Goal: Answer question/provide support: Share knowledge or assist other users

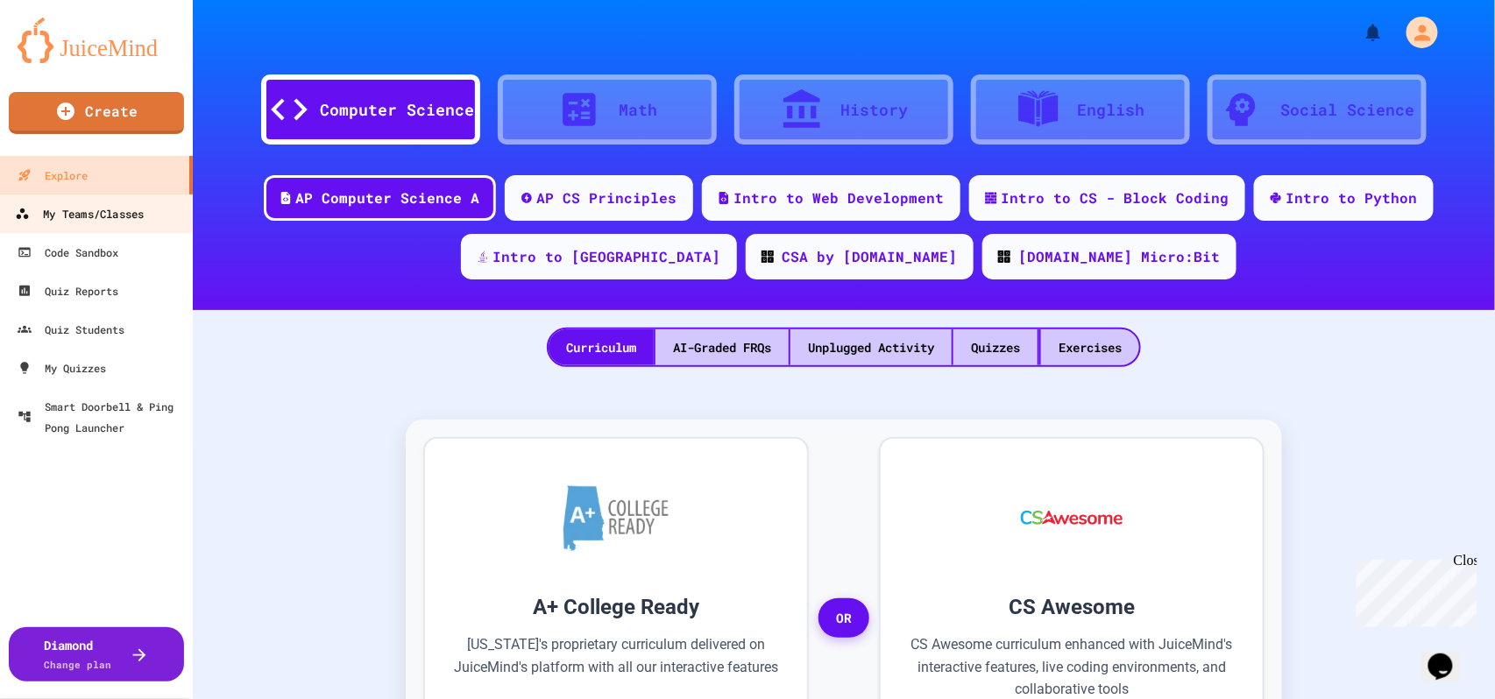
click at [89, 208] on div "My Teams/Classes" at bounding box center [79, 214] width 129 height 22
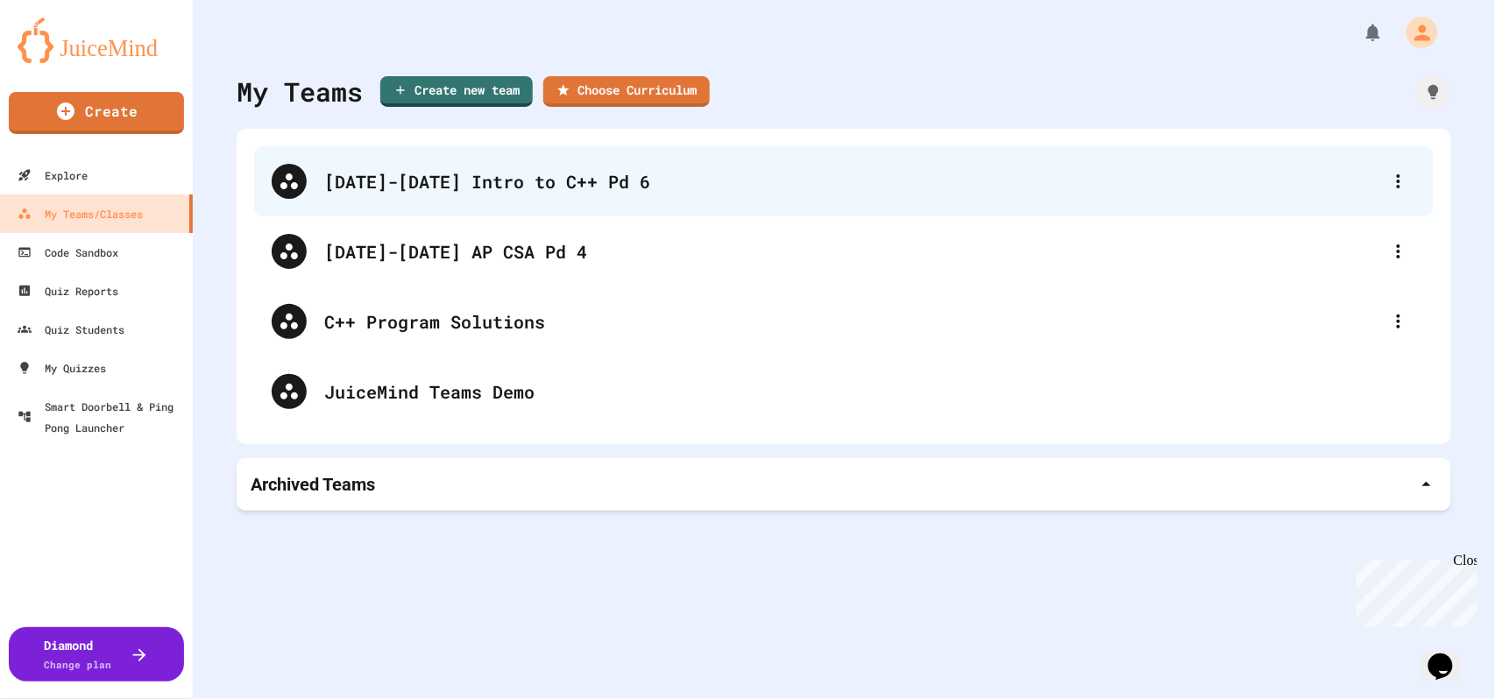
click at [415, 168] on div "[DATE]-[DATE] Intro to C++ Pd 6" at bounding box center [852, 181] width 1057 height 26
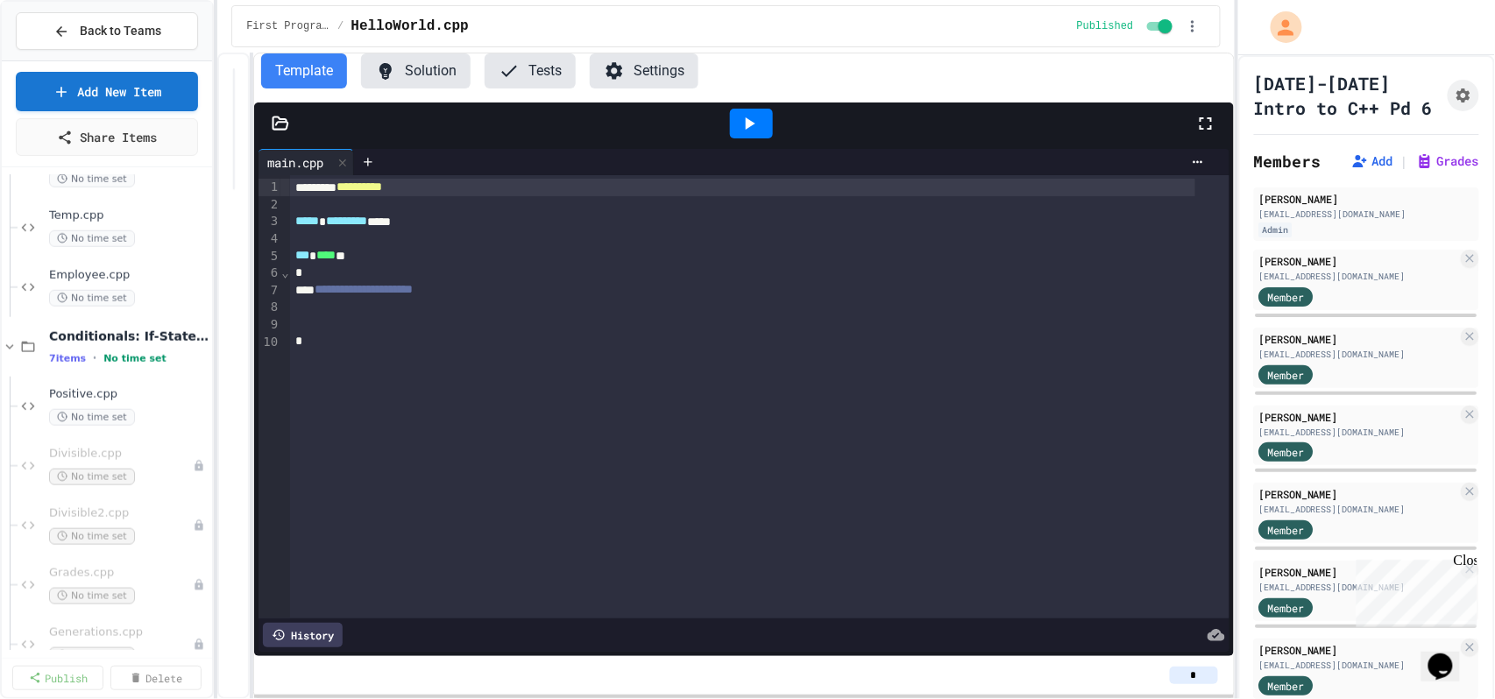
scroll to position [584, 0]
click at [8, 341] on icon at bounding box center [10, 346] width 16 height 16
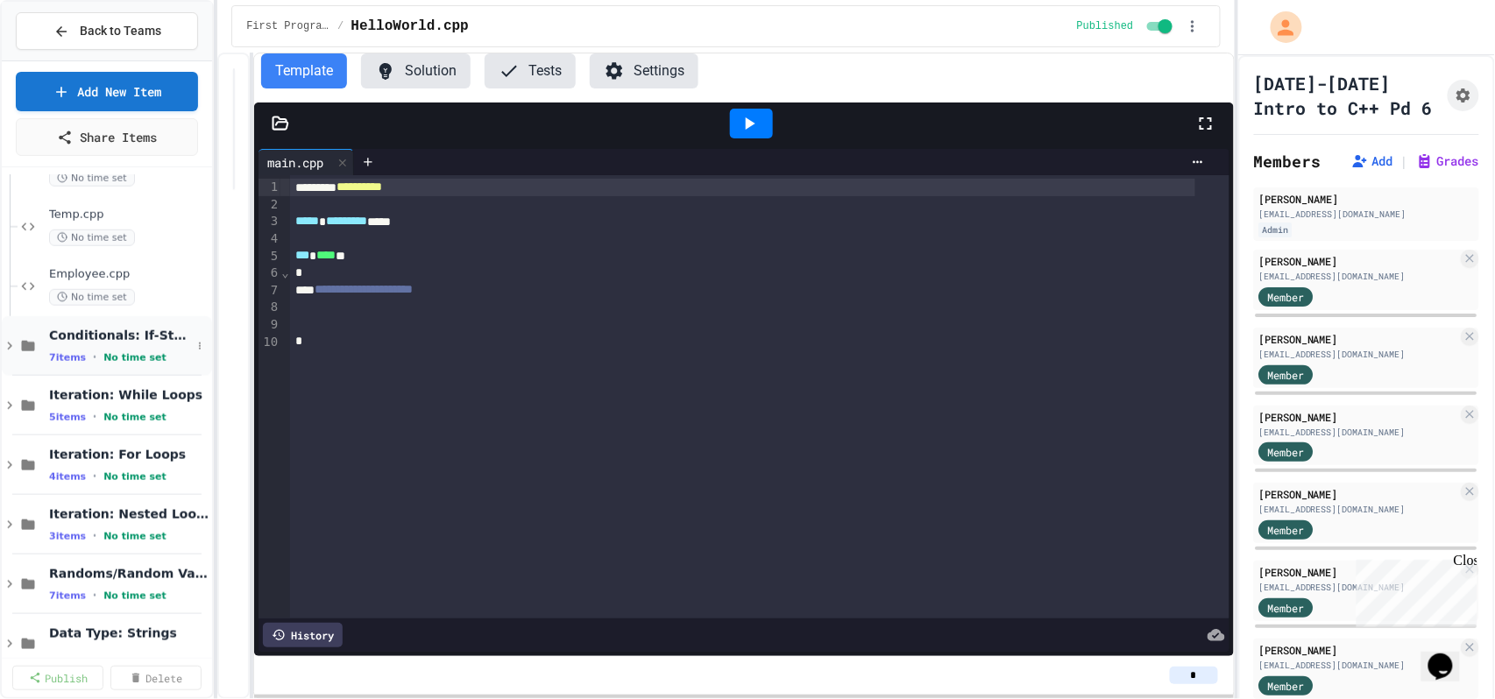
click at [9, 348] on icon at bounding box center [9, 347] width 5 height 8
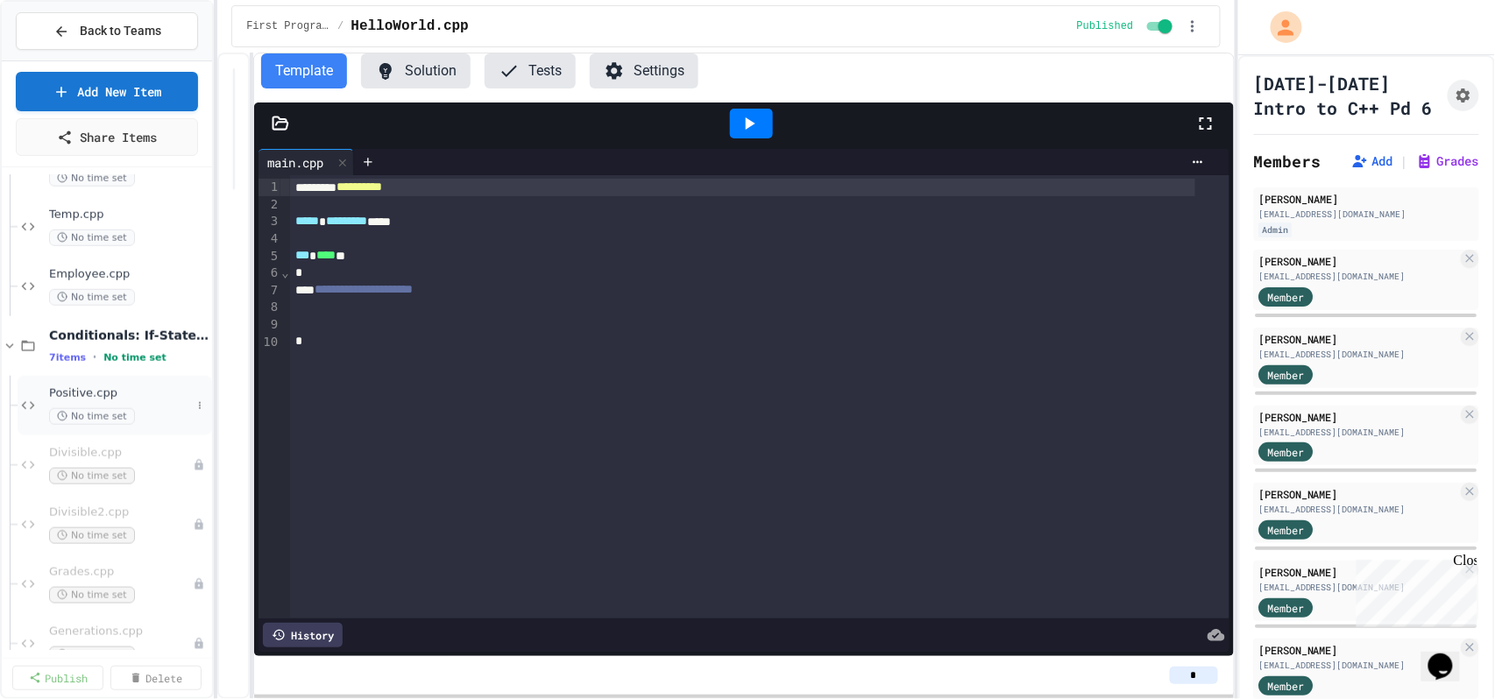
click at [124, 400] on span "Positive.cpp" at bounding box center [120, 393] width 142 height 15
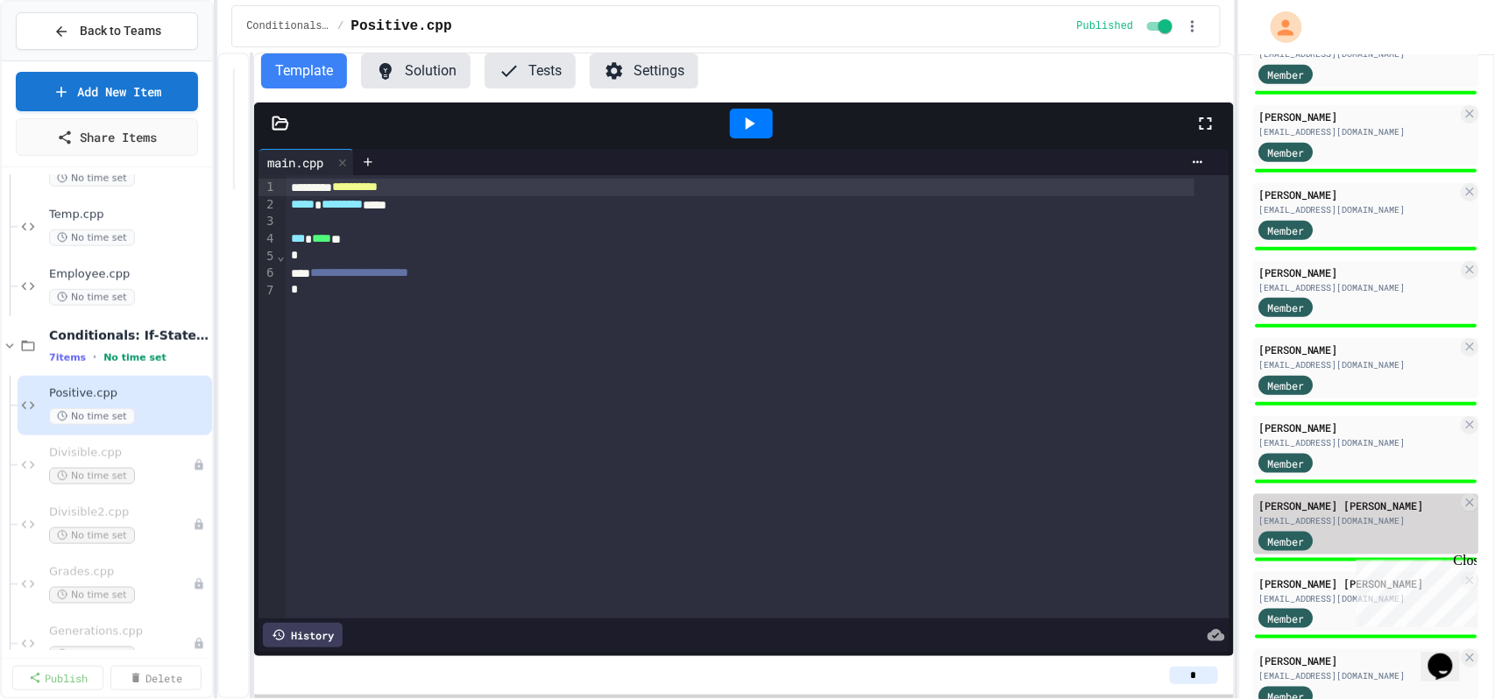
scroll to position [542, 0]
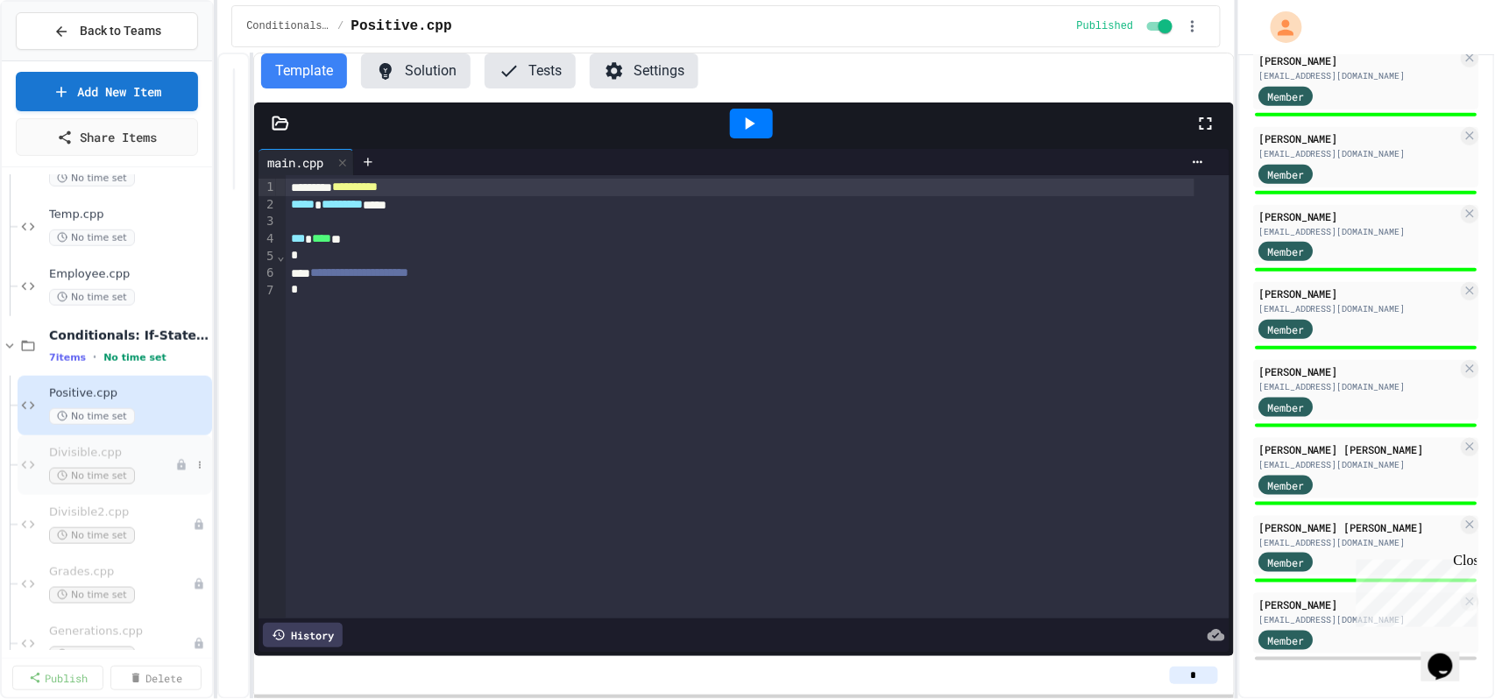
click at [82, 466] on div "Divisible.cpp No time set" at bounding box center [112, 465] width 126 height 39
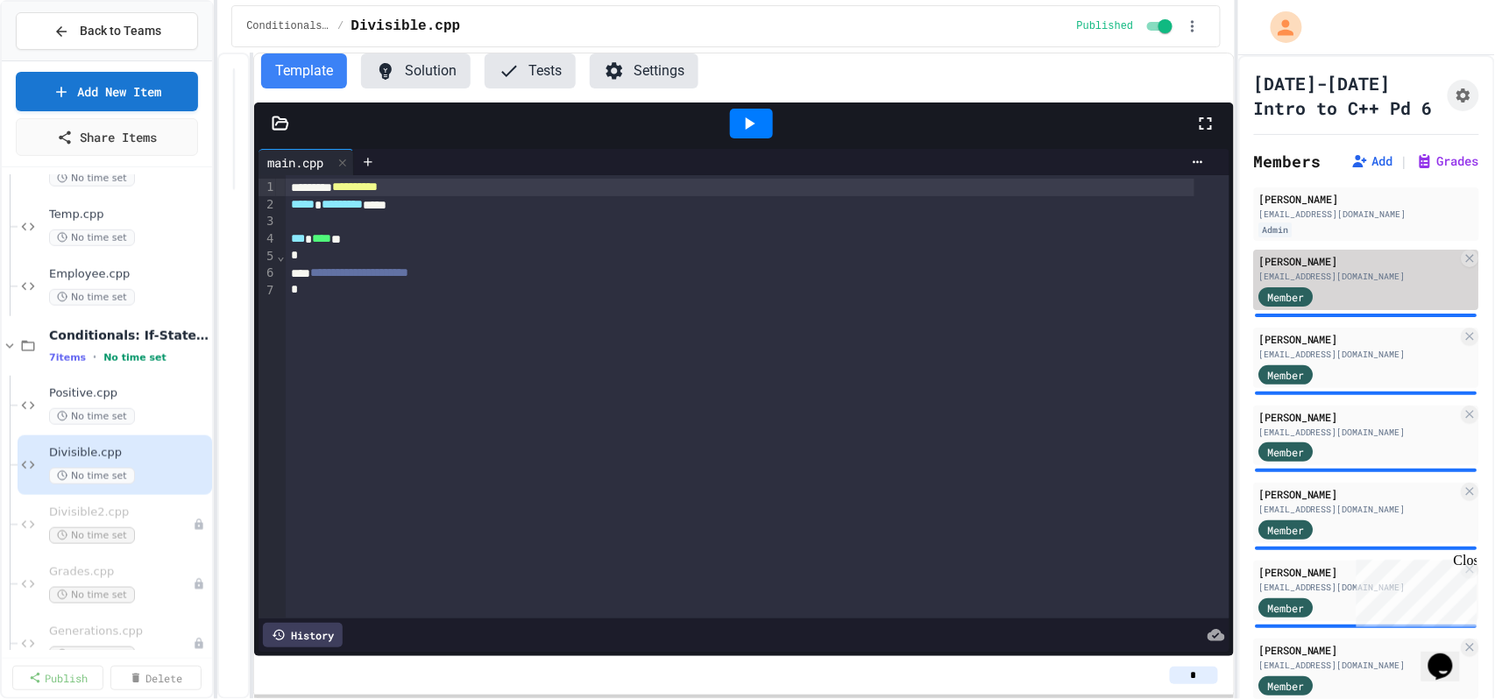
click at [1346, 307] on div "Member" at bounding box center [1303, 296] width 88 height 22
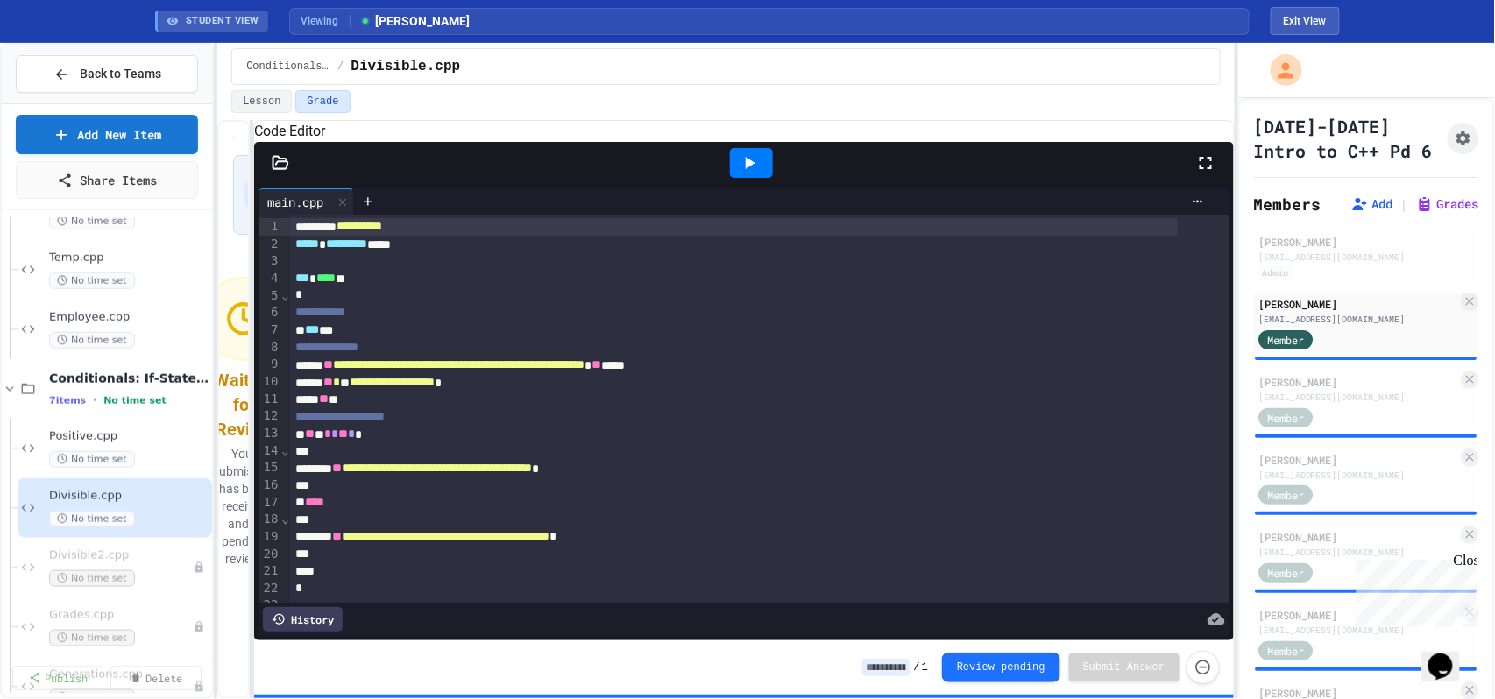
click at [748, 169] on icon at bounding box center [751, 163] width 10 height 12
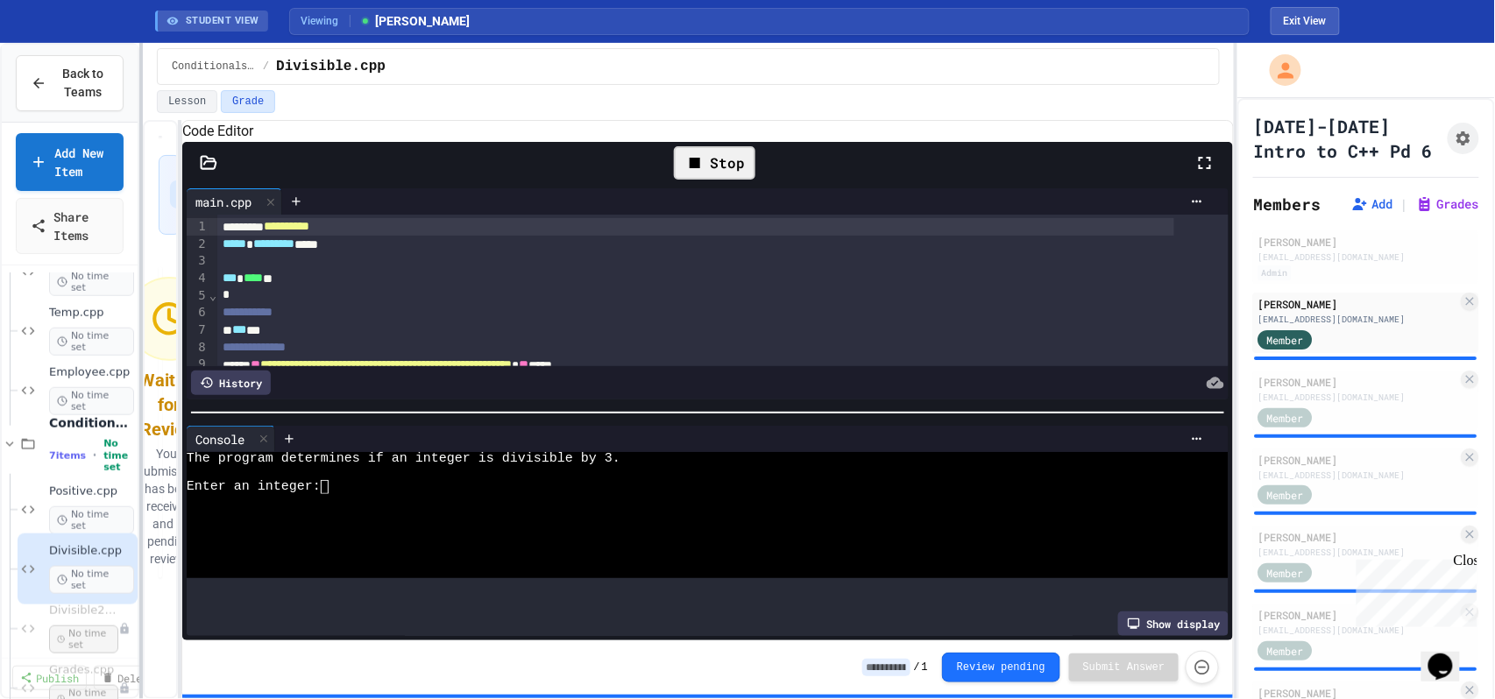
click at [141, 390] on div at bounding box center [141, 371] width 4 height 656
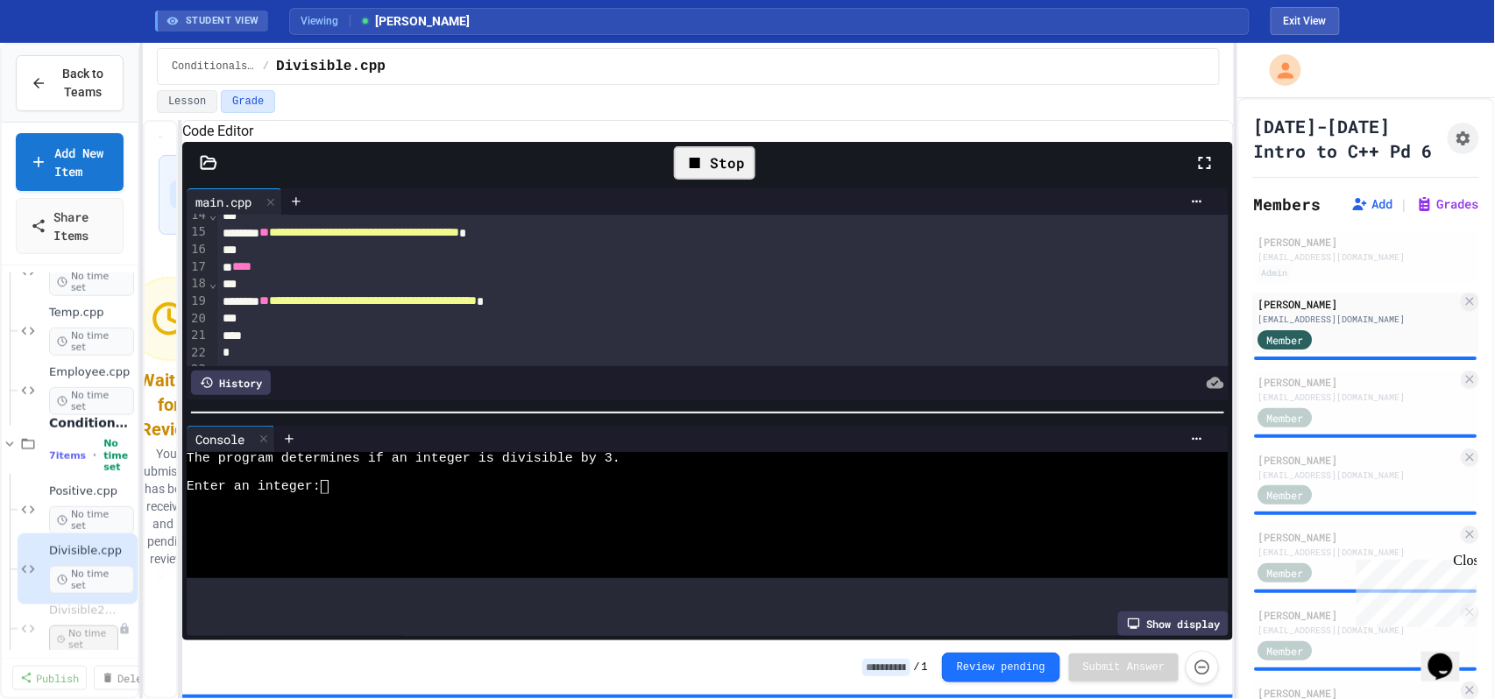
scroll to position [291, 0]
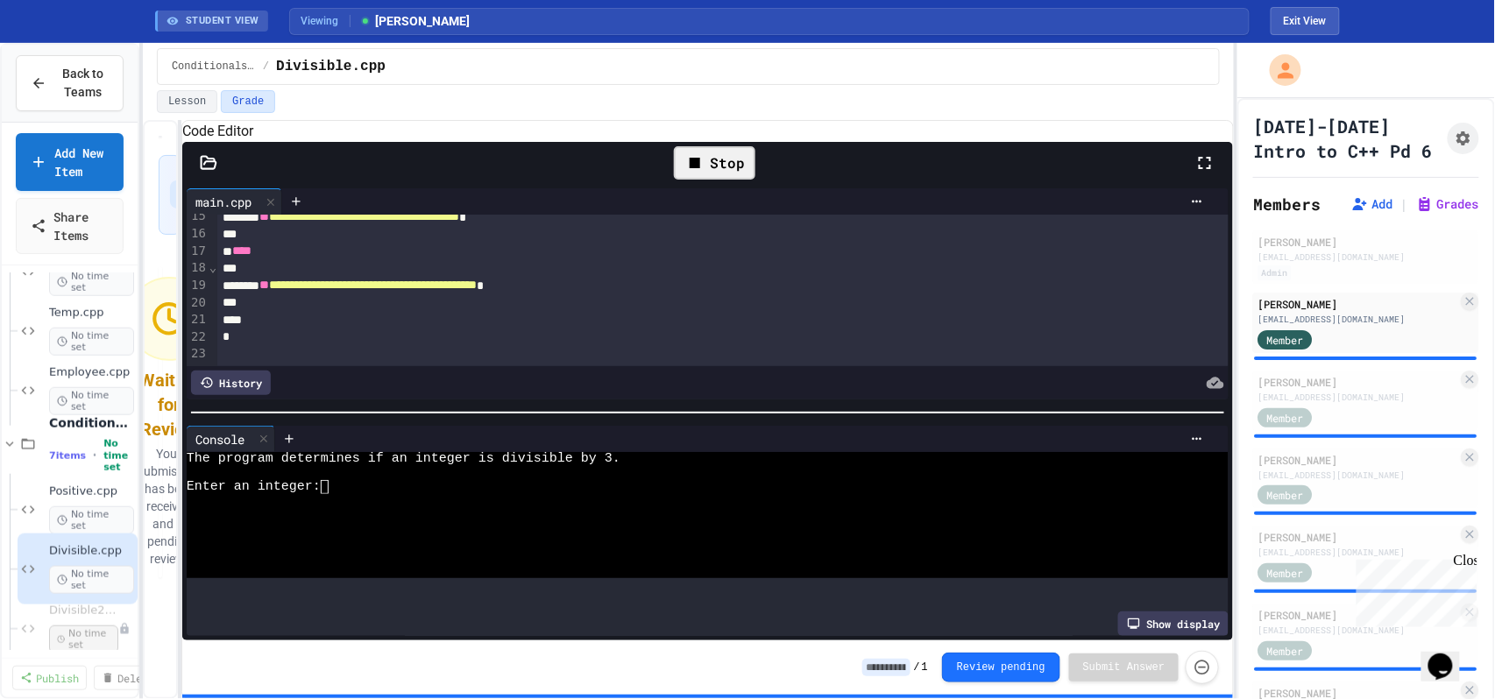
click at [703, 522] on div at bounding box center [688, 515] width 1002 height 14
click at [901, 667] on input at bounding box center [886, 668] width 48 height 18
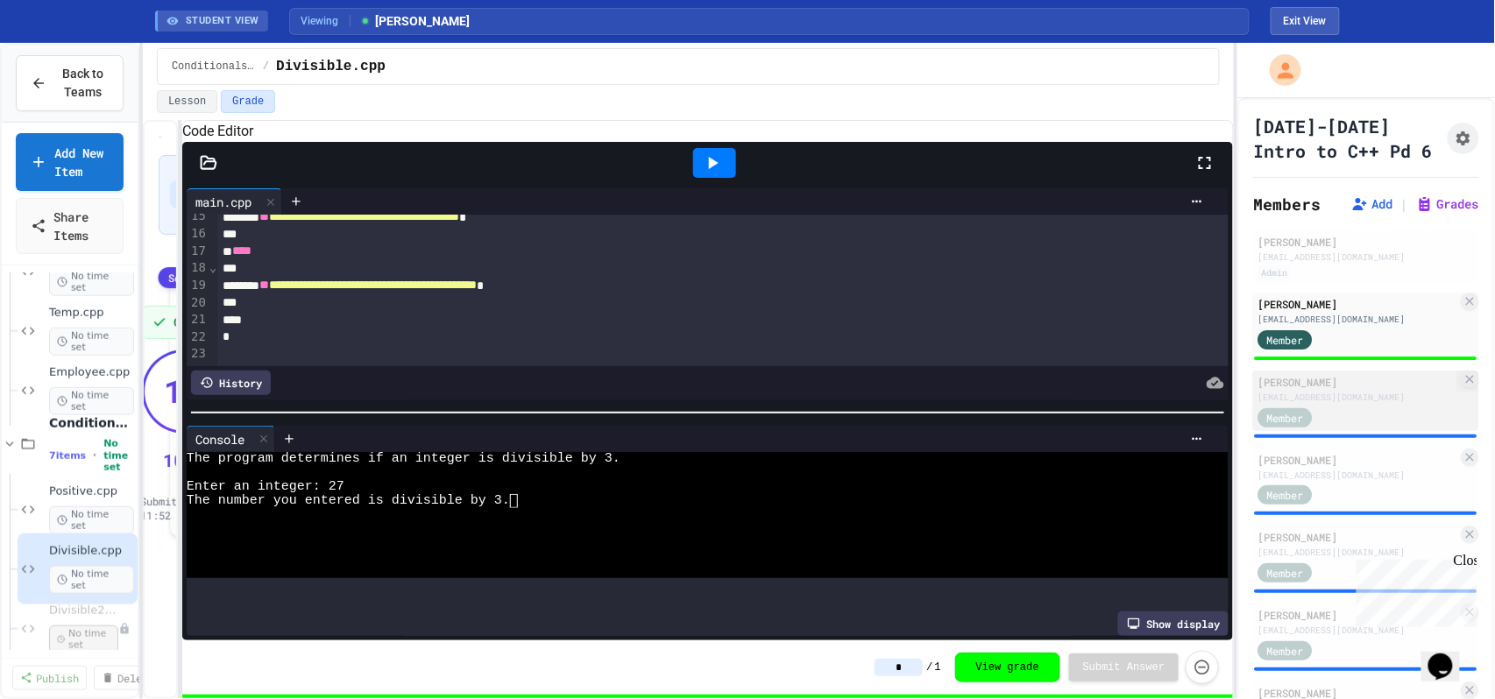
type input "*"
click at [1329, 404] on div "[EMAIL_ADDRESS][DOMAIN_NAME]" at bounding box center [1358, 397] width 200 height 13
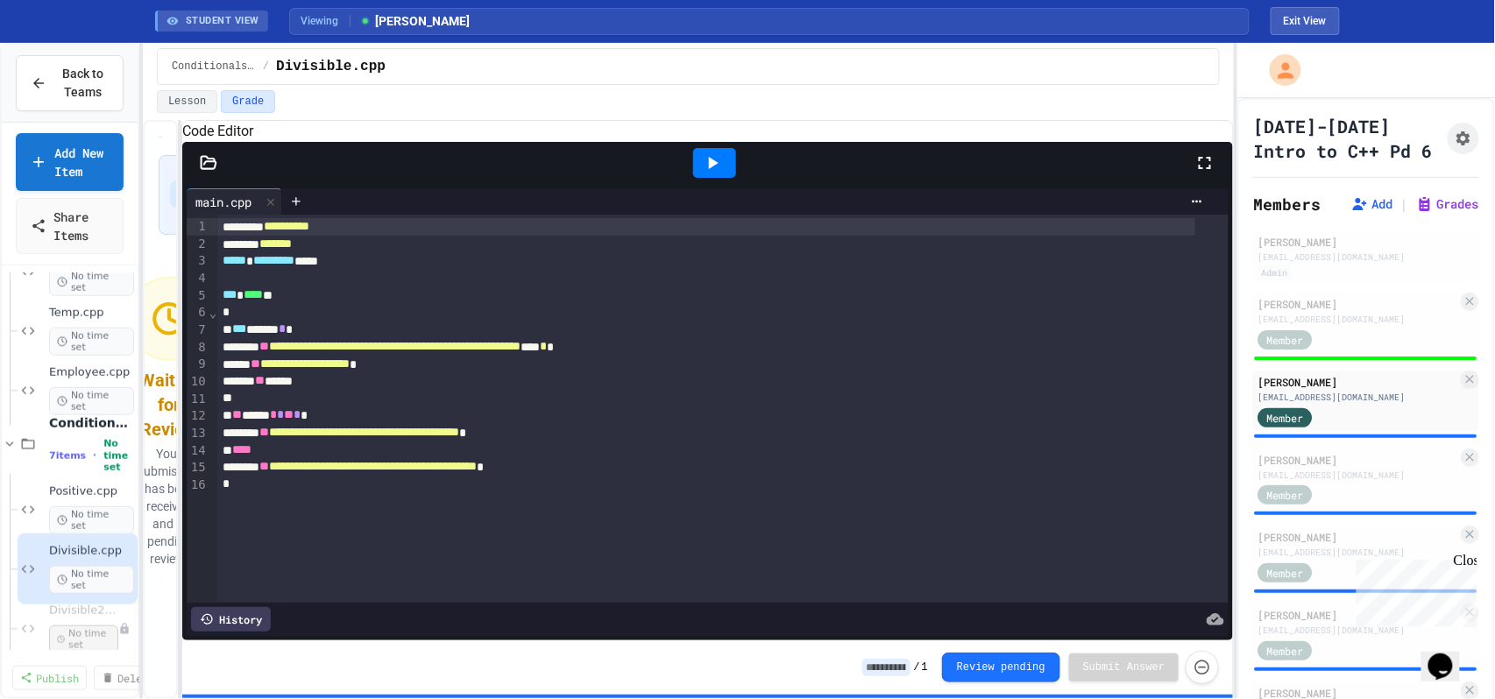
click at [706, 174] on icon at bounding box center [712, 162] width 21 height 21
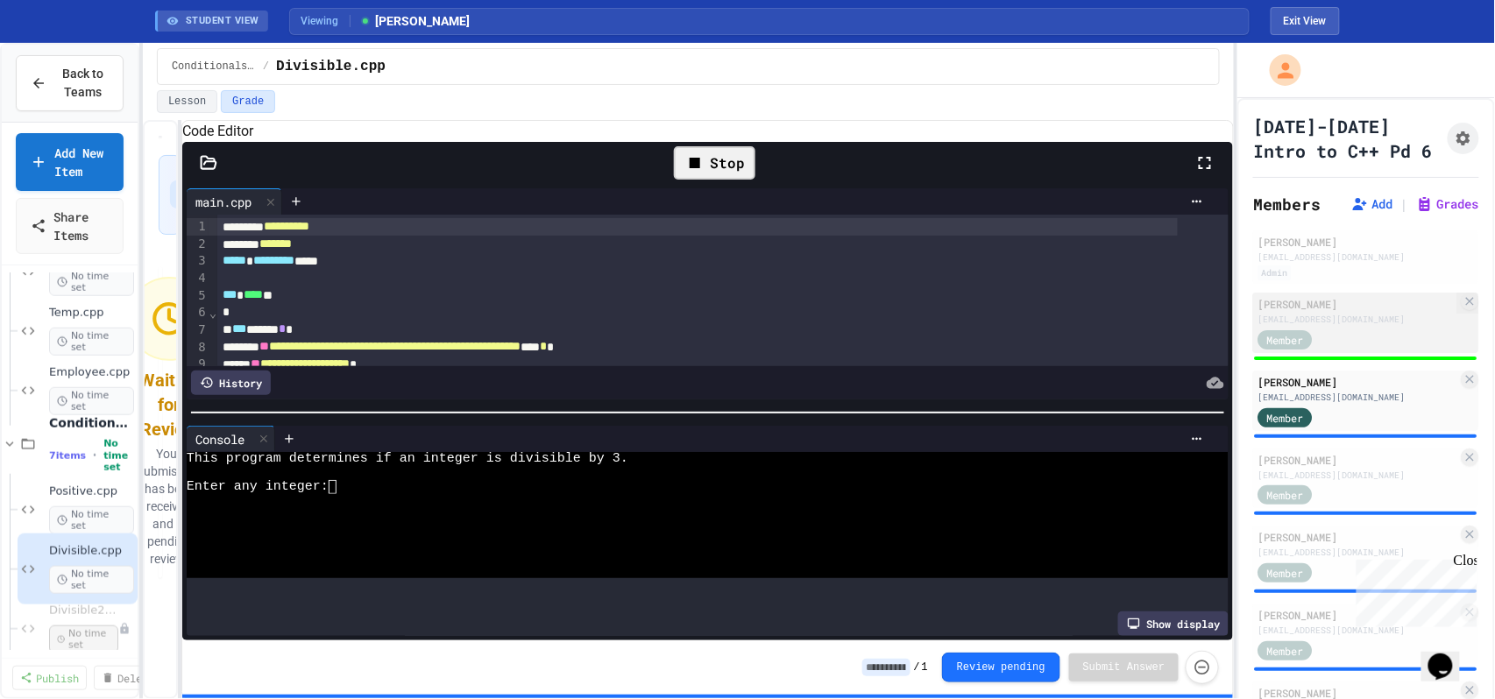
click at [1336, 326] on div "[EMAIL_ADDRESS][DOMAIN_NAME]" at bounding box center [1358, 319] width 200 height 13
type input "*"
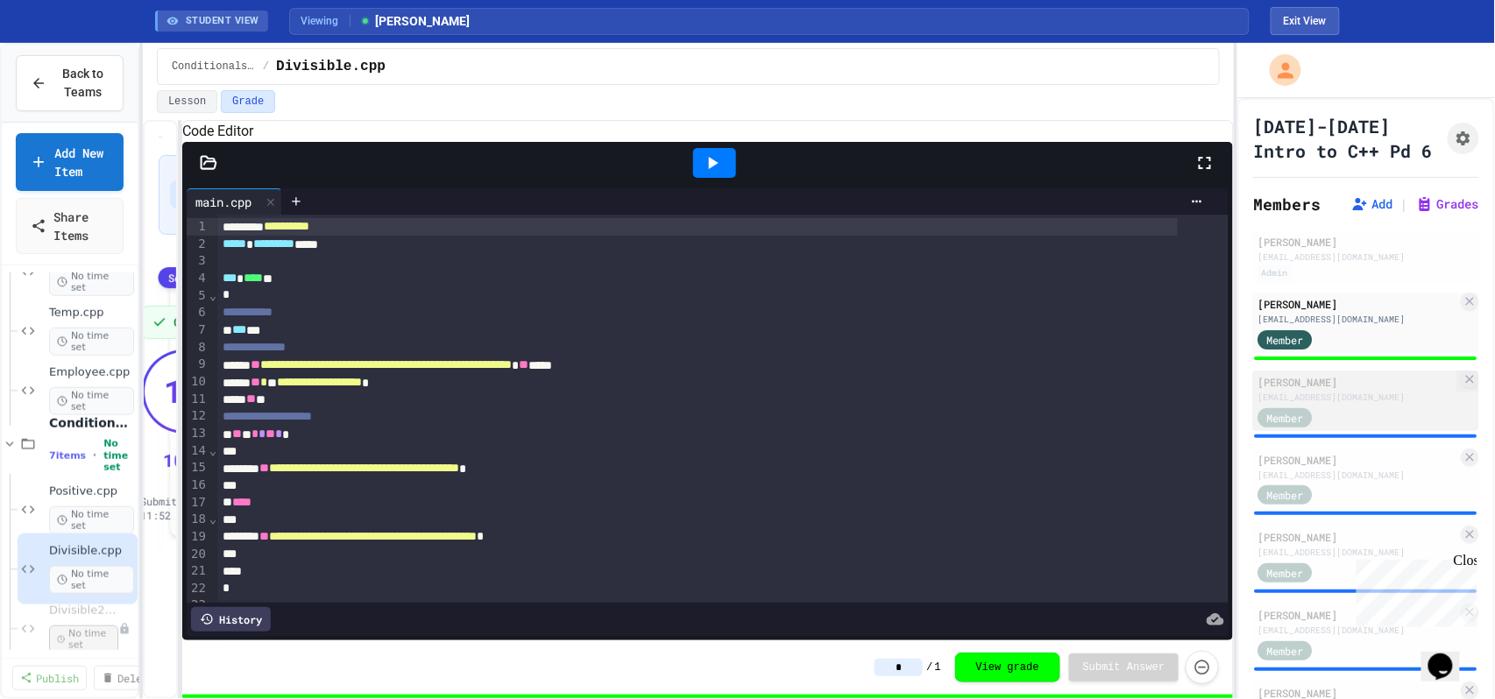
click at [1294, 390] on div "[PERSON_NAME]" at bounding box center [1358, 382] width 200 height 16
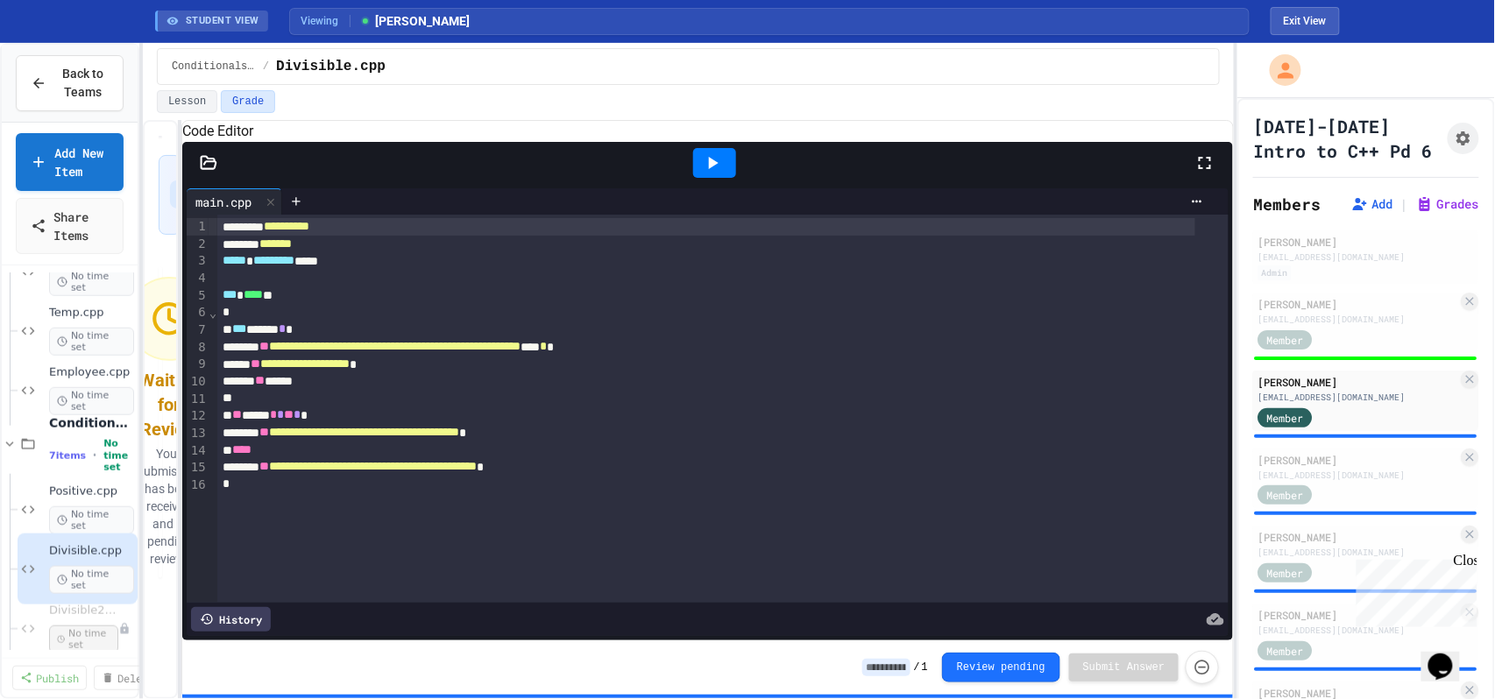
click at [723, 174] on icon at bounding box center [712, 162] width 21 height 21
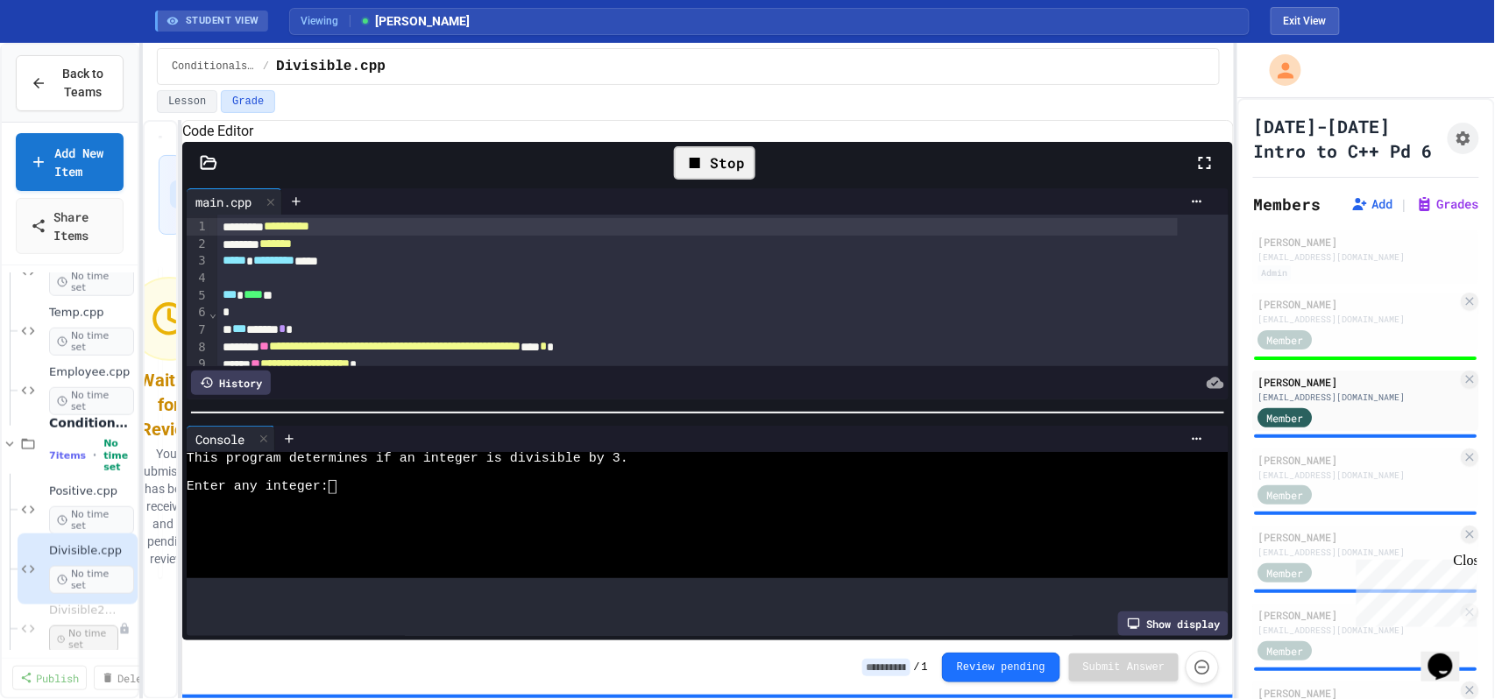
click at [906, 668] on input at bounding box center [886, 668] width 48 height 18
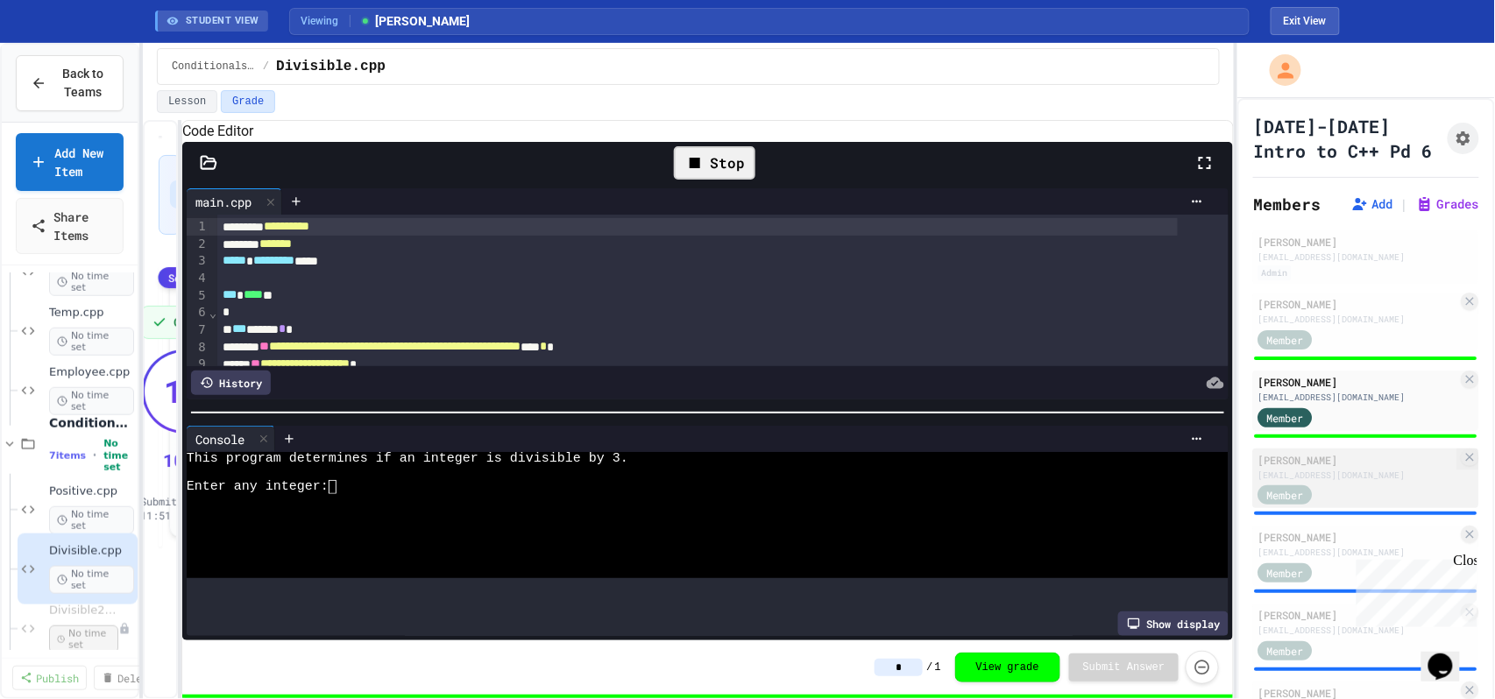
type input "*"
click at [1304, 503] on span "Member" at bounding box center [1285, 495] width 37 height 16
click at [1364, 468] on div "[PERSON_NAME]" at bounding box center [1358, 460] width 200 height 16
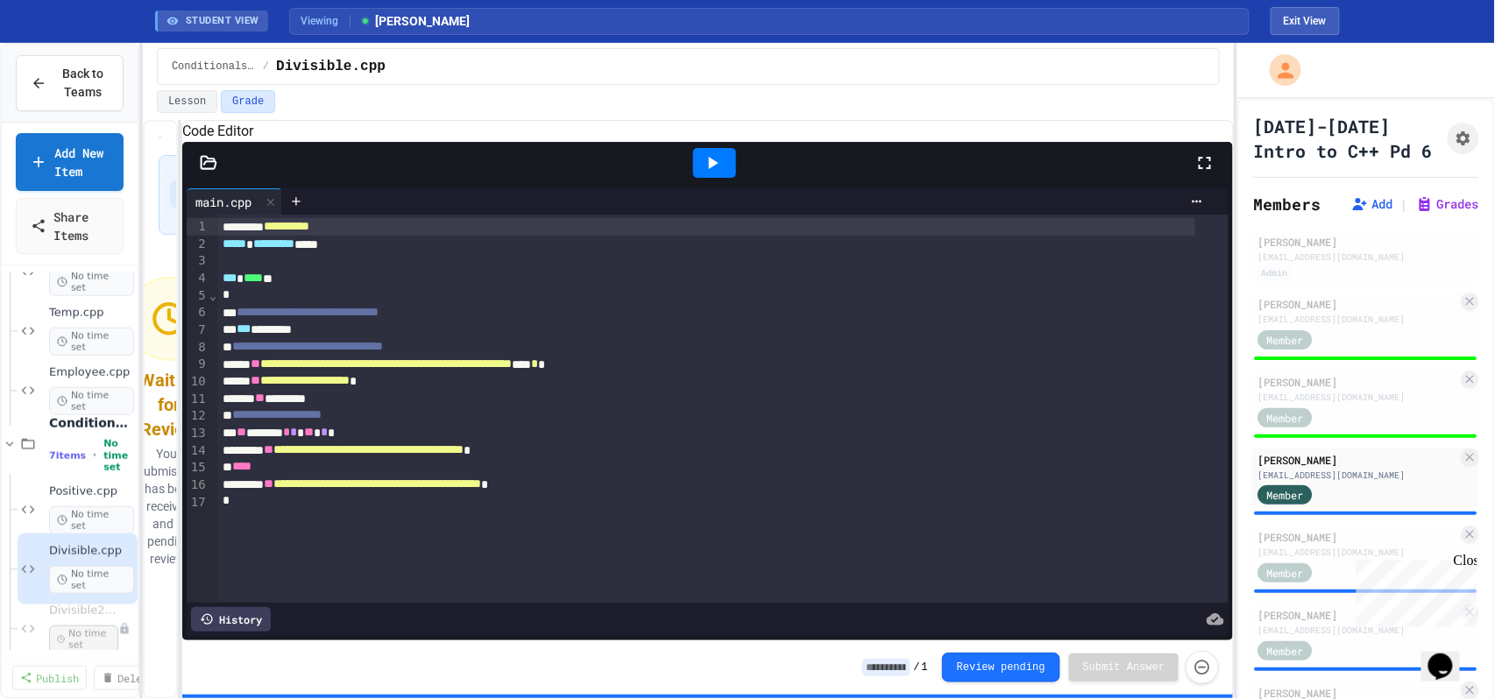
click at [698, 178] on div at bounding box center [714, 163] width 43 height 30
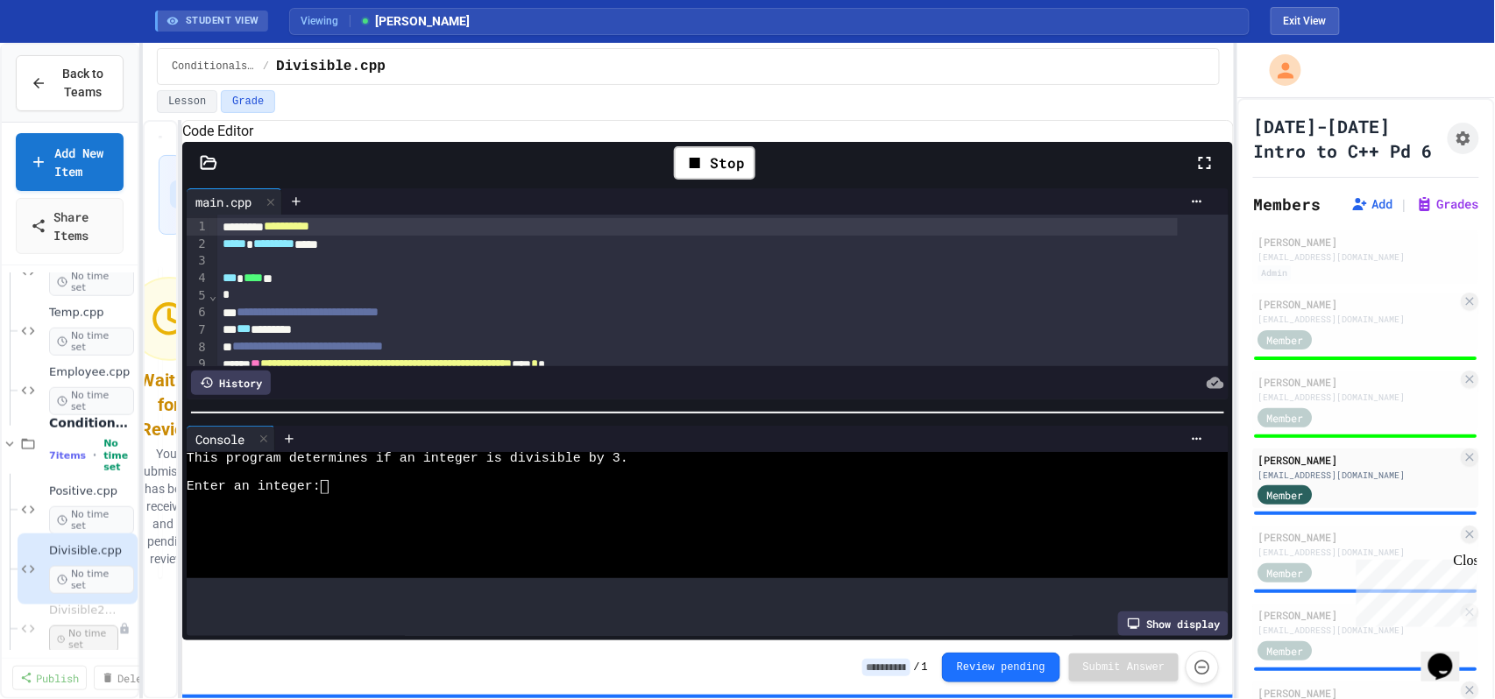
click at [785, 506] on div at bounding box center [688, 501] width 1002 height 14
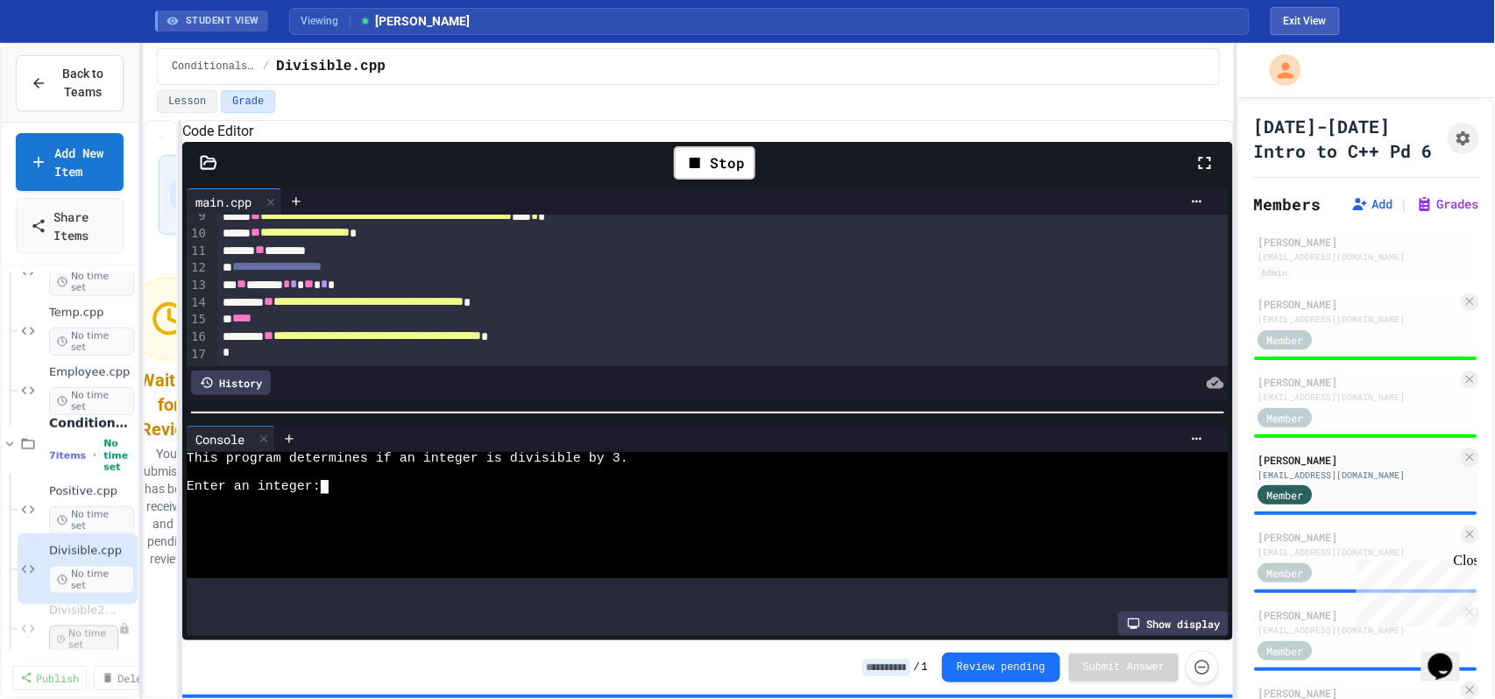
scroll to position [187, 0]
click at [909, 656] on div "/ 1 Review pending Submit Answer" at bounding box center [1041, 667] width 358 height 33
click at [909, 659] on input at bounding box center [886, 668] width 48 height 18
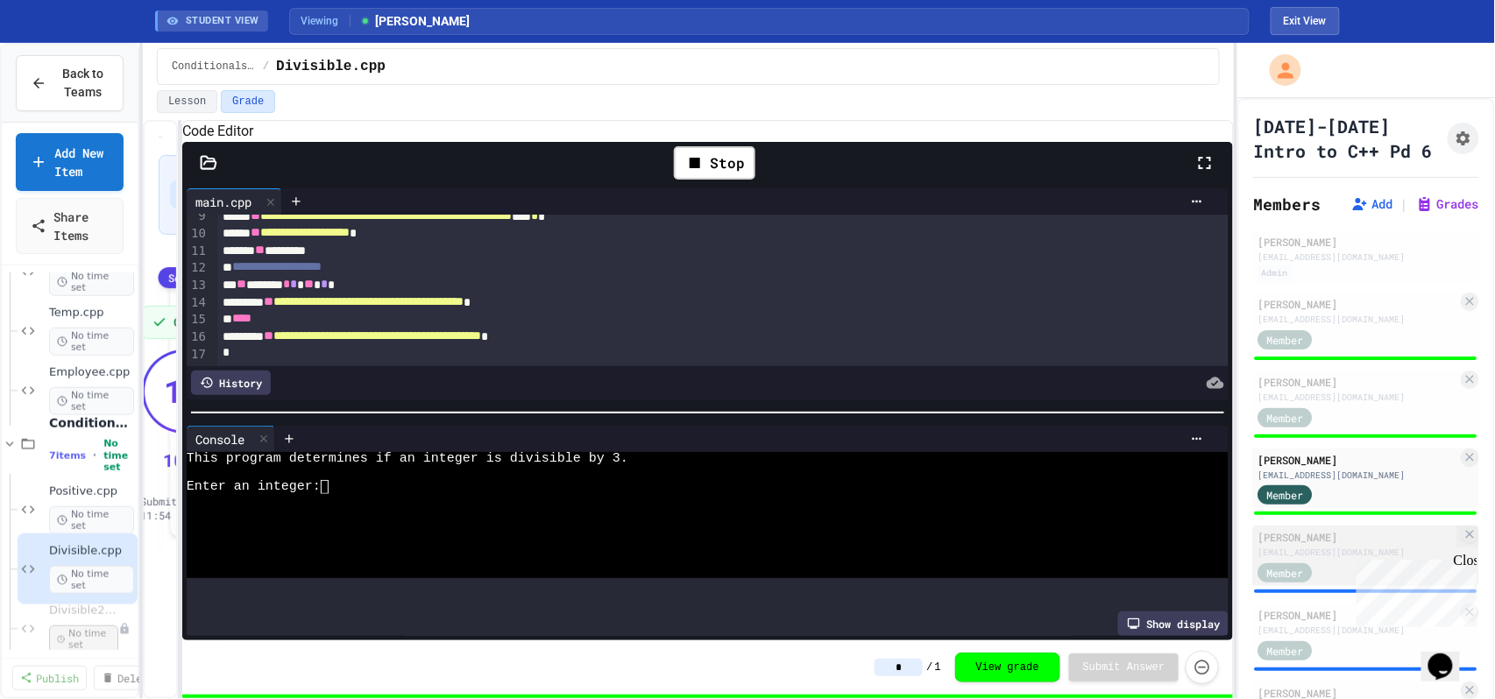
type input "*"
click at [1311, 559] on div "[EMAIL_ADDRESS][DOMAIN_NAME]" at bounding box center [1358, 552] width 200 height 13
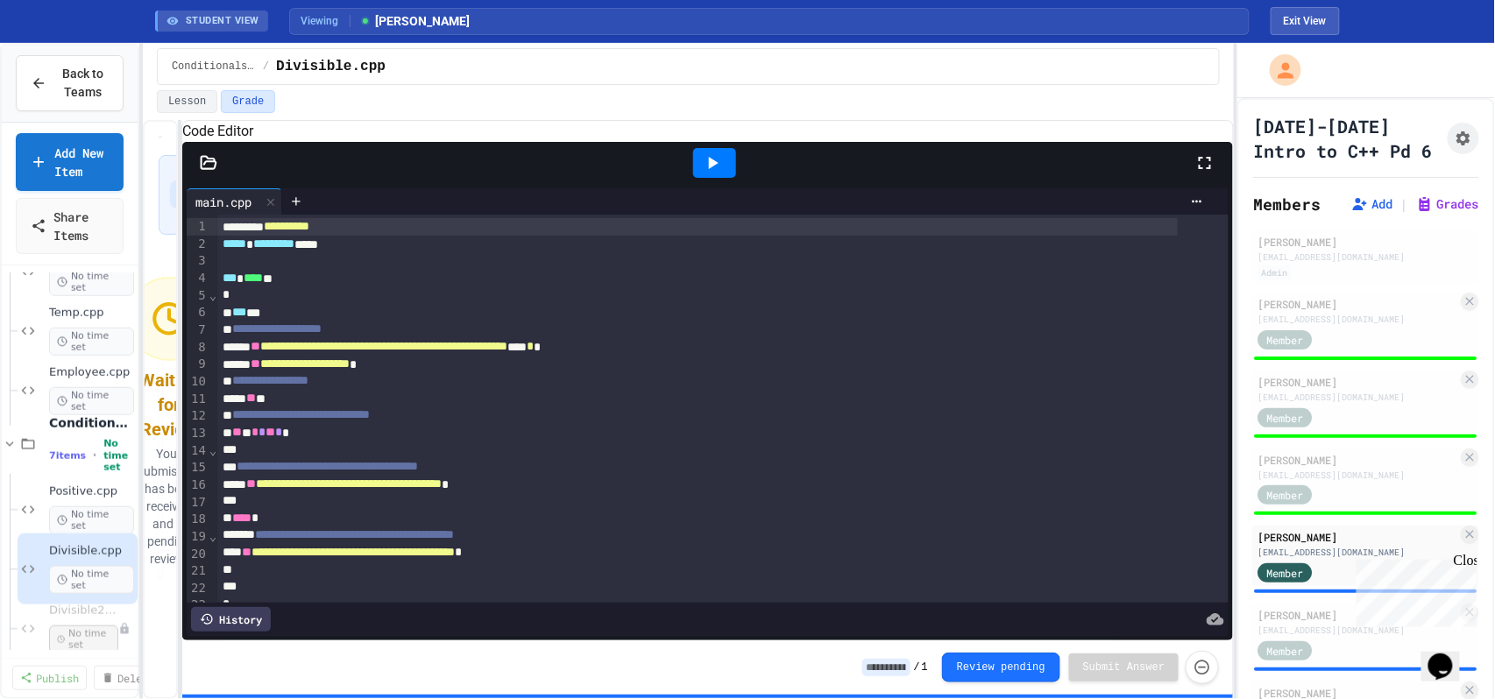
click at [717, 169] on icon at bounding box center [714, 163] width 10 height 12
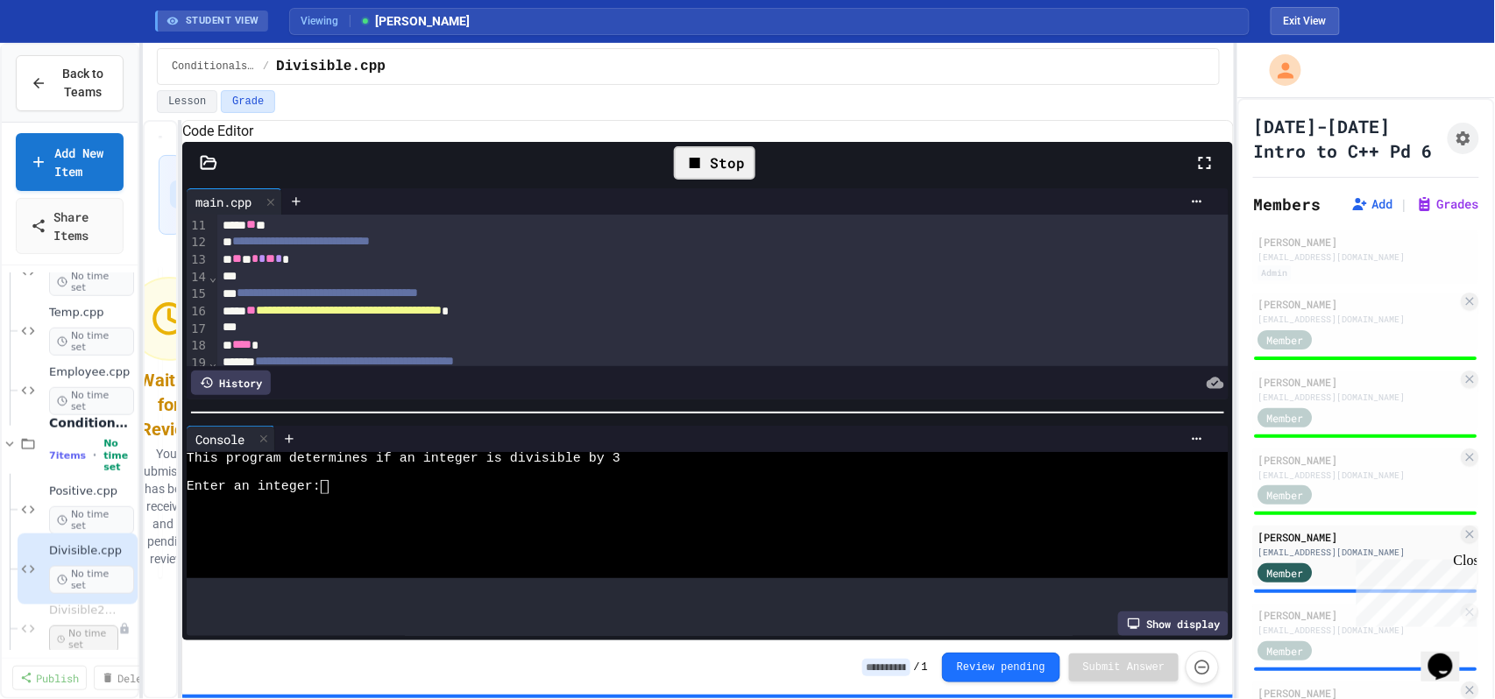
scroll to position [291, 0]
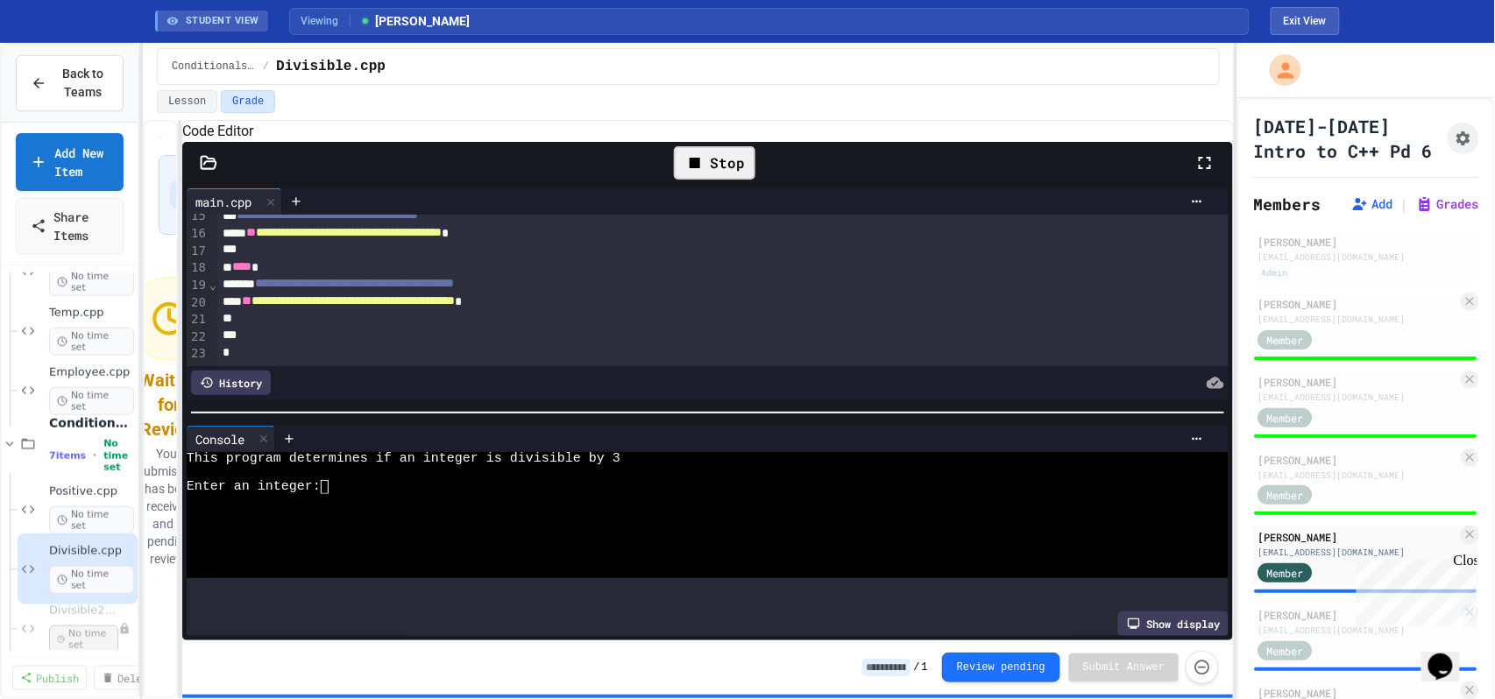
click at [910, 666] on input at bounding box center [886, 668] width 48 height 18
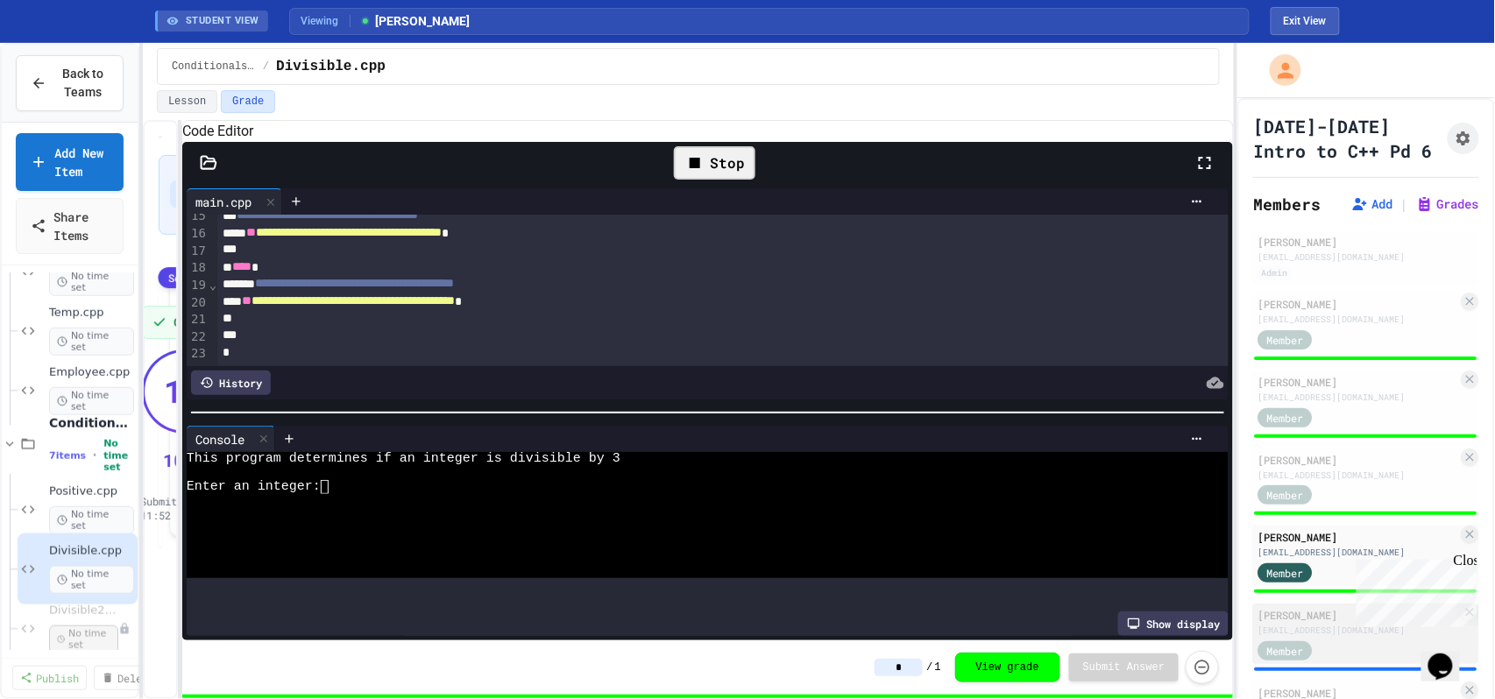
type input "*"
click at [1304, 623] on div "[PERSON_NAME]" at bounding box center [1358, 615] width 200 height 16
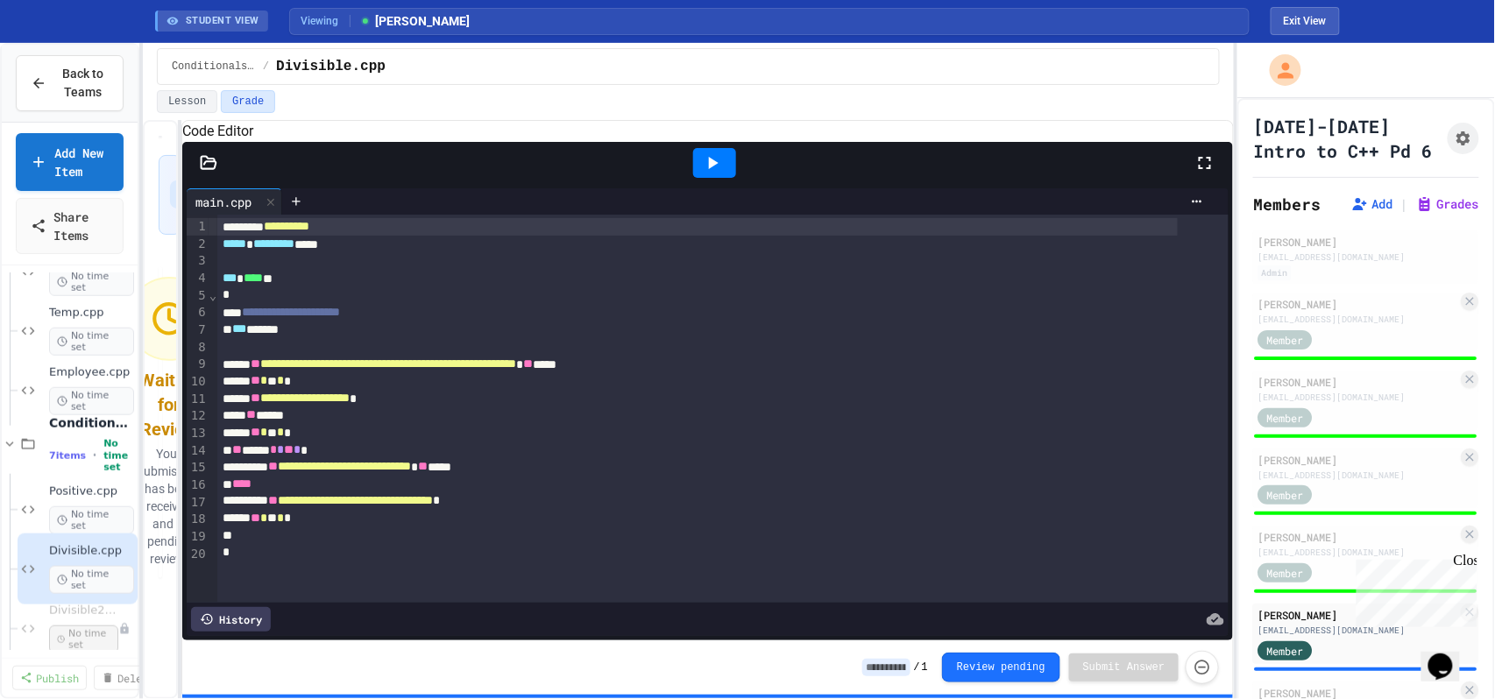
click at [722, 174] on icon at bounding box center [712, 162] width 21 height 21
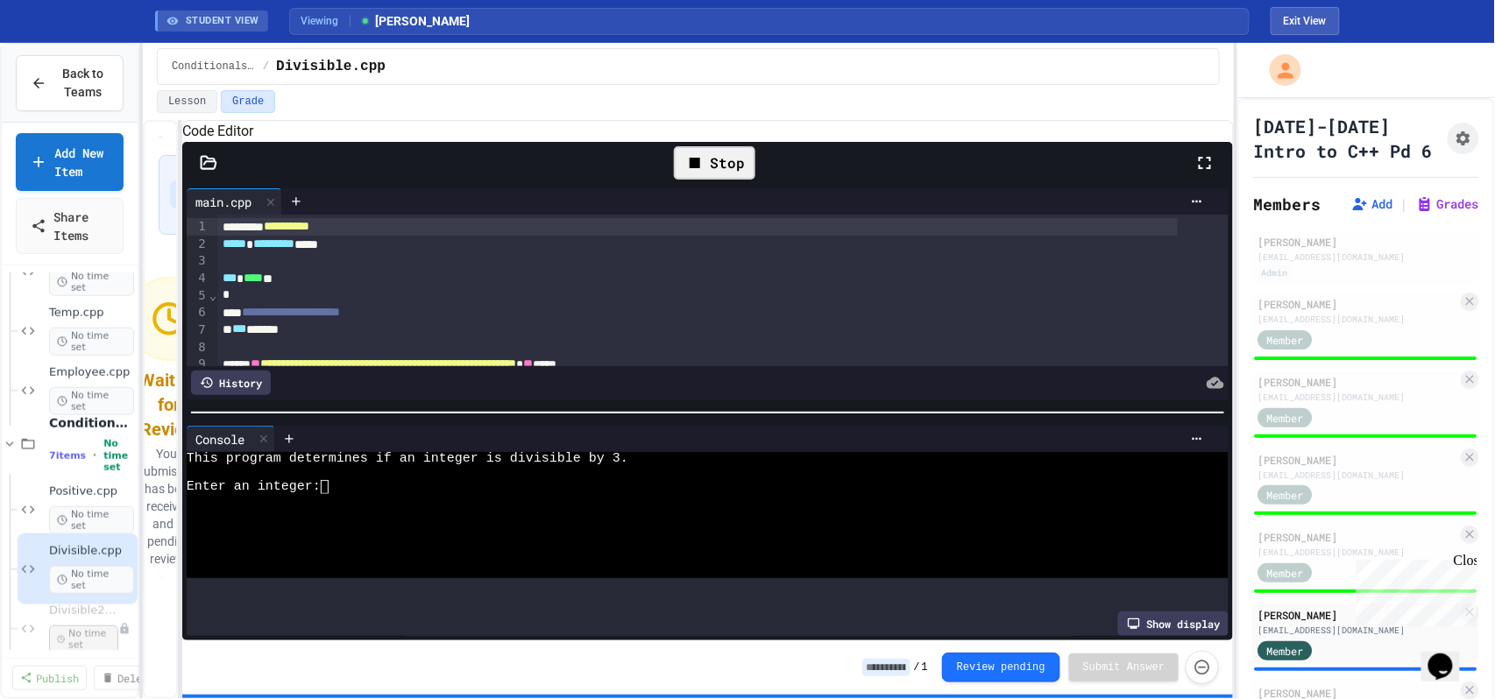
click at [726, 529] on div at bounding box center [688, 529] width 1002 height 14
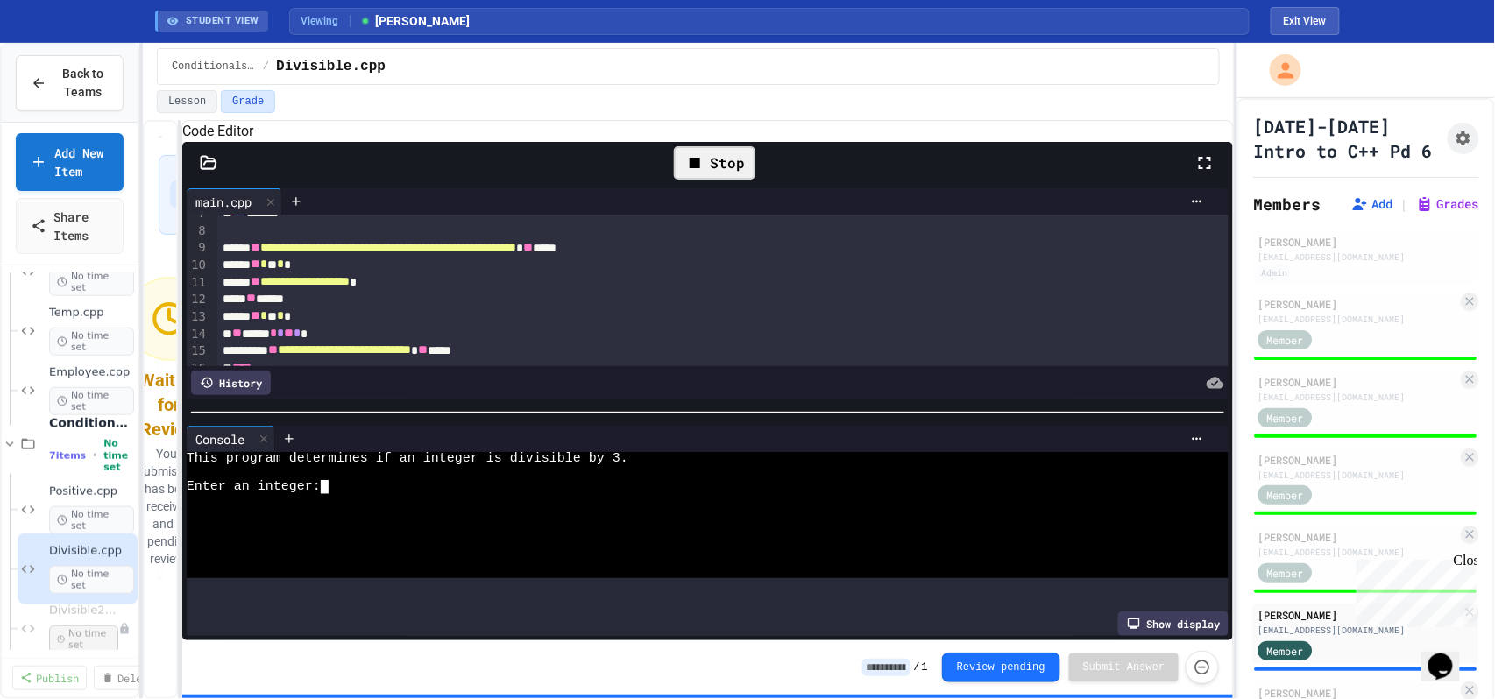
scroll to position [233, 0]
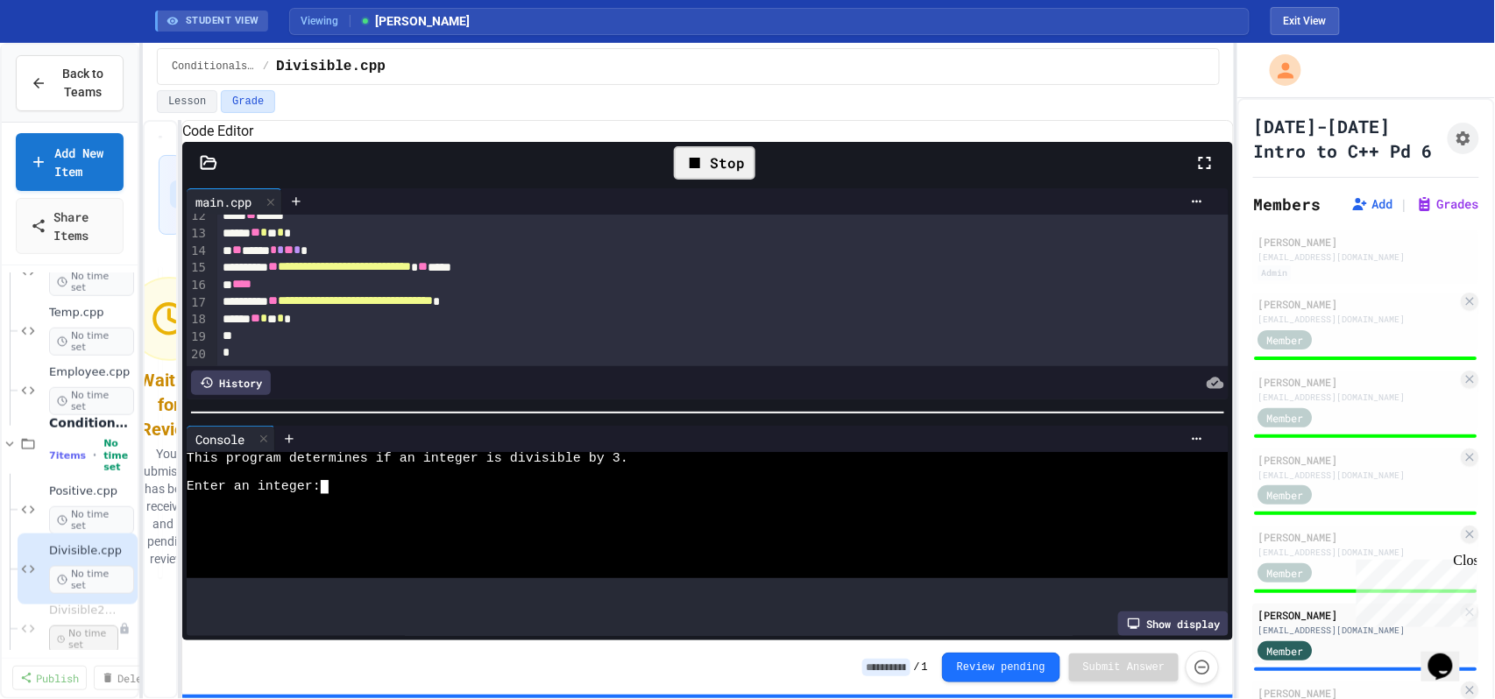
click at [888, 670] on input at bounding box center [886, 668] width 48 height 18
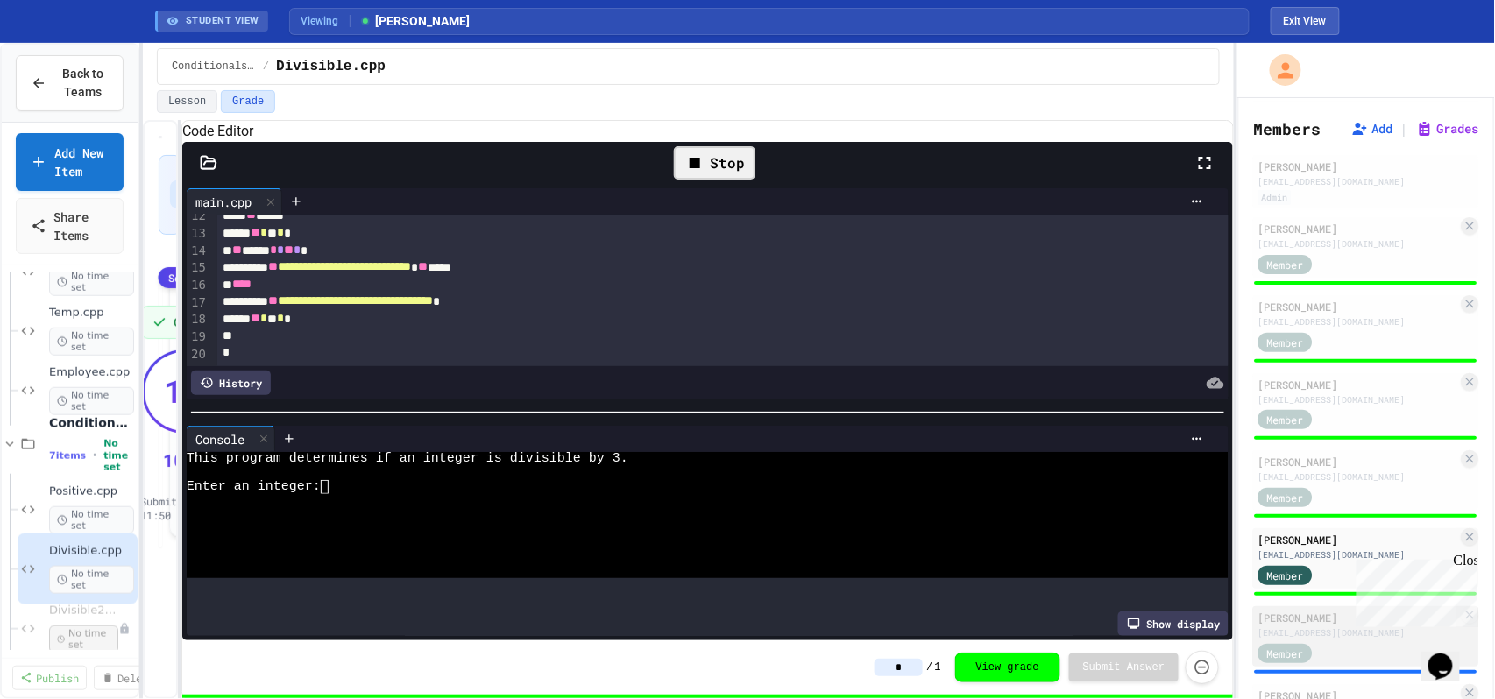
scroll to position [117, 0]
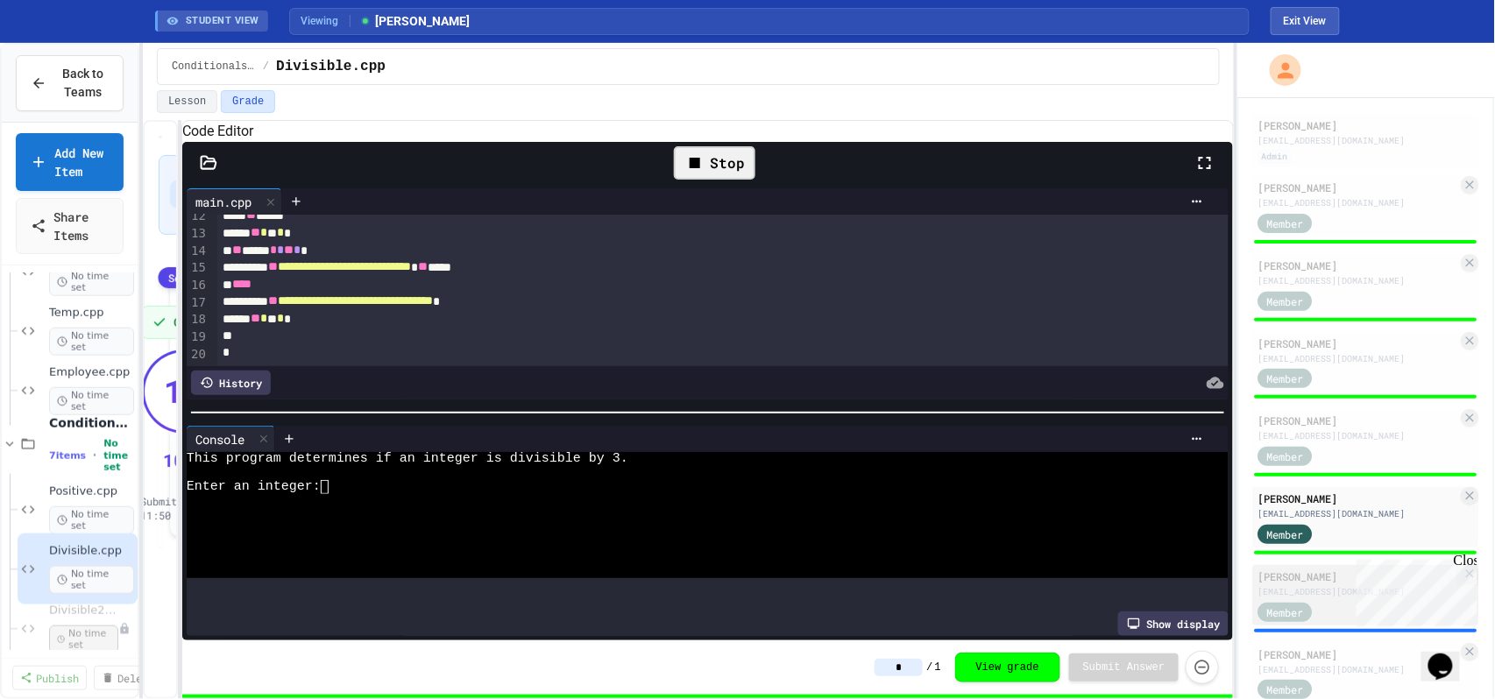
type input "*"
click at [1301, 599] on div "[EMAIL_ADDRESS][DOMAIN_NAME]" at bounding box center [1358, 591] width 200 height 13
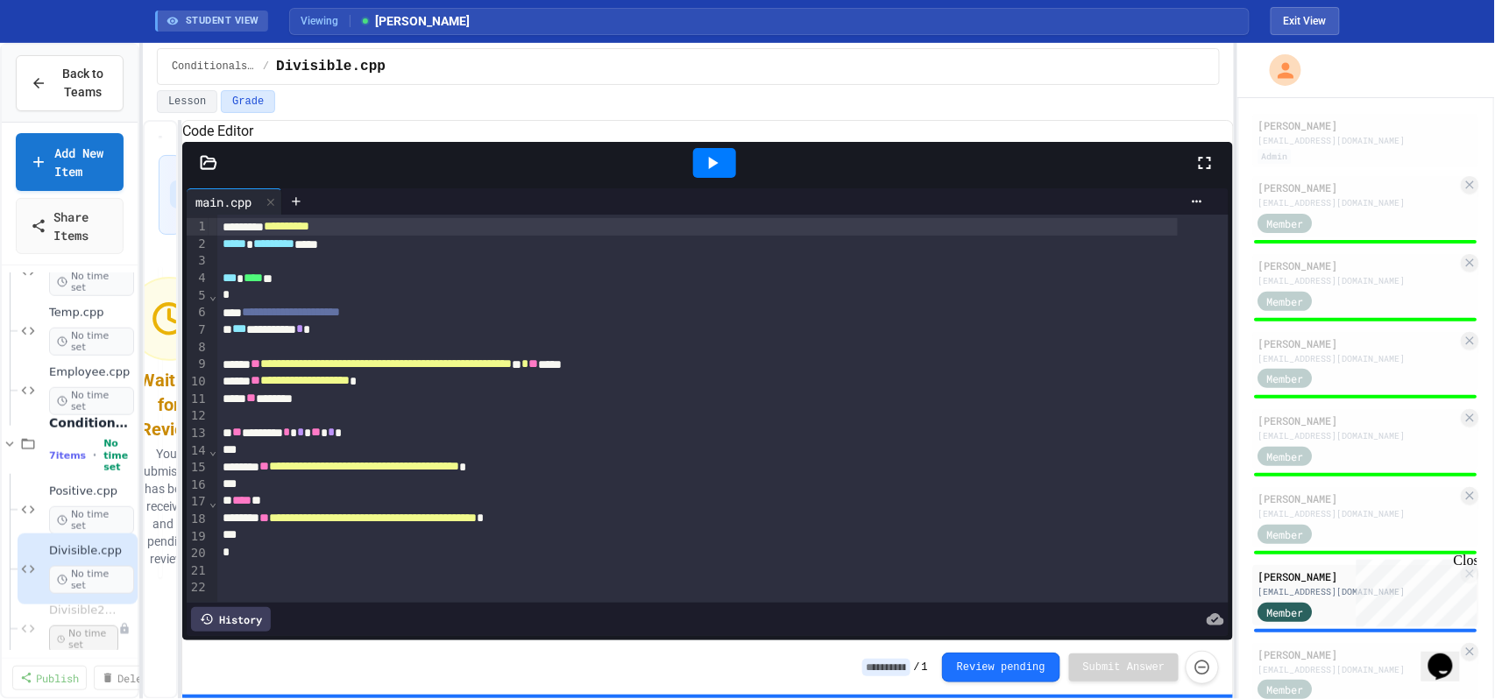
click at [719, 174] on icon at bounding box center [712, 162] width 21 height 21
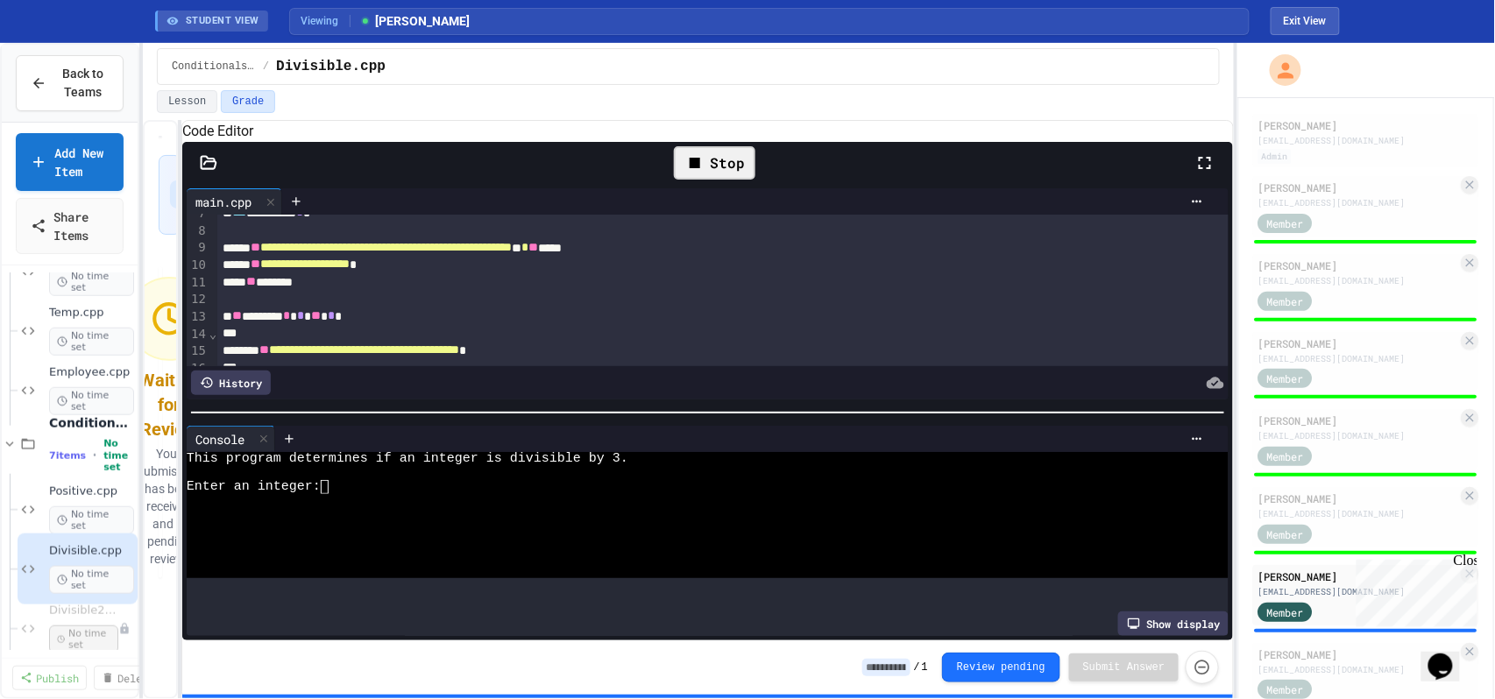
scroll to position [233, 0]
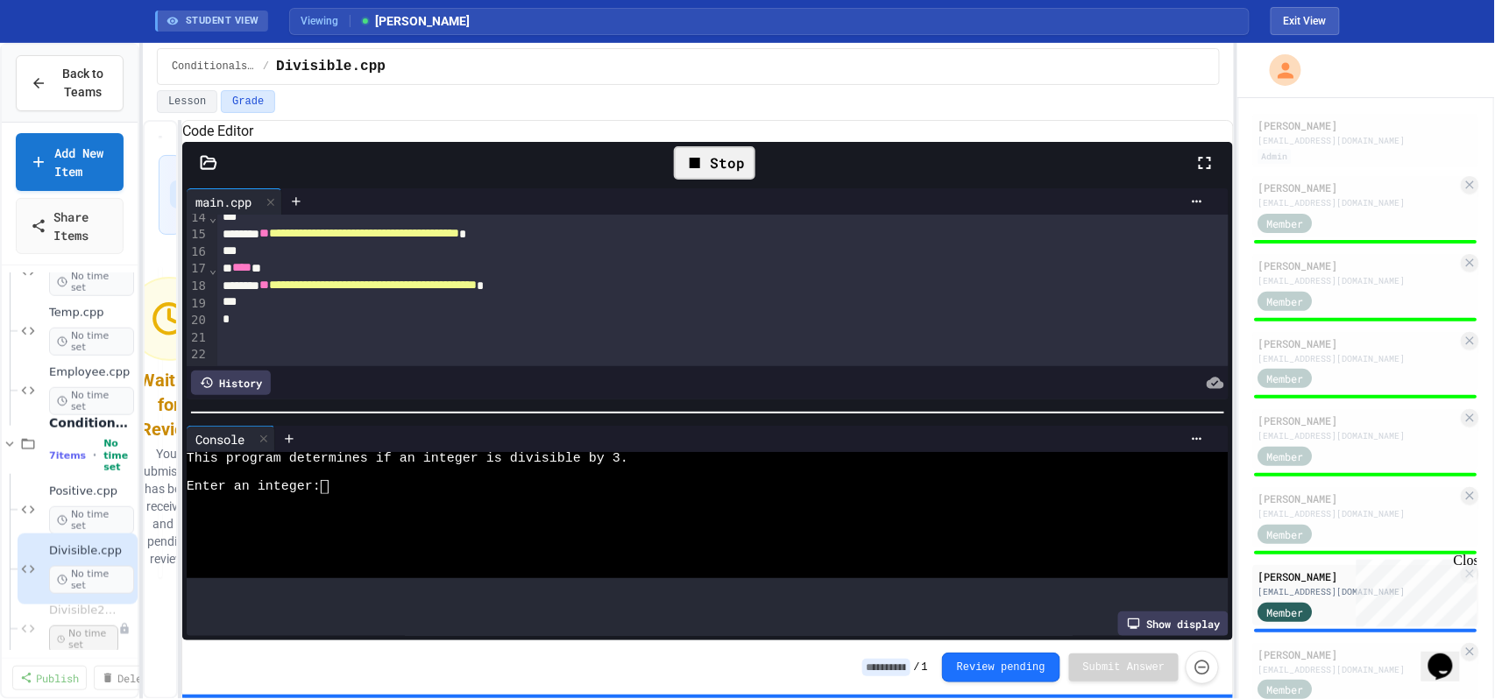
click at [904, 661] on input at bounding box center [886, 668] width 48 height 18
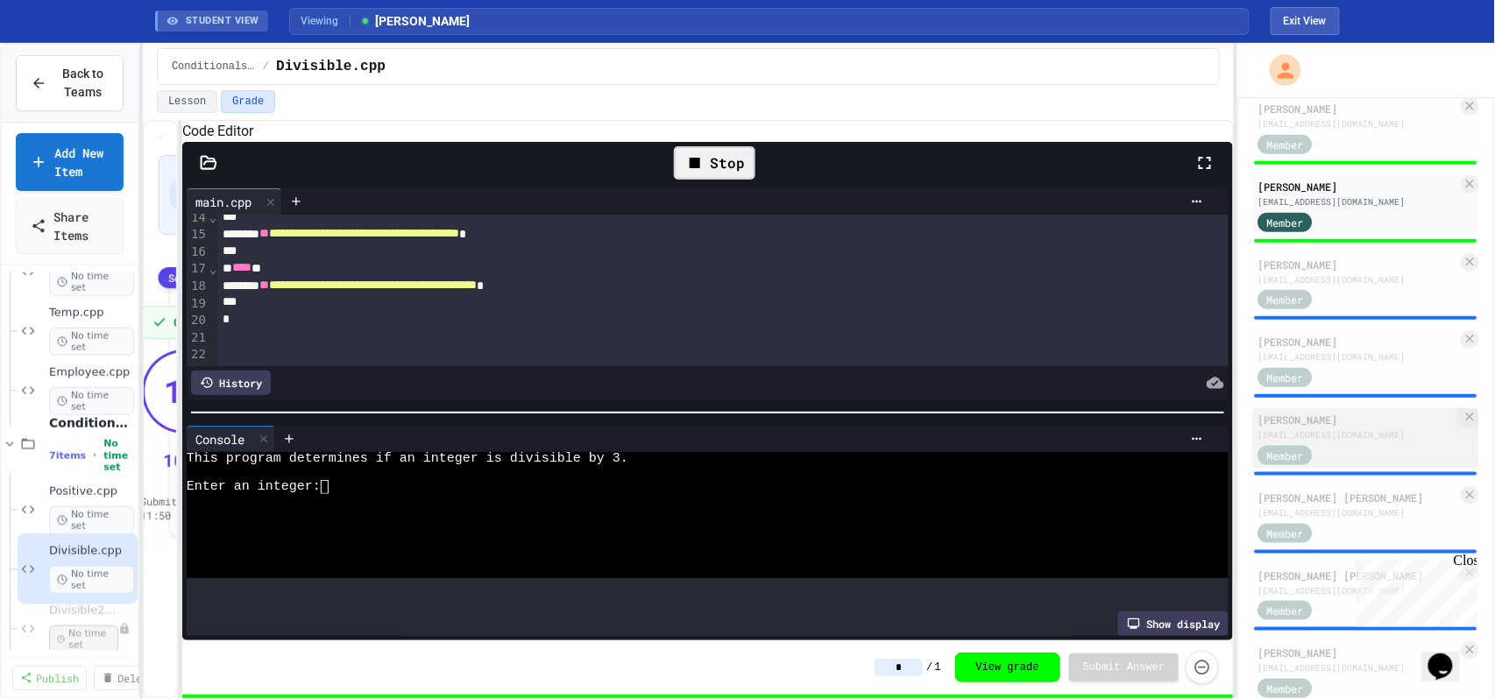
scroll to position [584, 0]
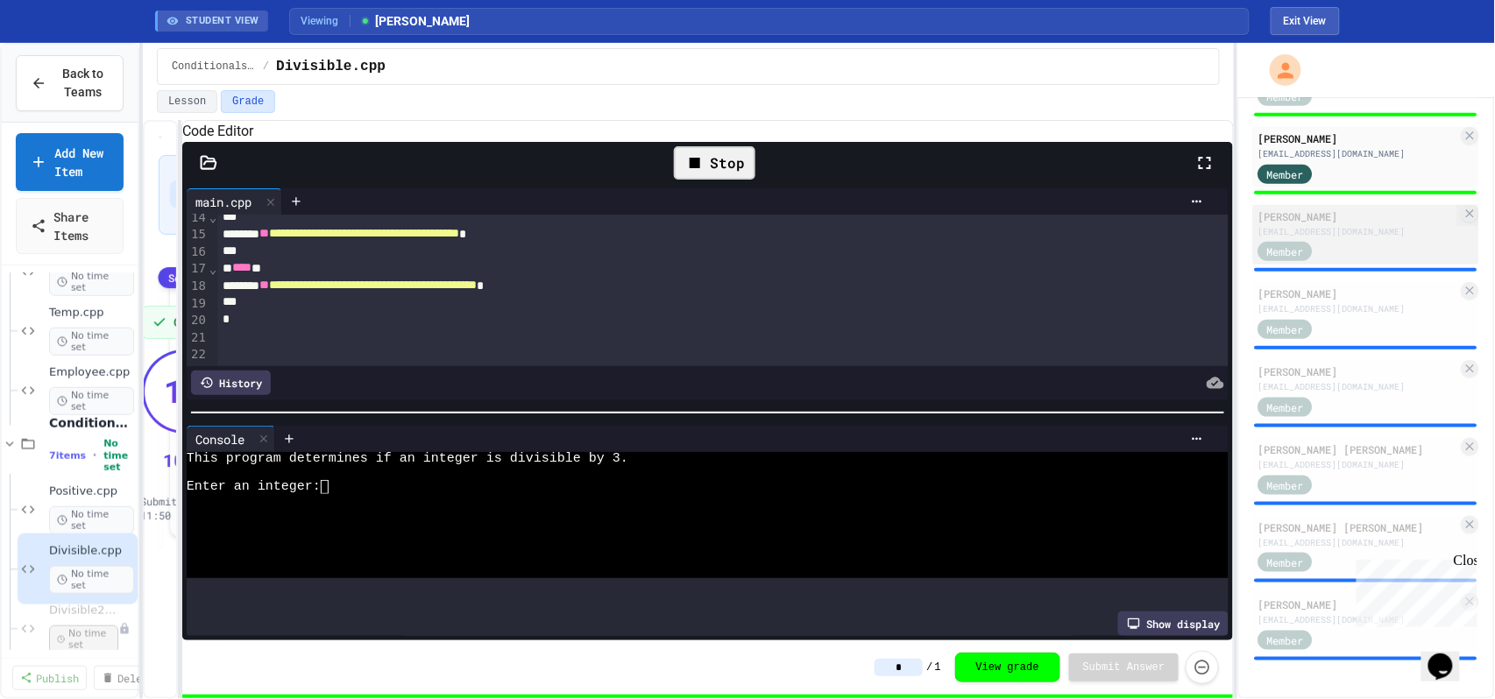
type input "*"
click at [1312, 215] on div "[PERSON_NAME]" at bounding box center [1358, 217] width 200 height 16
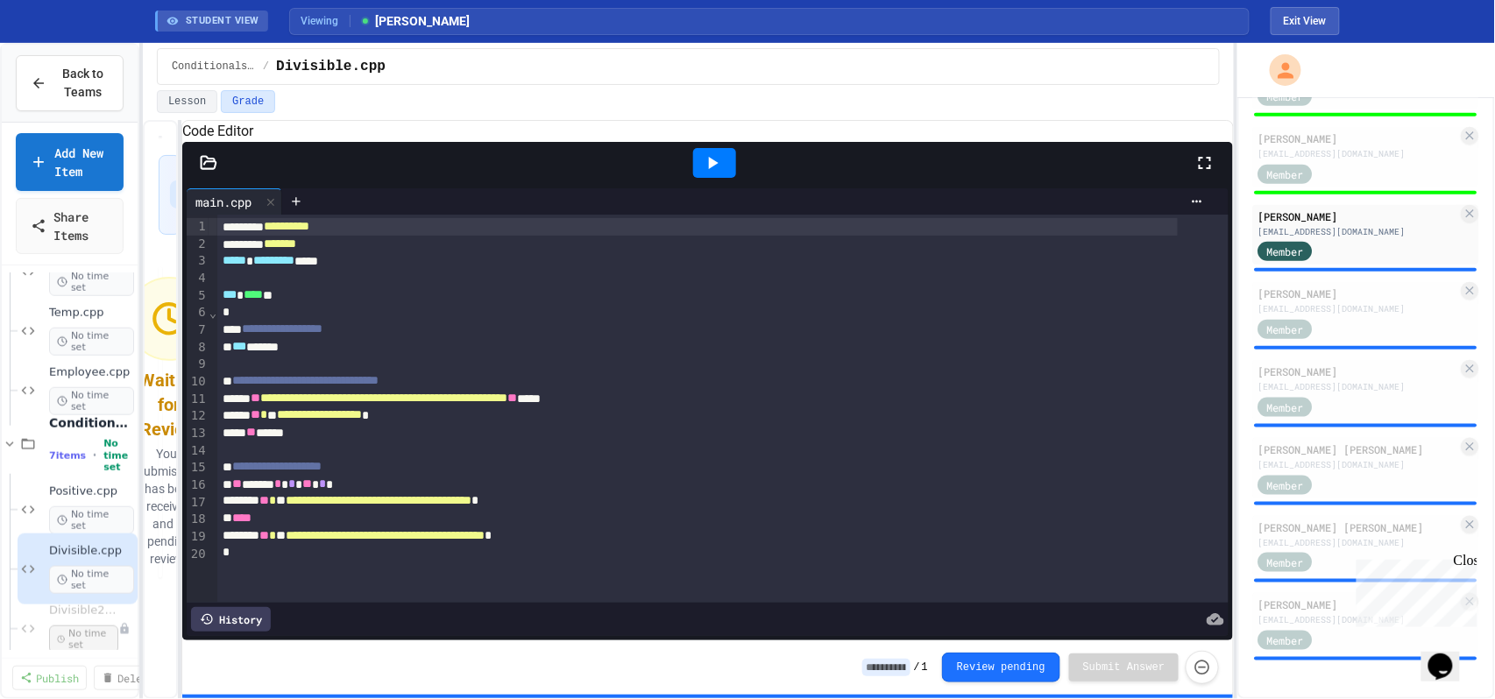
click at [724, 178] on div at bounding box center [714, 163] width 43 height 30
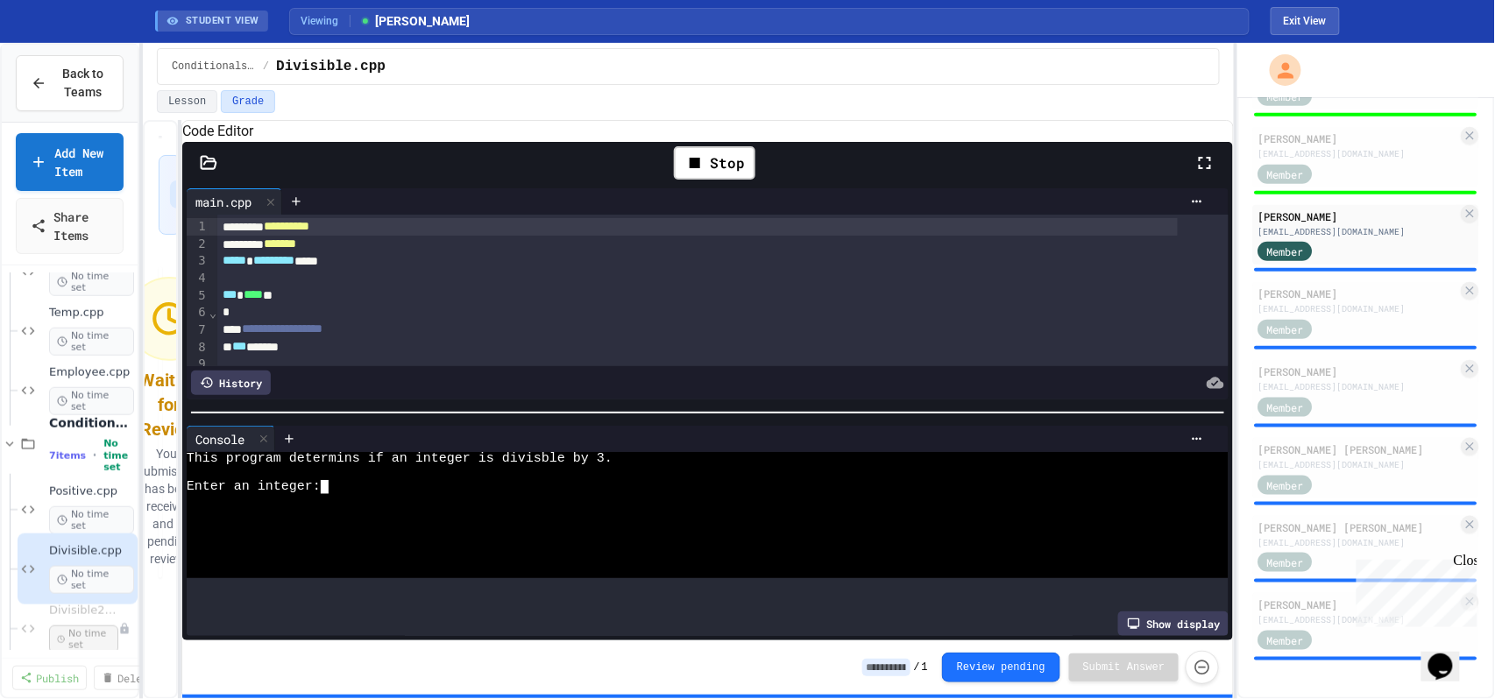
click at [647, 516] on div at bounding box center [688, 515] width 1002 height 14
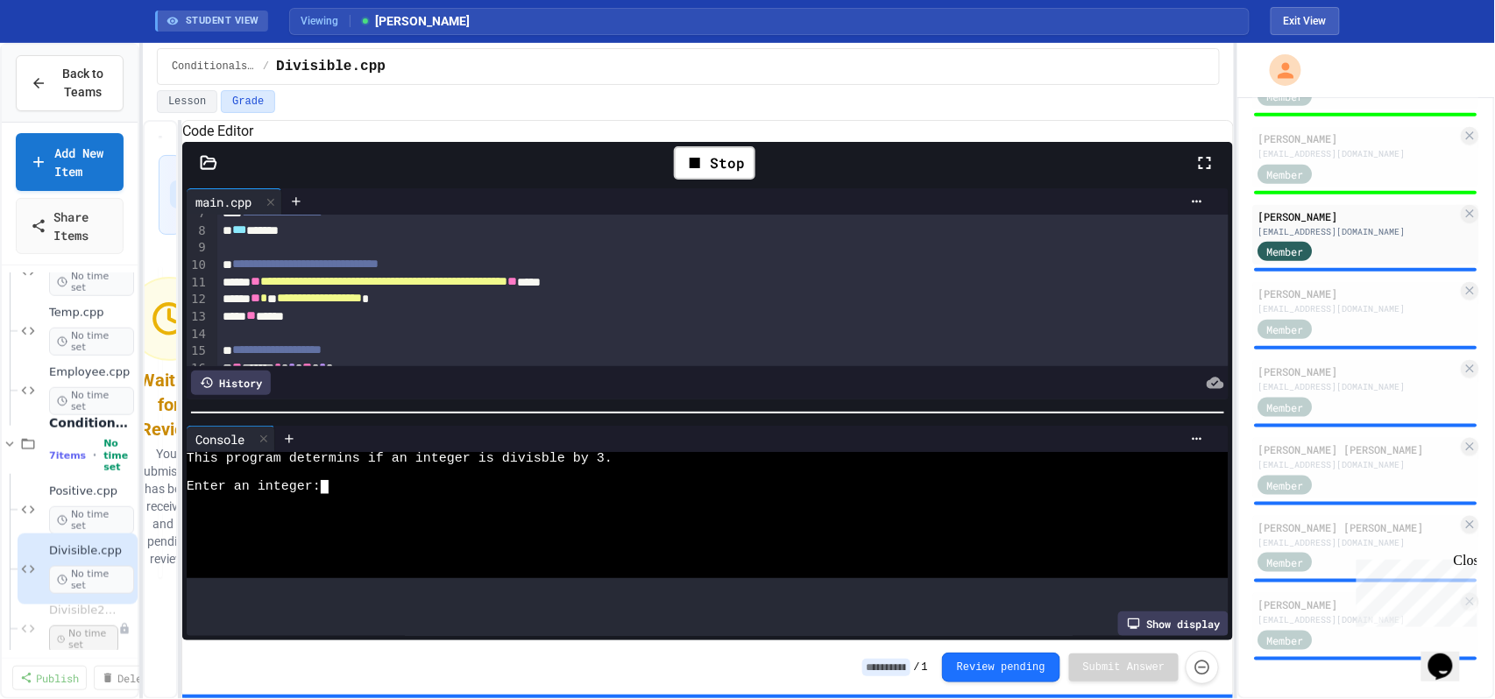
scroll to position [233, 0]
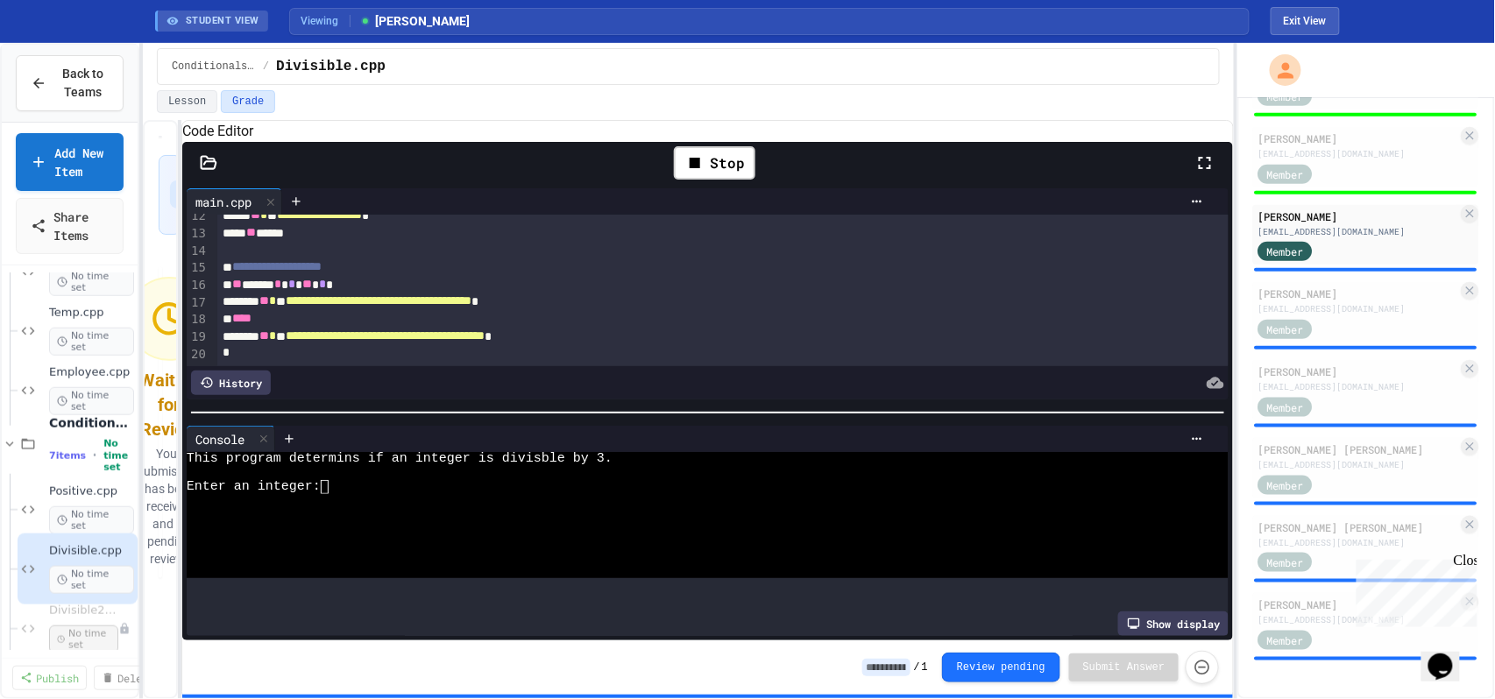
click at [892, 670] on input at bounding box center [886, 668] width 48 height 18
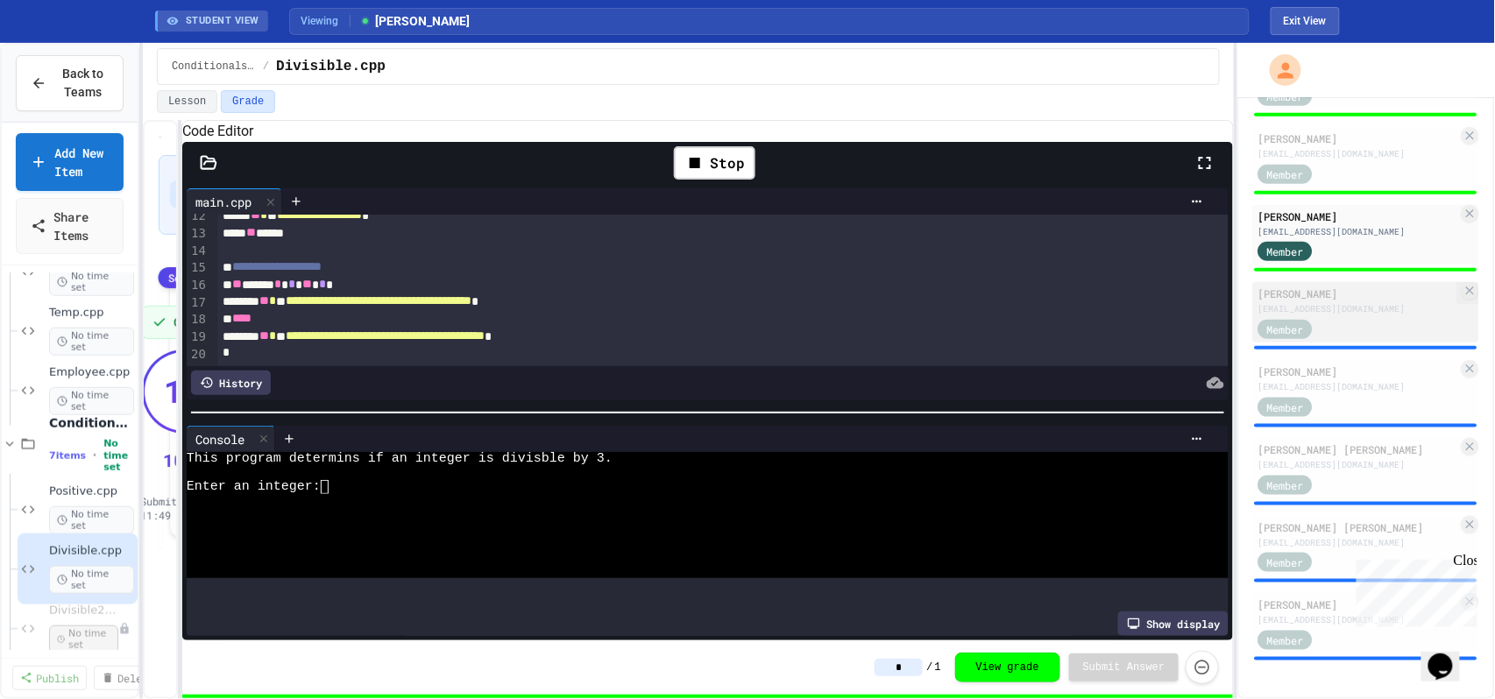
type input "*"
click at [1340, 309] on div "[EMAIL_ADDRESS][DOMAIN_NAME]" at bounding box center [1358, 308] width 200 height 13
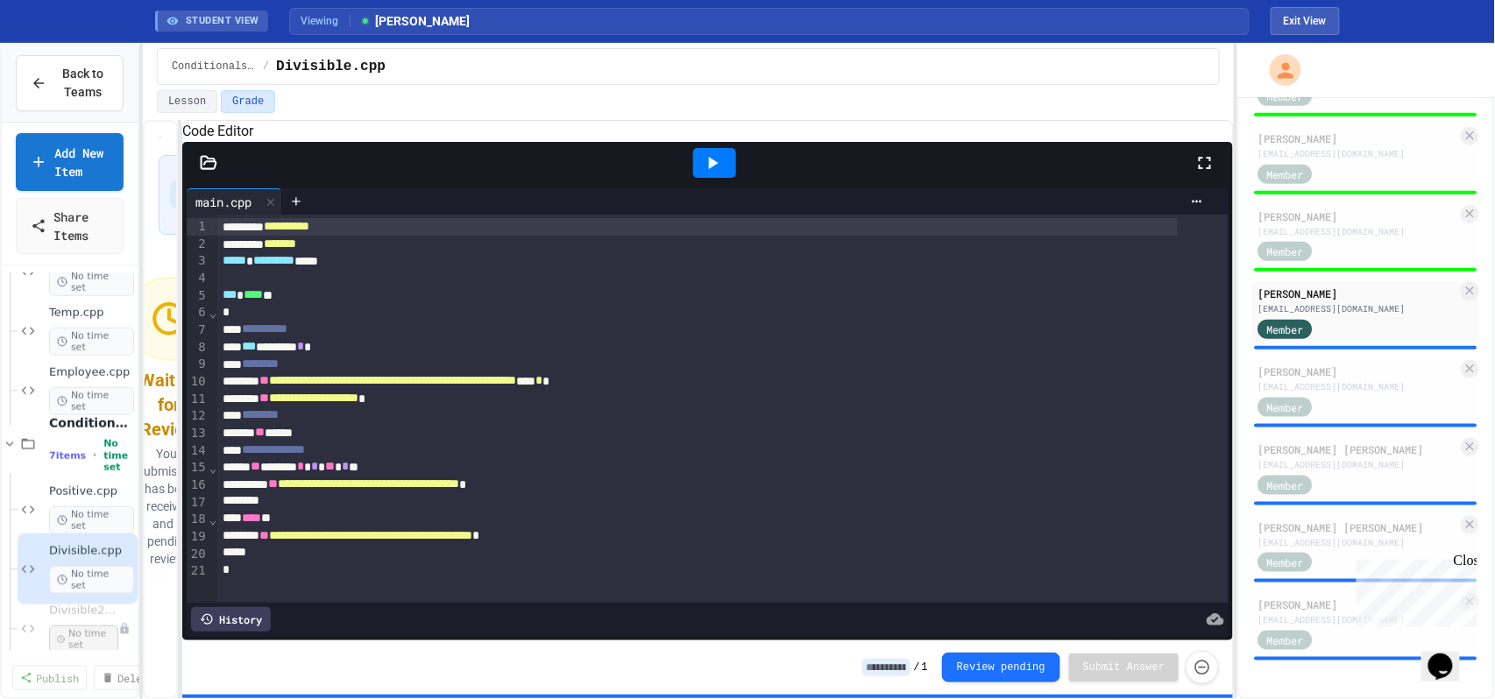
click at [706, 174] on icon at bounding box center [712, 162] width 21 height 21
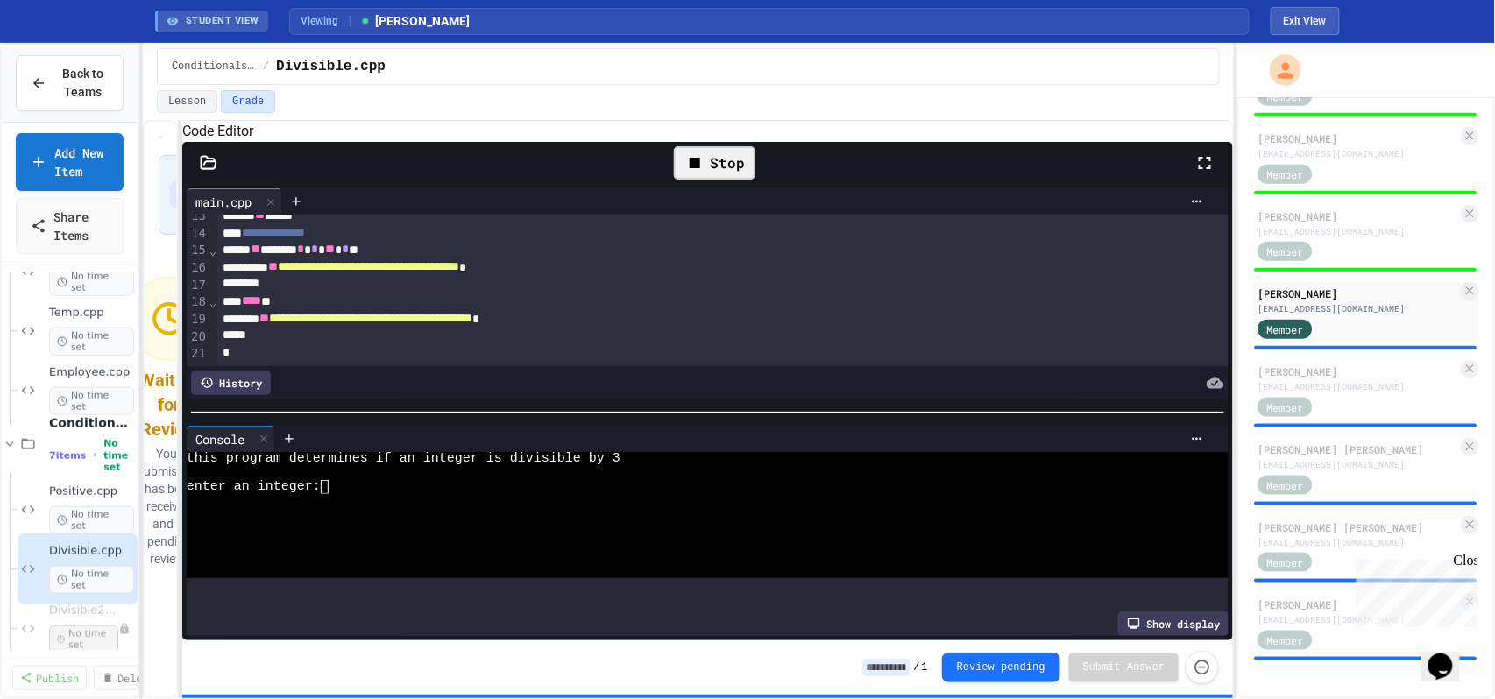
scroll to position [256, 0]
click at [890, 671] on input at bounding box center [886, 668] width 48 height 18
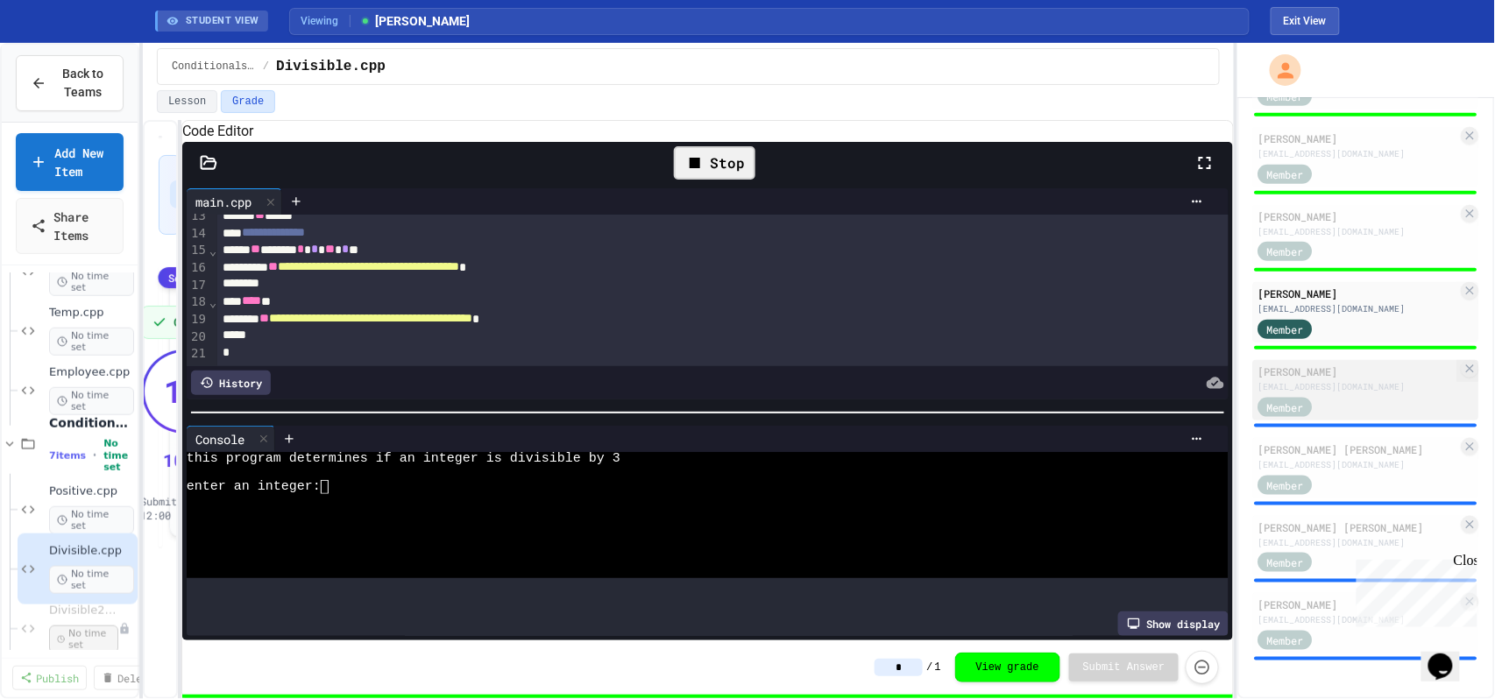
type input "*"
click at [1301, 380] on div "[EMAIL_ADDRESS][DOMAIN_NAME]" at bounding box center [1358, 386] width 200 height 13
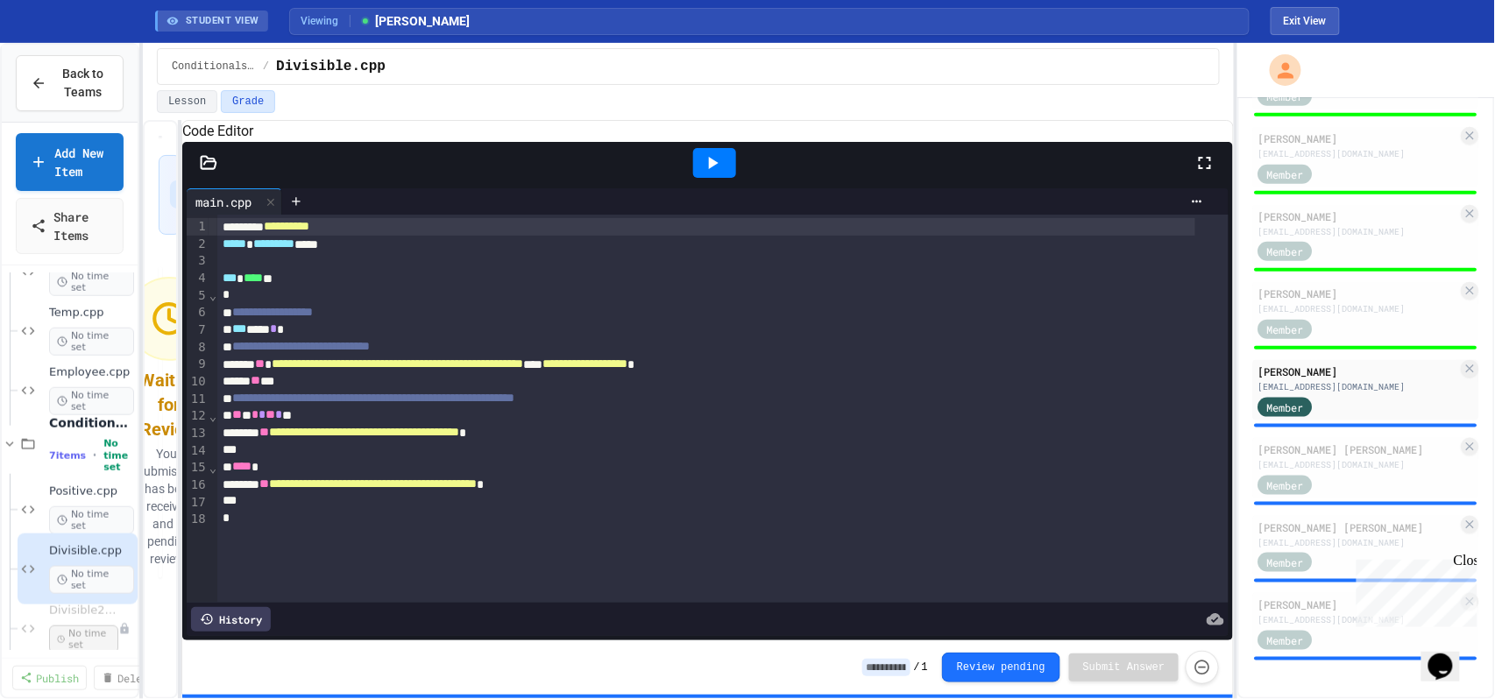
click at [719, 174] on icon at bounding box center [712, 162] width 21 height 21
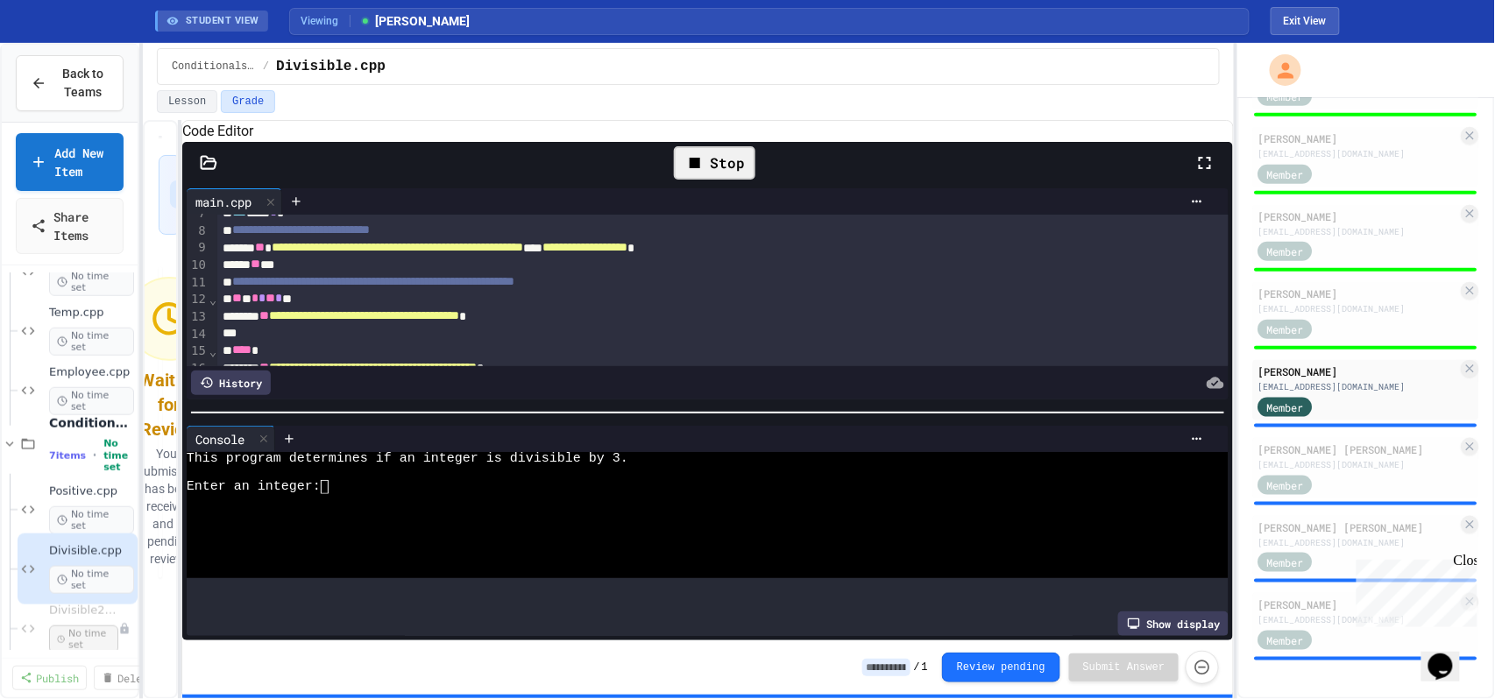
scroll to position [204, 0]
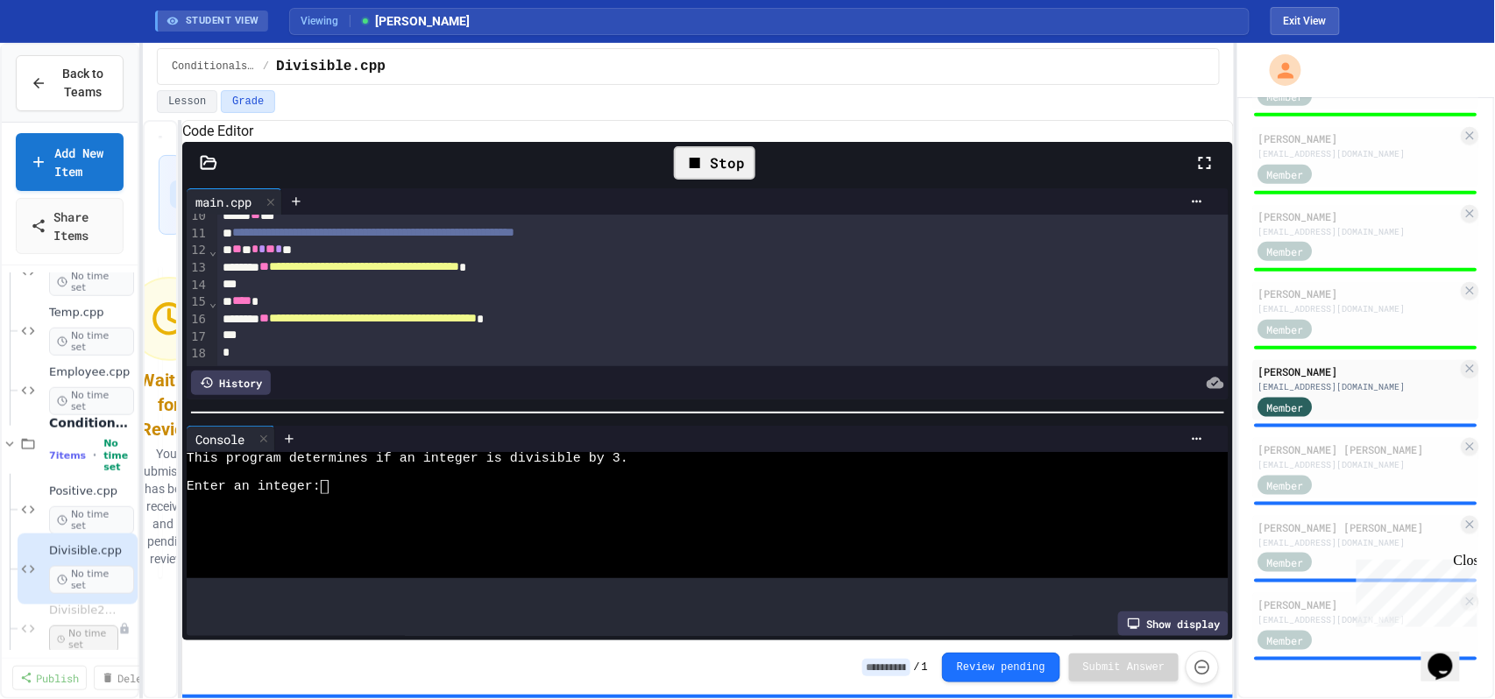
click at [910, 667] on input at bounding box center [886, 668] width 48 height 18
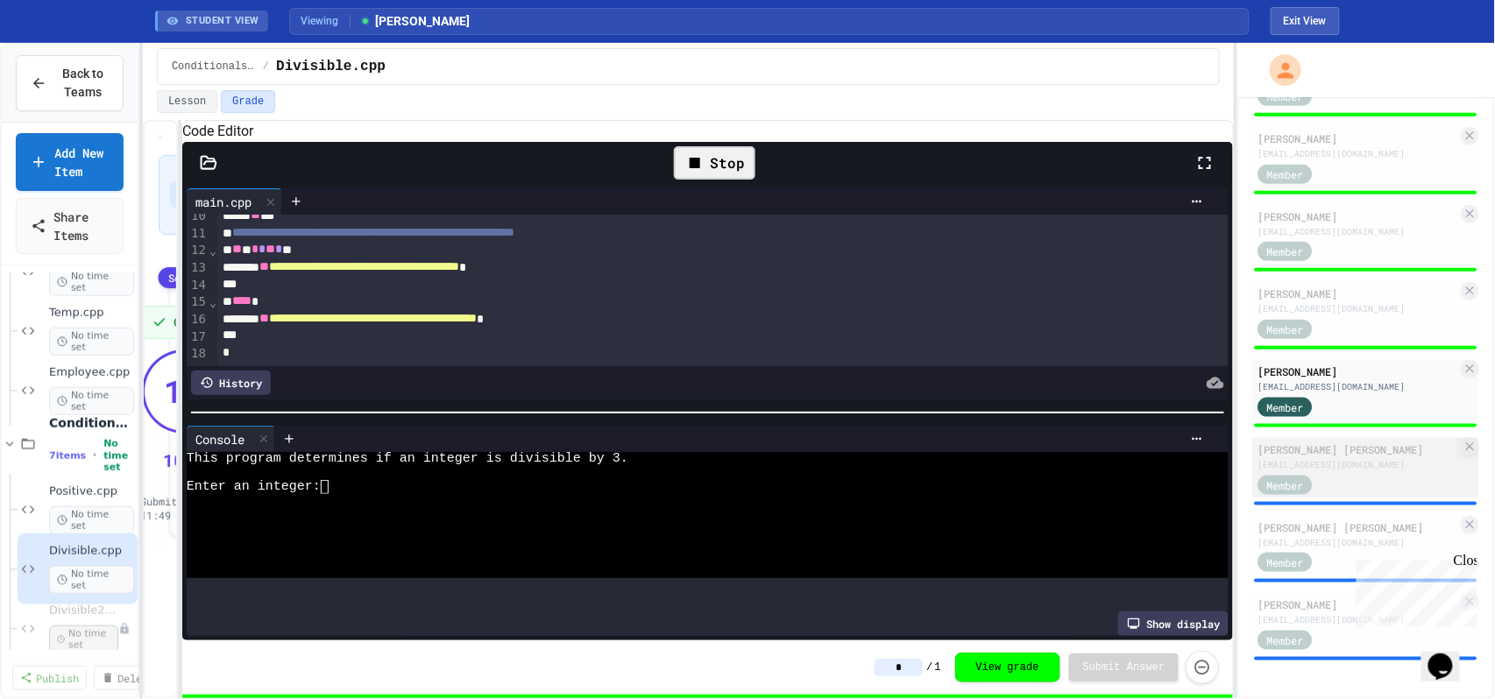
type input "*"
click at [1329, 468] on div "[EMAIL_ADDRESS][DOMAIN_NAME]" at bounding box center [1358, 464] width 200 height 13
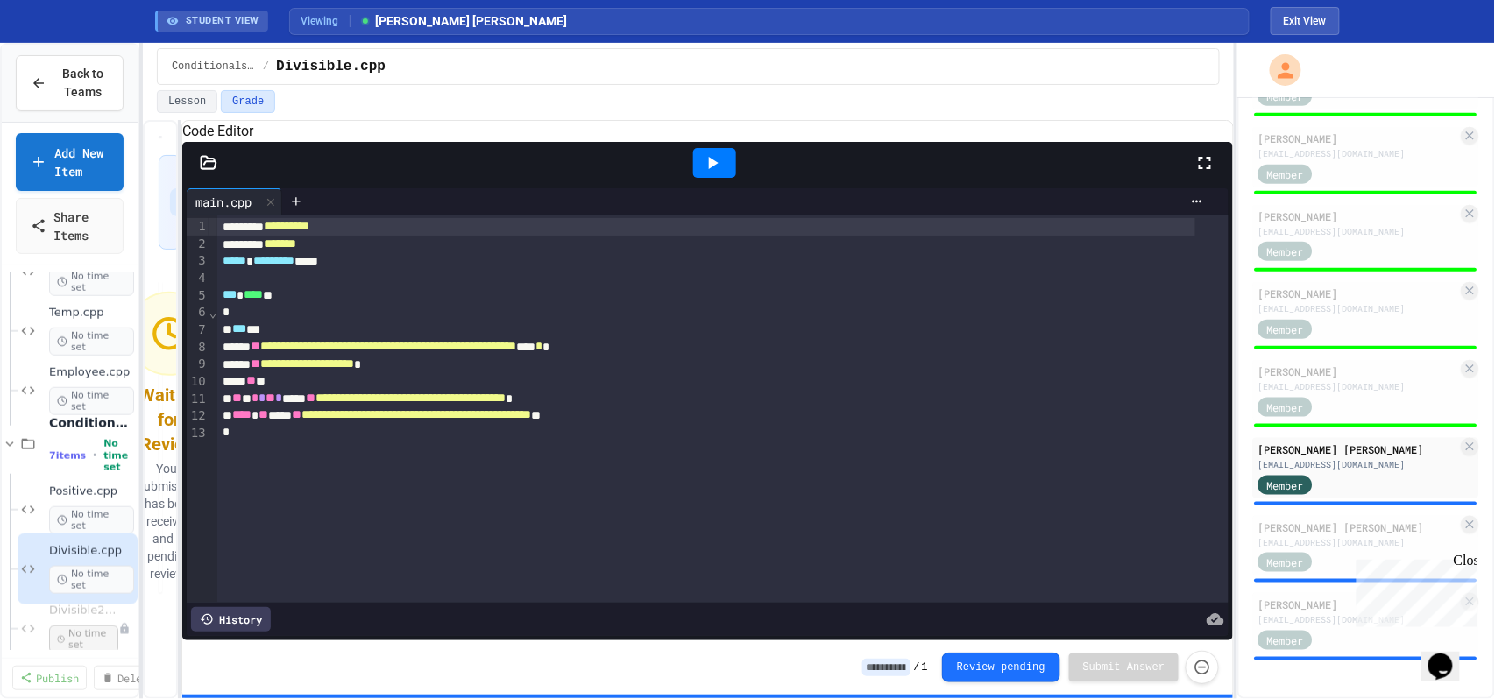
click at [719, 174] on icon at bounding box center [712, 162] width 21 height 21
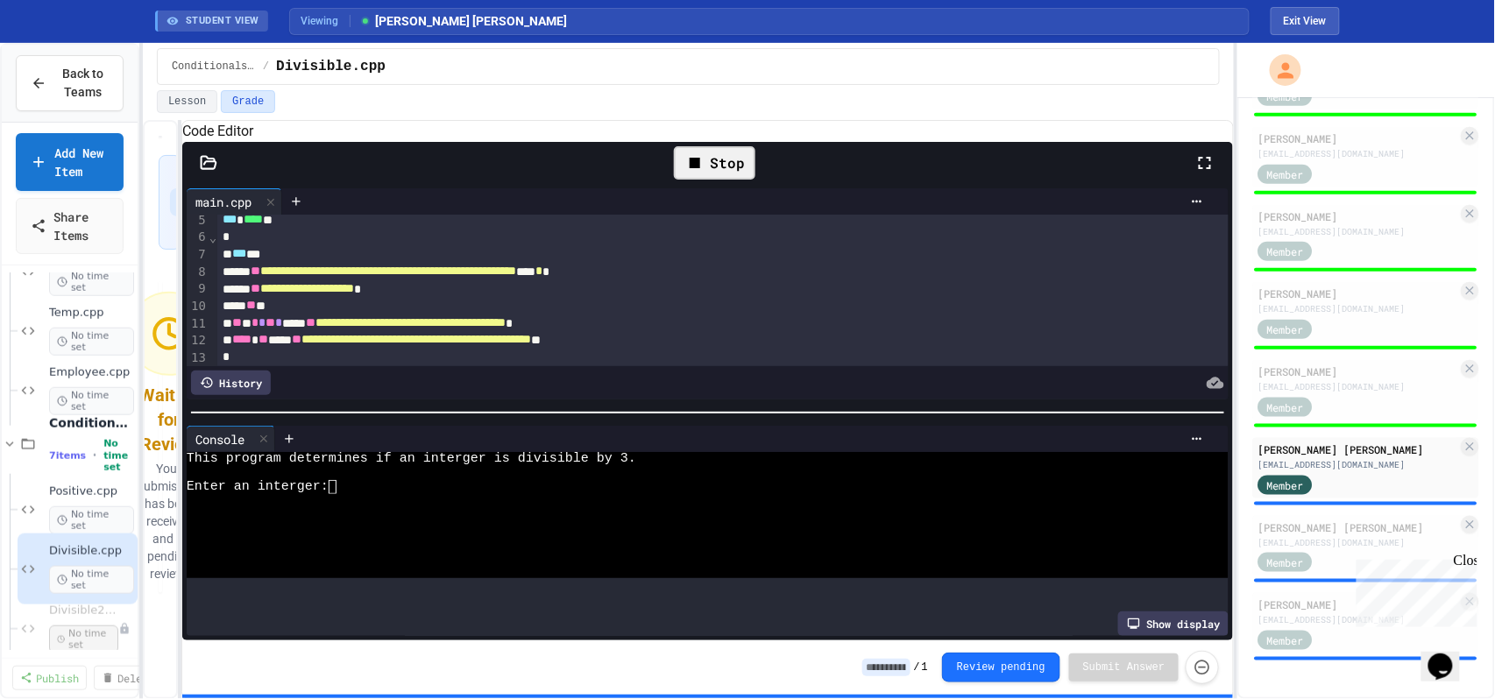
scroll to position [117, 0]
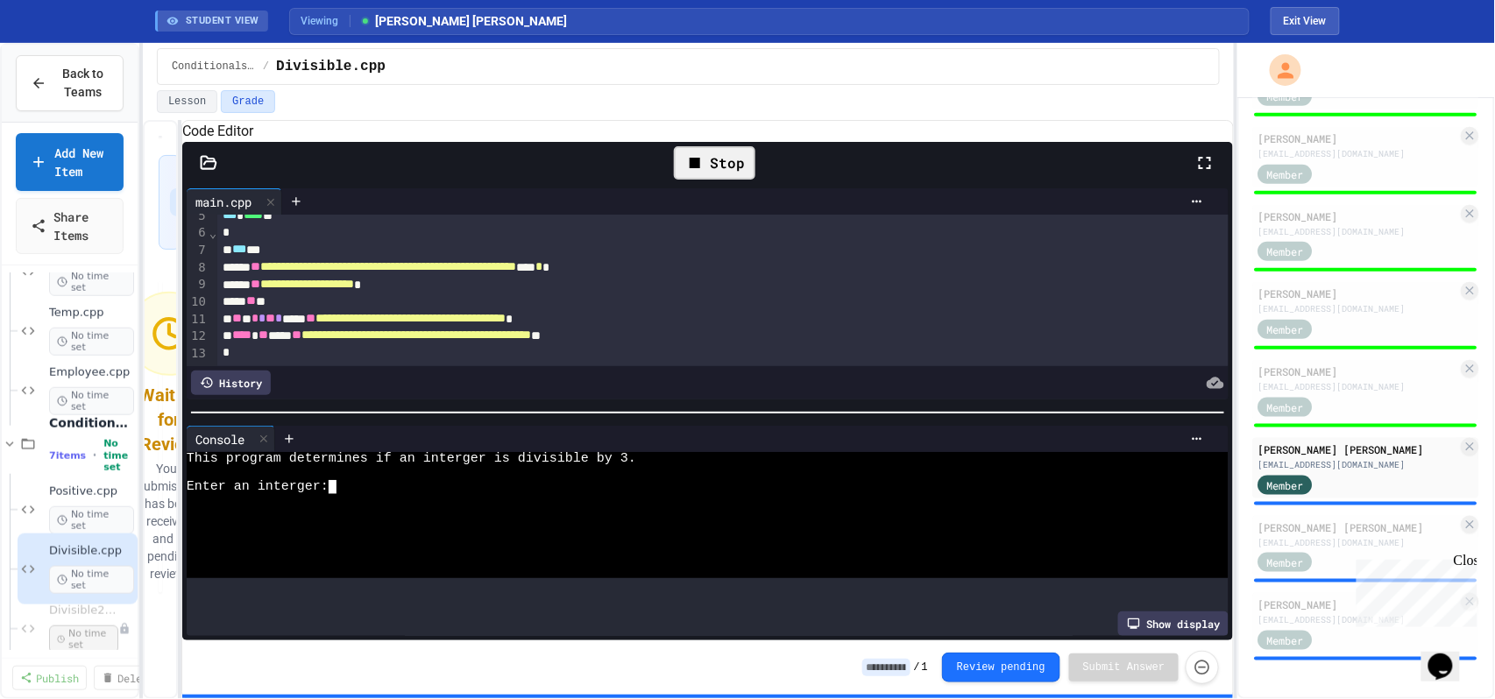
click at [613, 529] on div at bounding box center [688, 529] width 1002 height 14
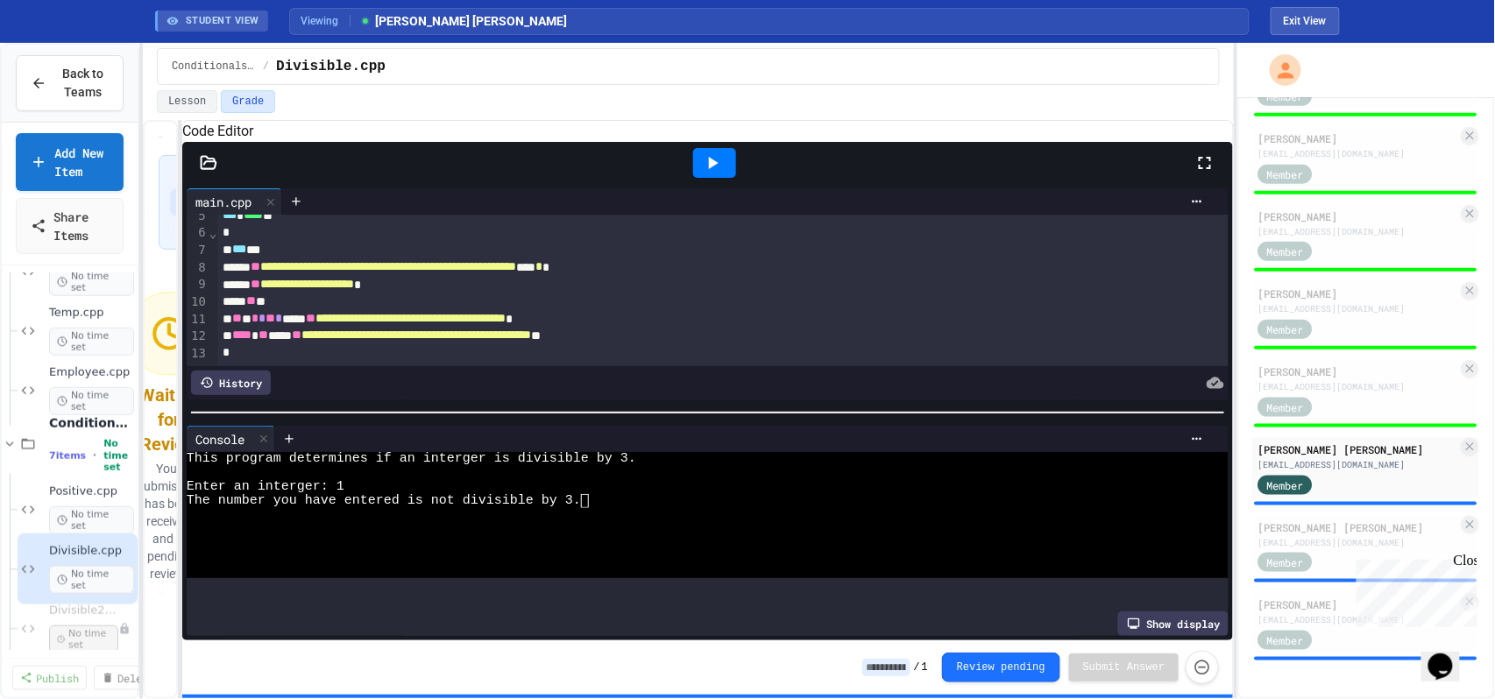
click at [729, 178] on div at bounding box center [714, 163] width 43 height 30
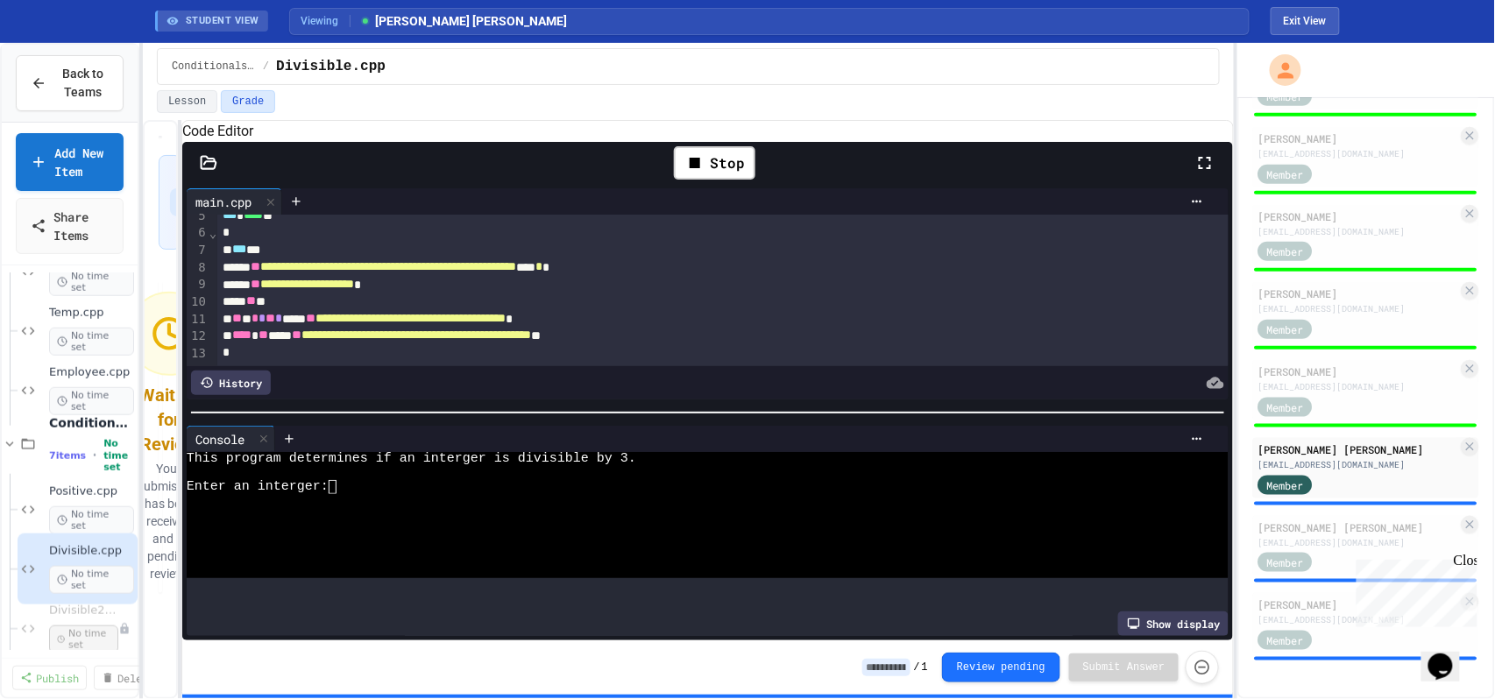
click at [621, 499] on div at bounding box center [688, 501] width 1002 height 14
click at [724, 178] on div at bounding box center [714, 163] width 43 height 30
click at [512, 496] on div at bounding box center [688, 501] width 1002 height 14
click at [894, 668] on input at bounding box center [886, 668] width 48 height 18
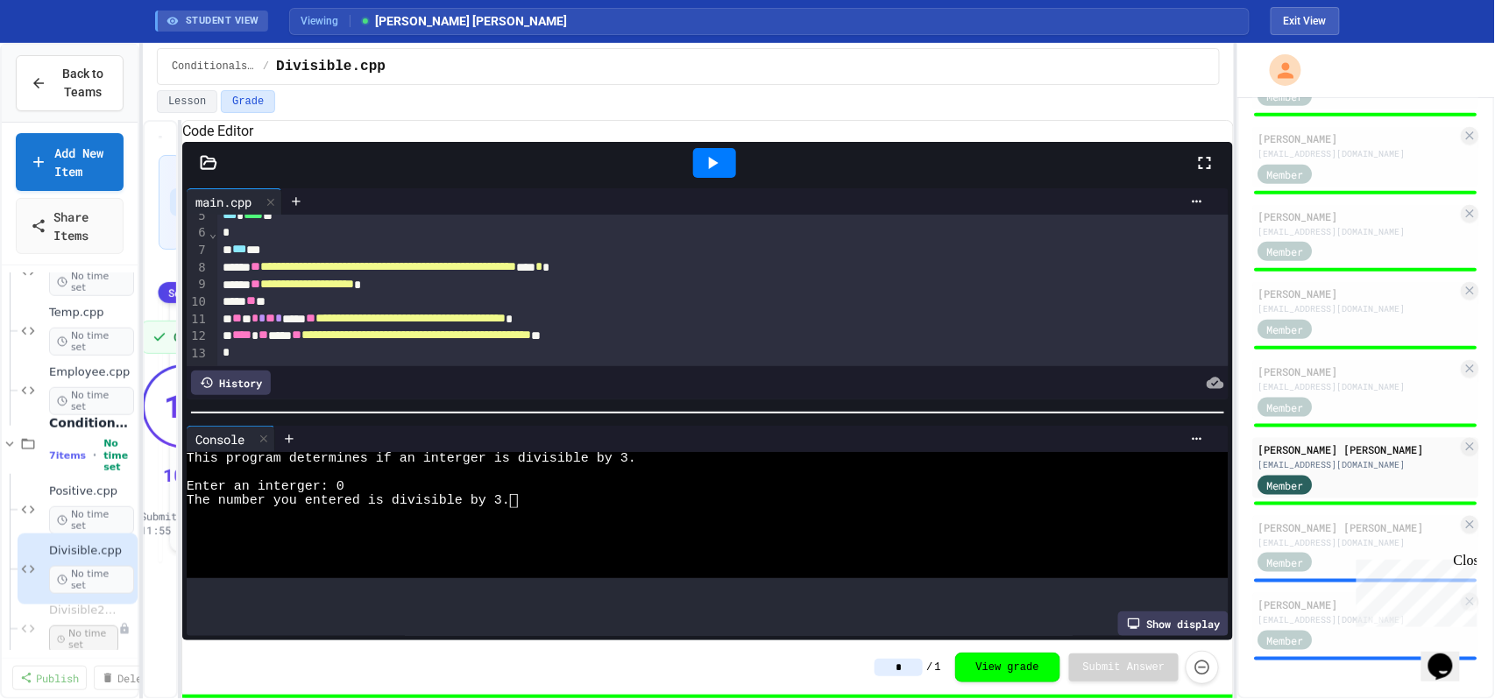
type input "*"
drag, startPoint x: 266, startPoint y: 324, endPoint x: 282, endPoint y: 323, distance: 15.8
click at [282, 328] on div "**********" at bounding box center [697, 337] width 960 height 18
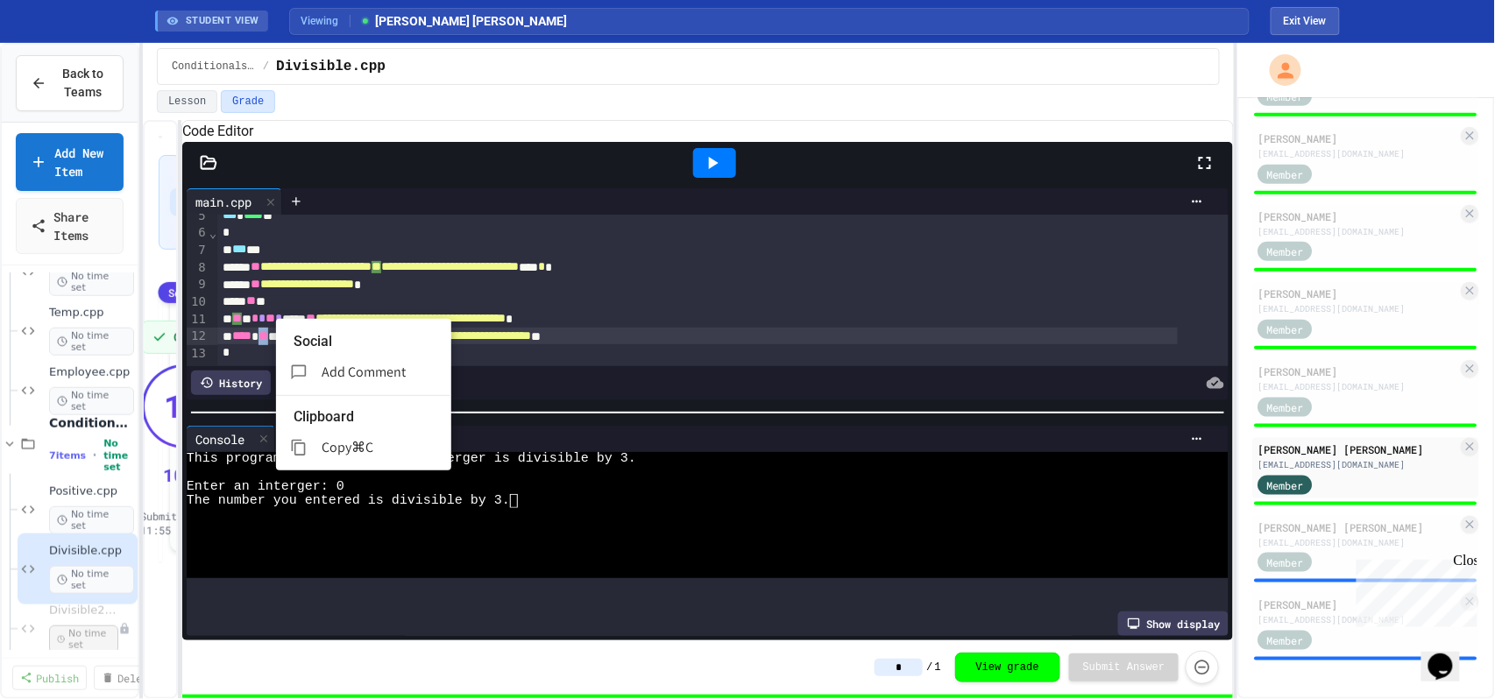
click at [338, 363] on span "Add Comment" at bounding box center [364, 372] width 84 height 18
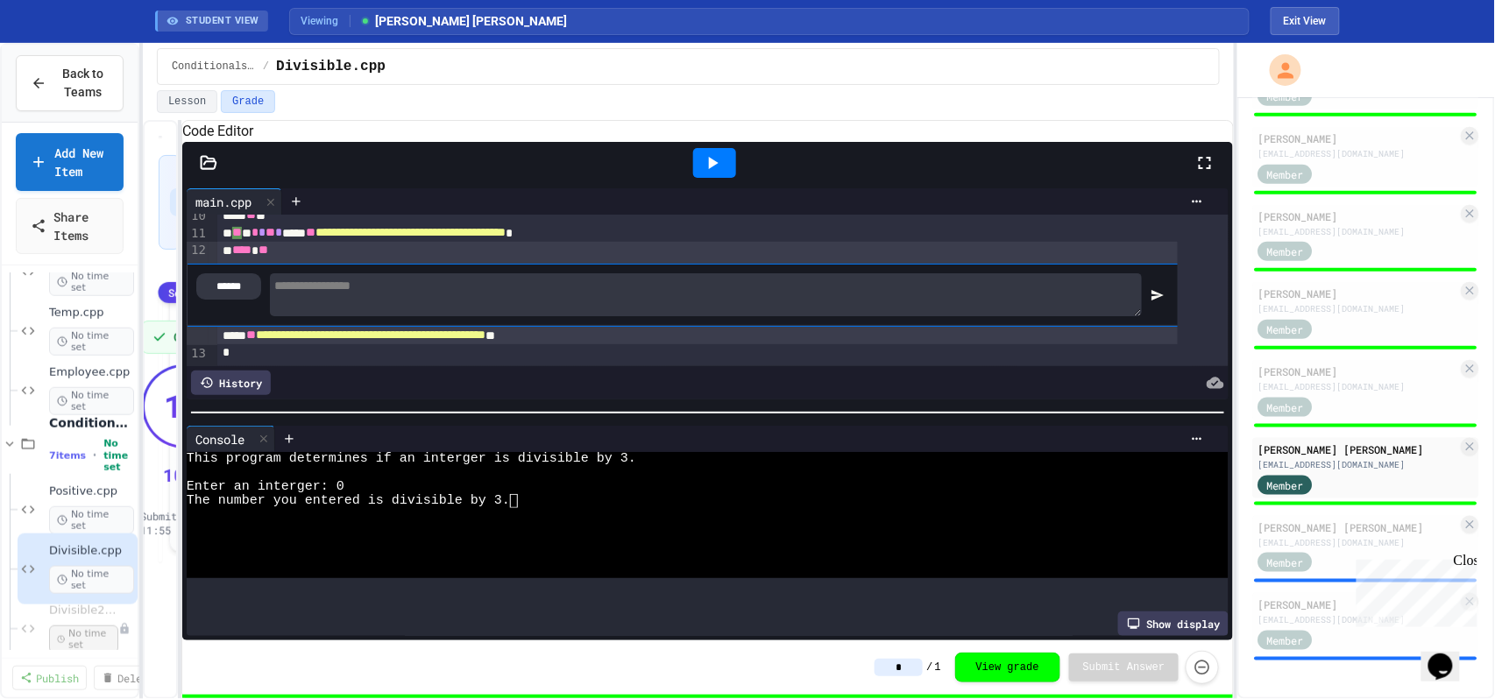
click at [393, 273] on textarea at bounding box center [706, 294] width 872 height 43
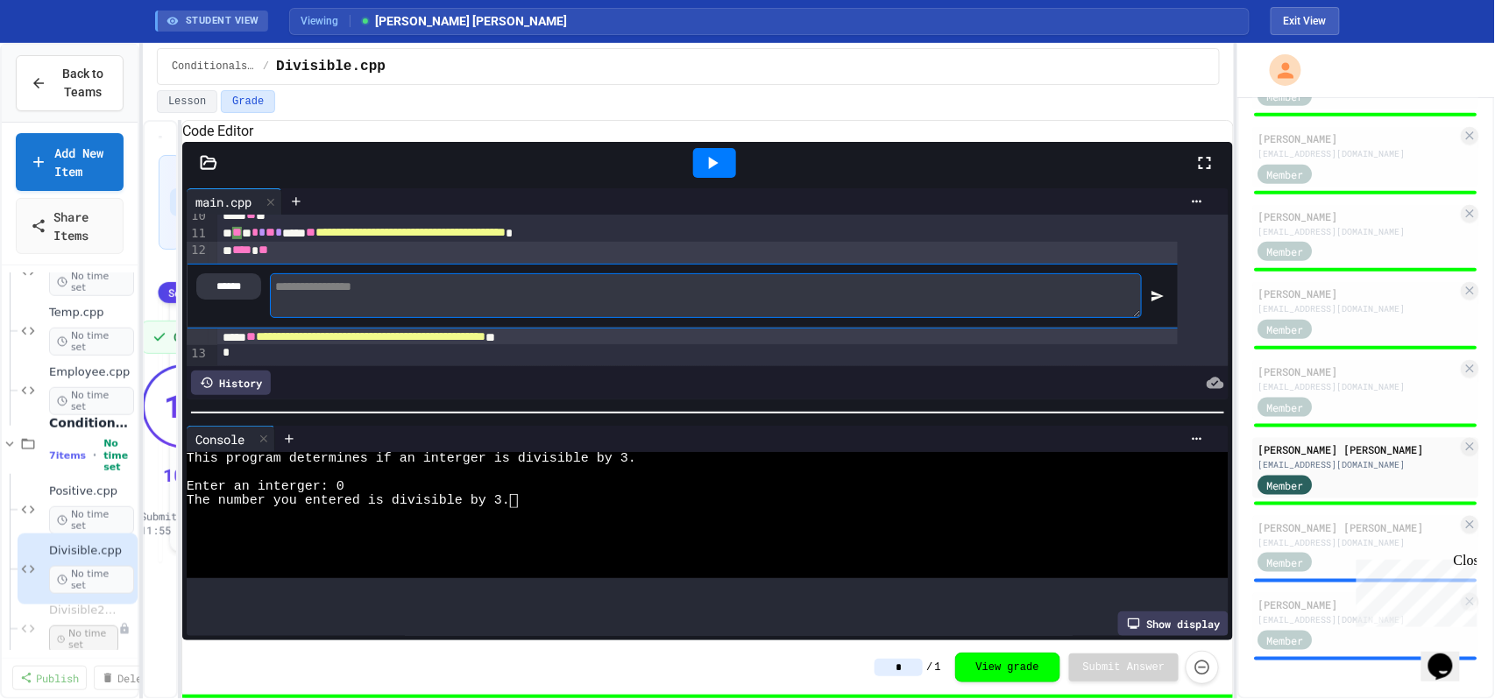
scroll to position [204, 0]
type textarea "**********"
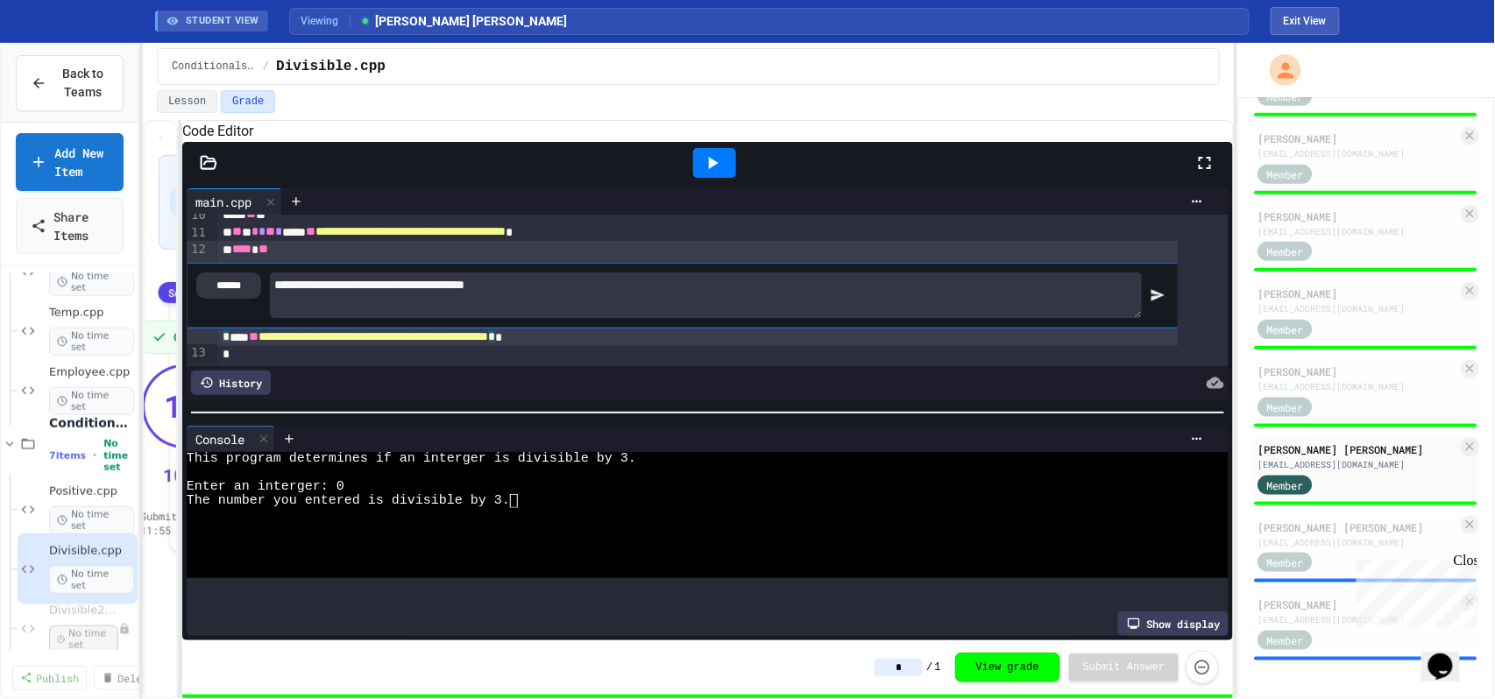
click at [1152, 278] on div at bounding box center [1156, 295] width 30 height 50
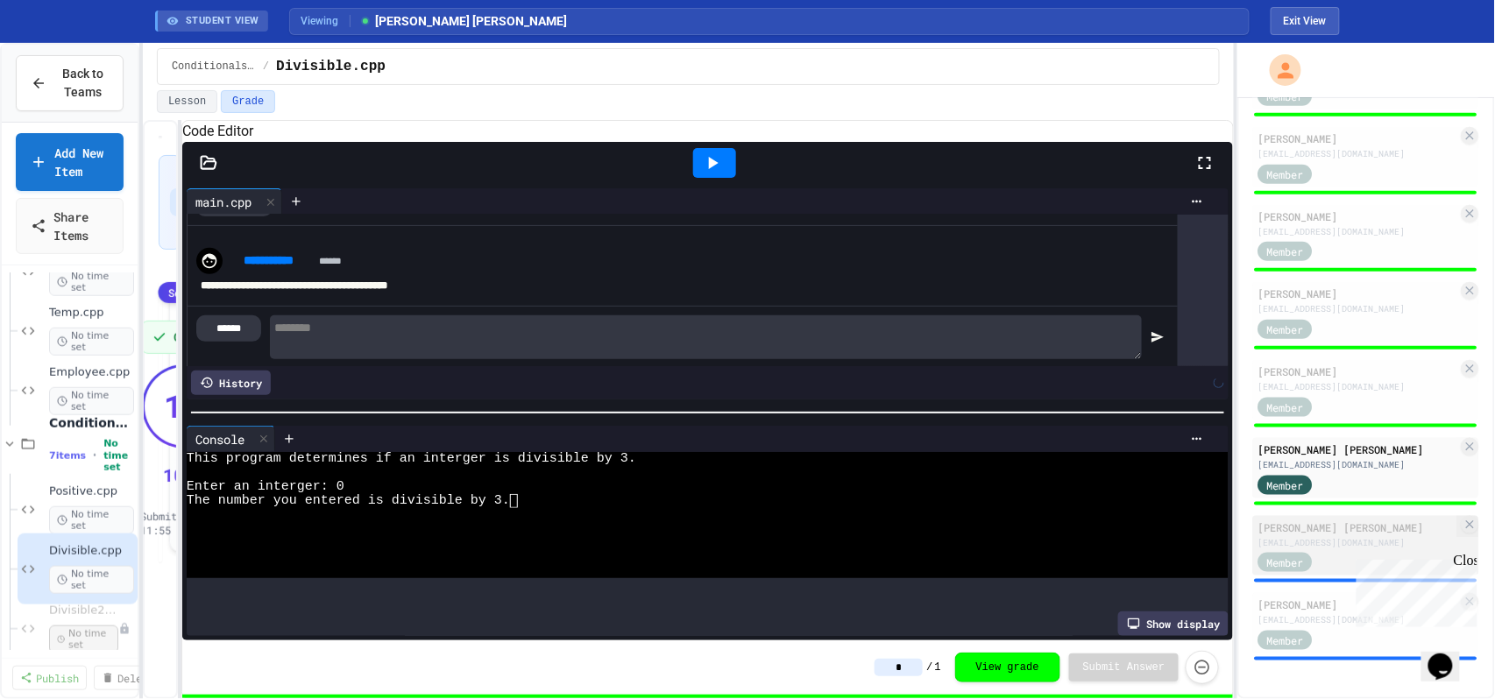
click at [1312, 559] on div "Member" at bounding box center [1285, 562] width 54 height 19
click at [1354, 527] on div "[PERSON_NAME] [PERSON_NAME]" at bounding box center [1358, 528] width 200 height 16
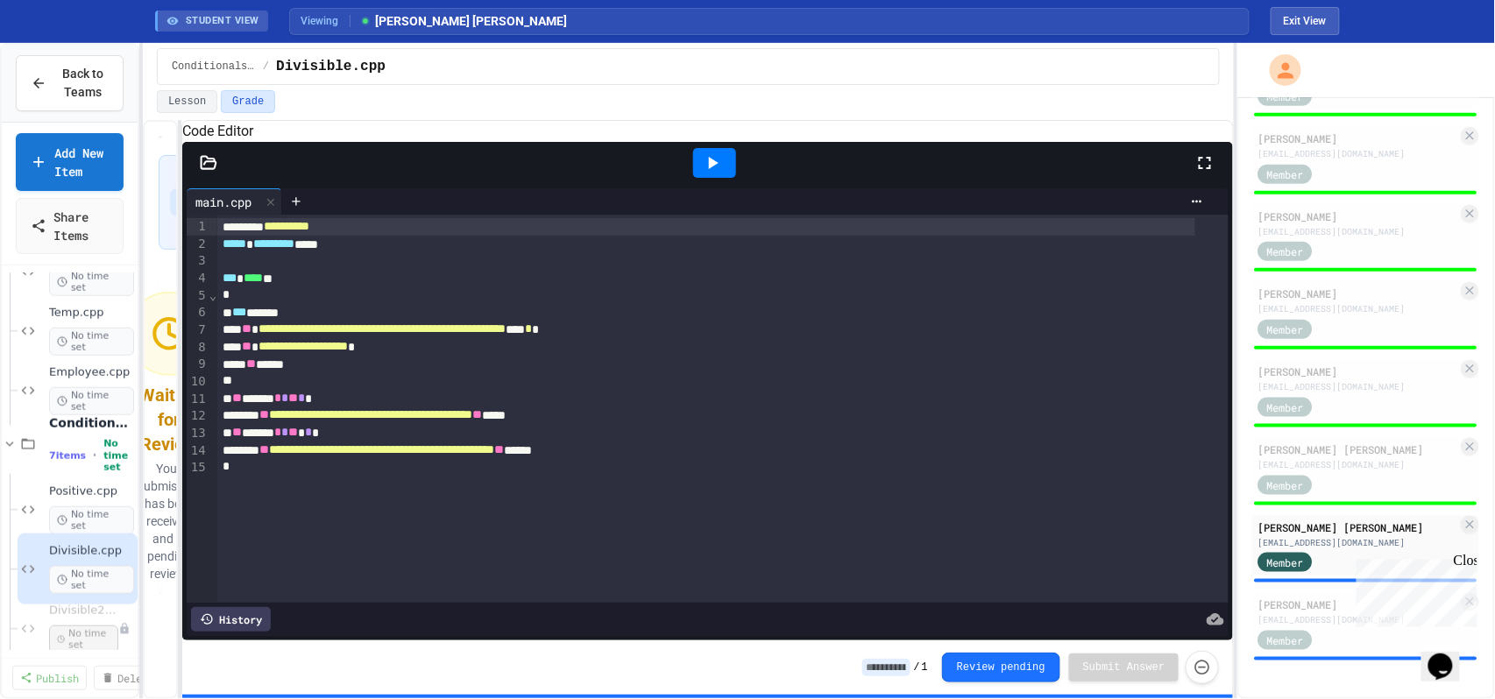
click at [701, 178] on div at bounding box center [714, 163] width 43 height 30
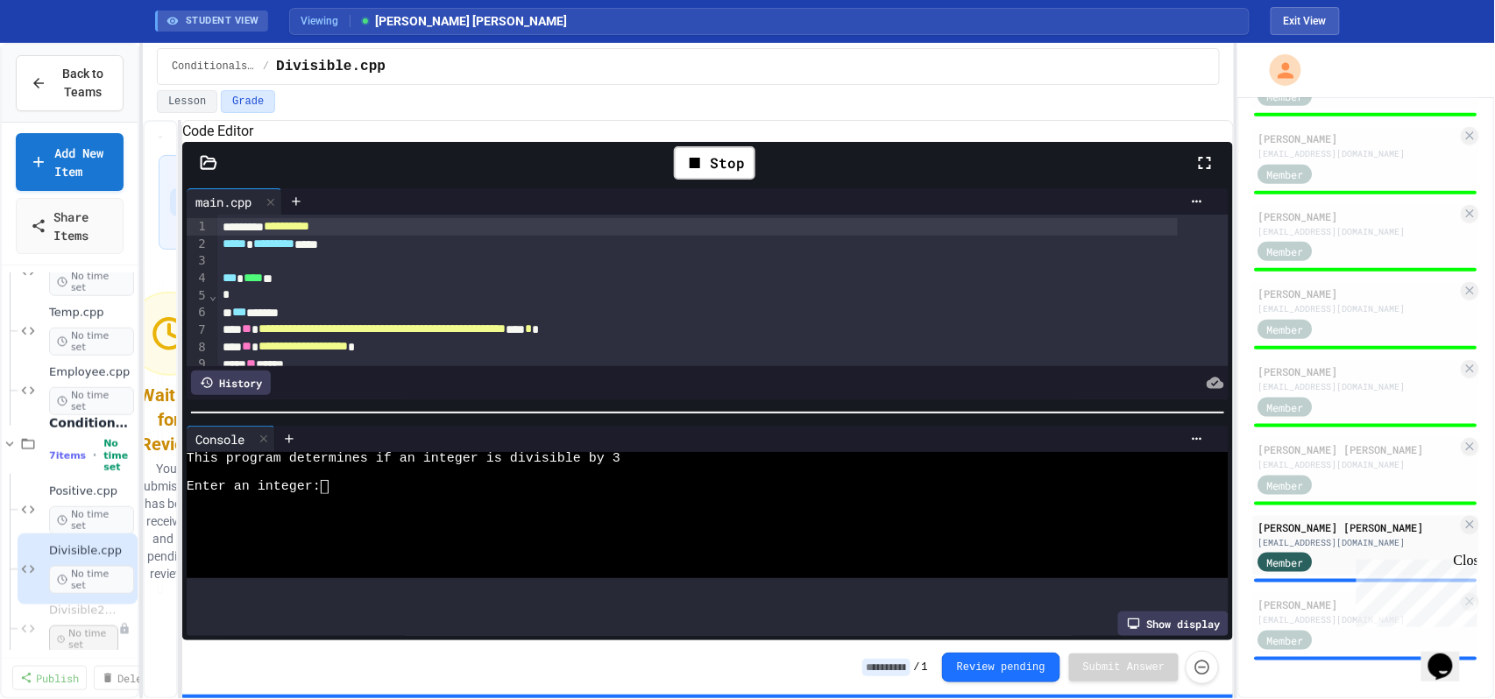
click at [894, 666] on input at bounding box center [886, 668] width 48 height 18
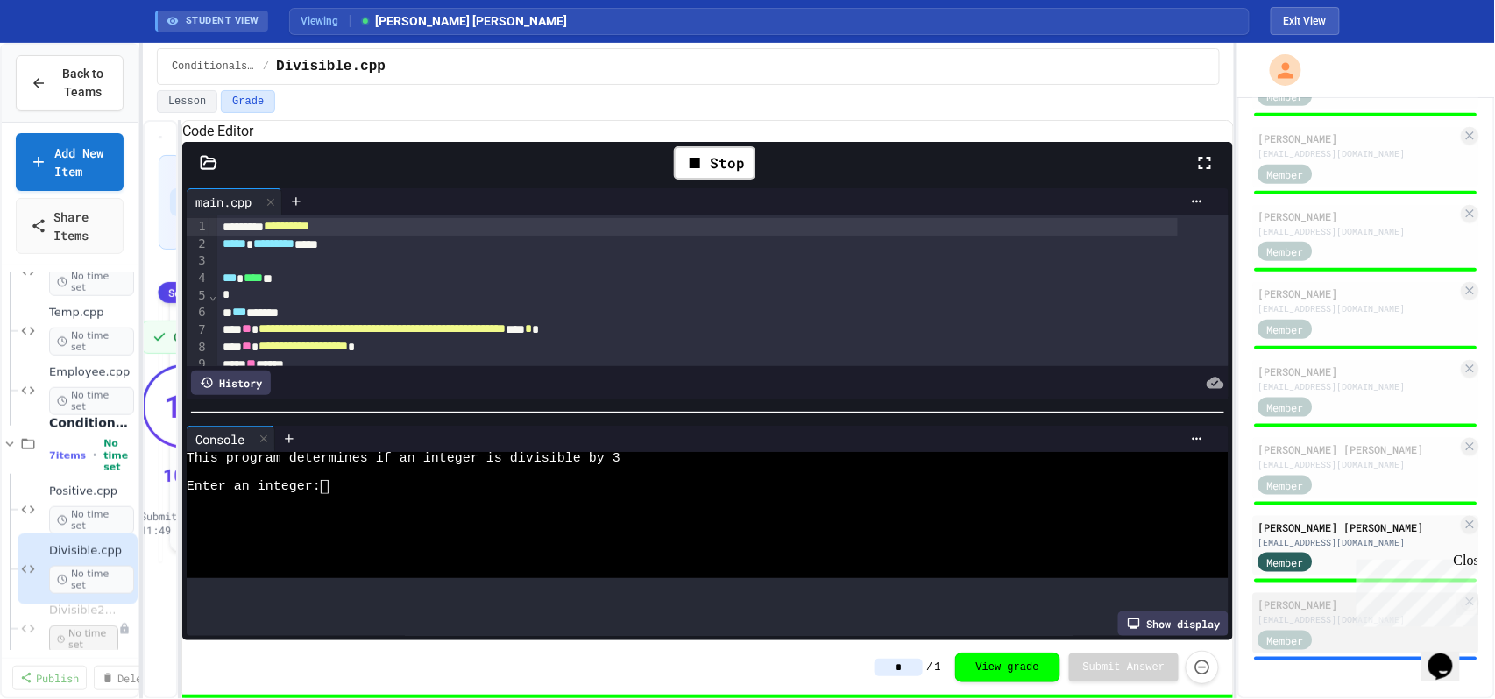
type input "*"
click at [1308, 604] on div "[PERSON_NAME]" at bounding box center [1358, 605] width 200 height 16
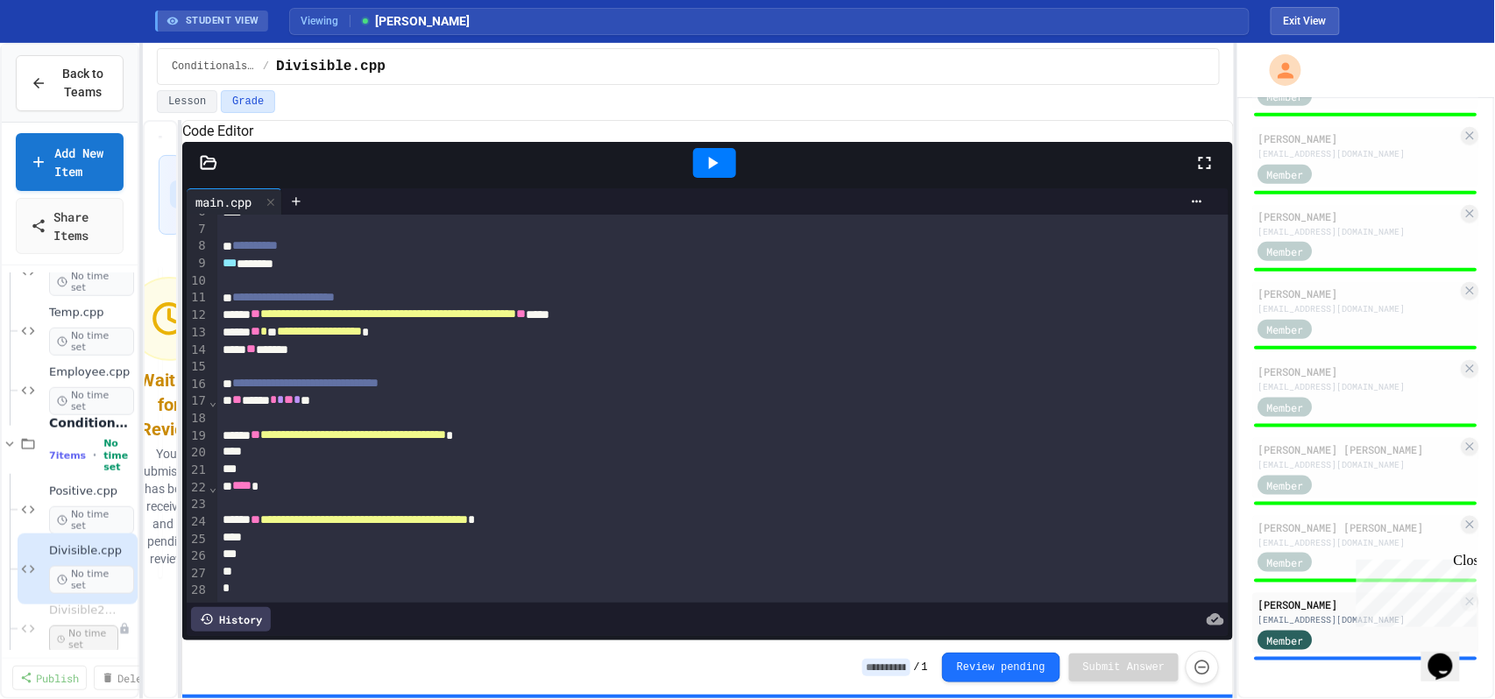
scroll to position [159, 0]
click at [891, 673] on input at bounding box center [886, 668] width 48 height 18
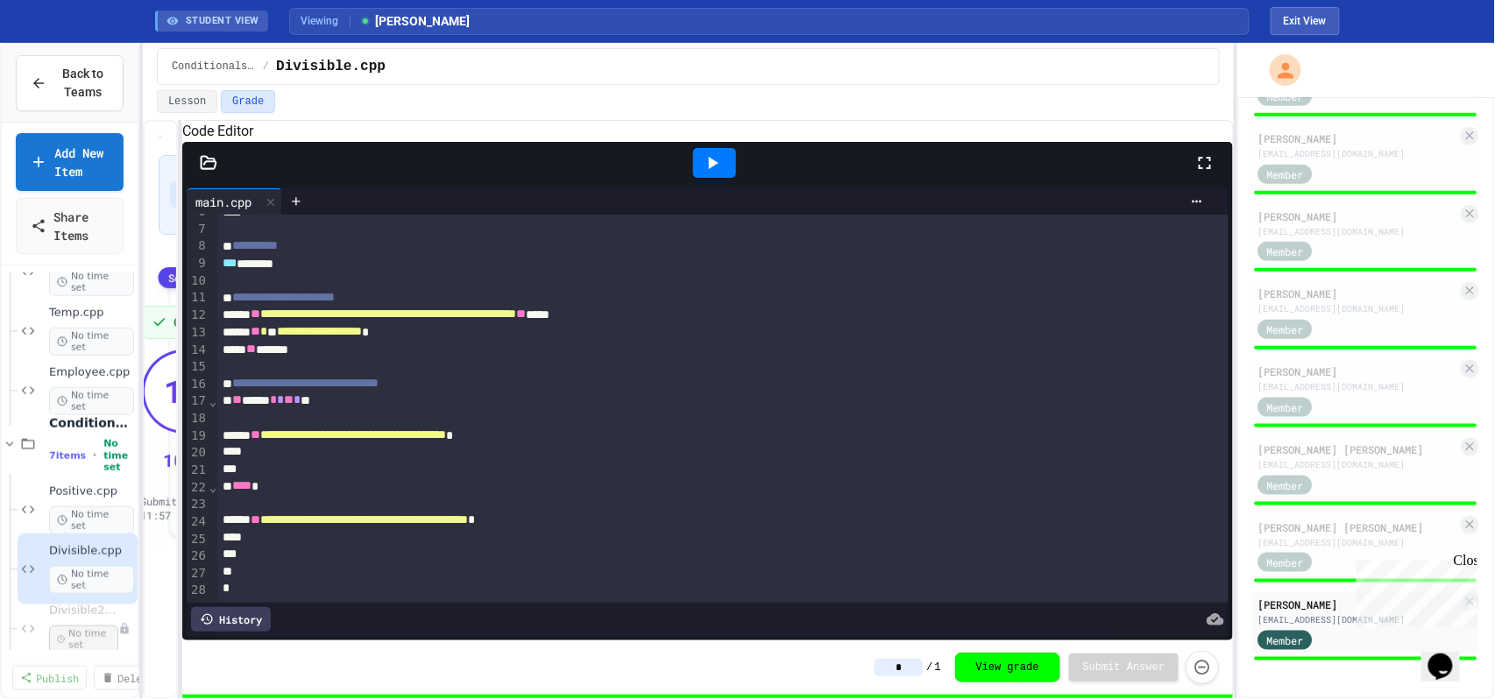
type input "*"
click at [1313, 18] on button "Exit View" at bounding box center [1305, 21] width 69 height 28
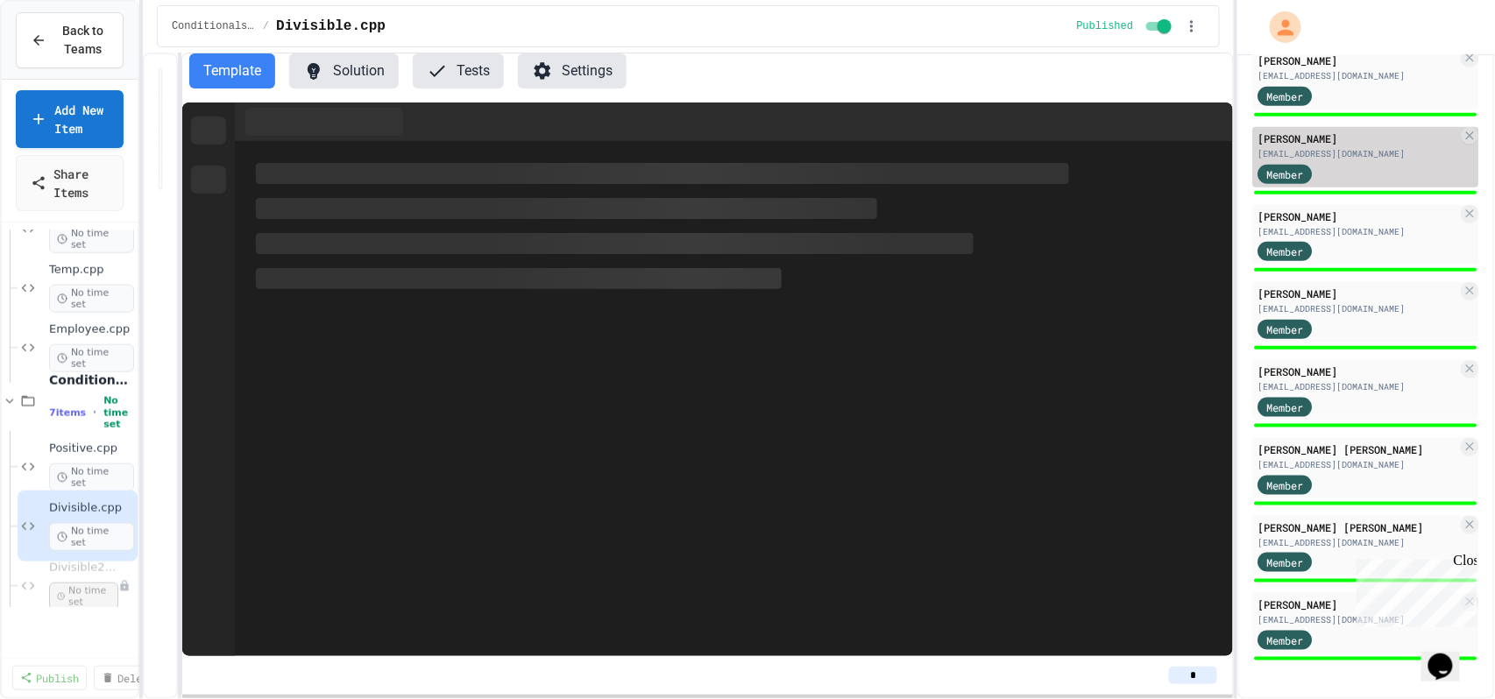
scroll to position [542, 0]
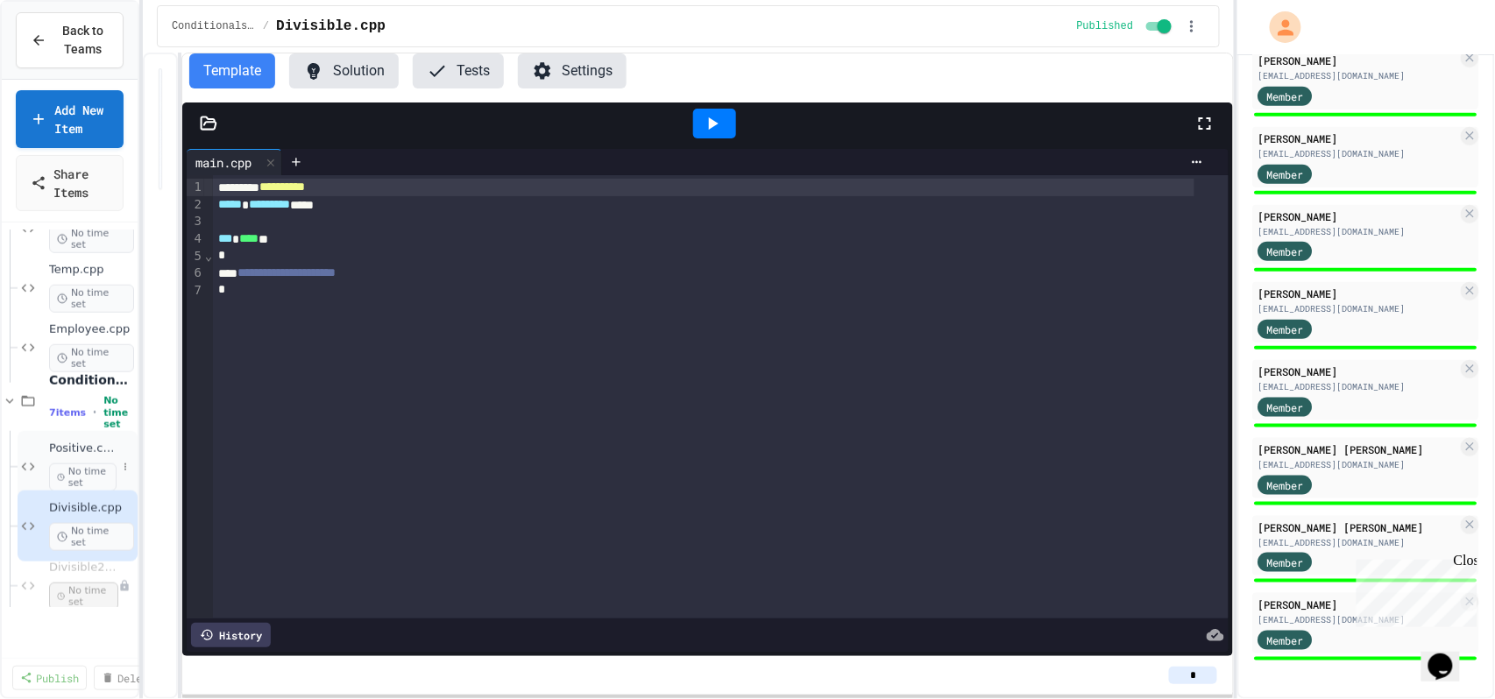
click at [79, 467] on span "No time set" at bounding box center [82, 478] width 67 height 28
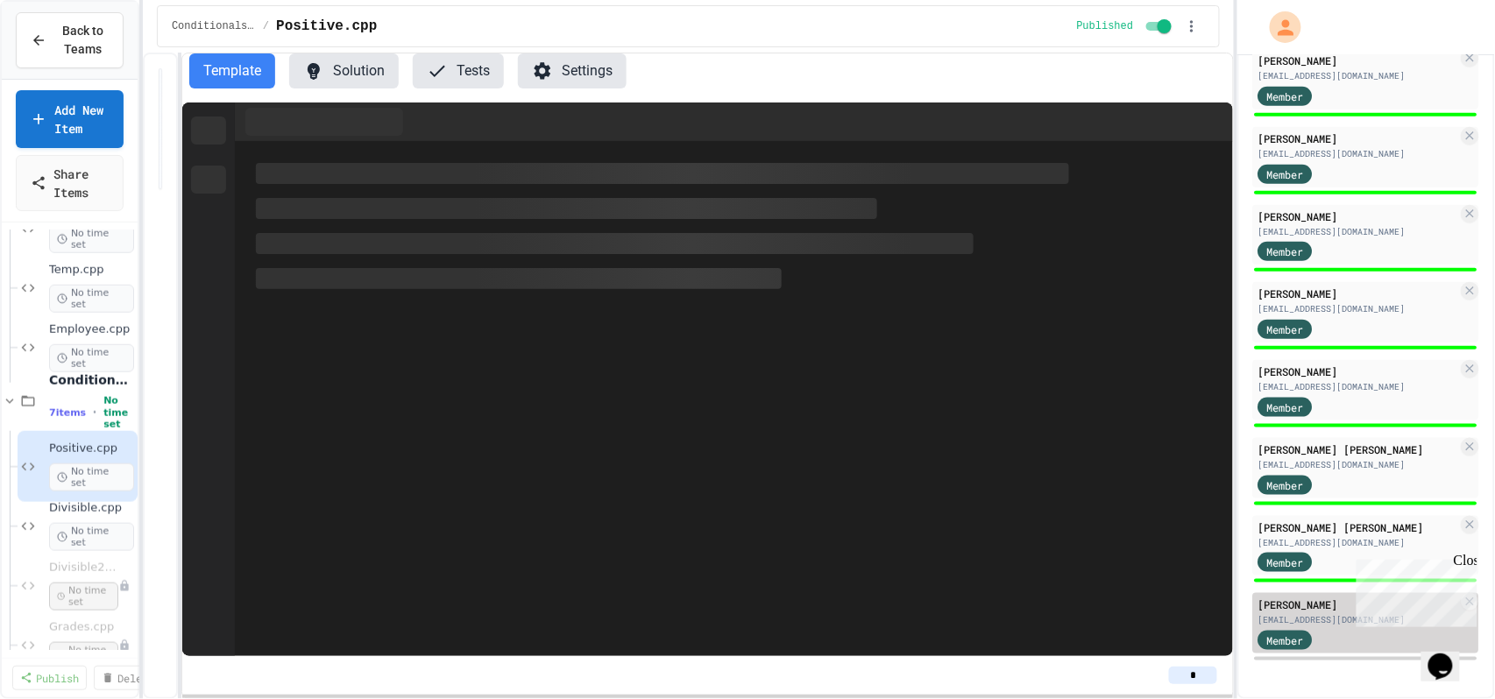
click at [1320, 607] on div "[PERSON_NAME]" at bounding box center [1358, 605] width 200 height 16
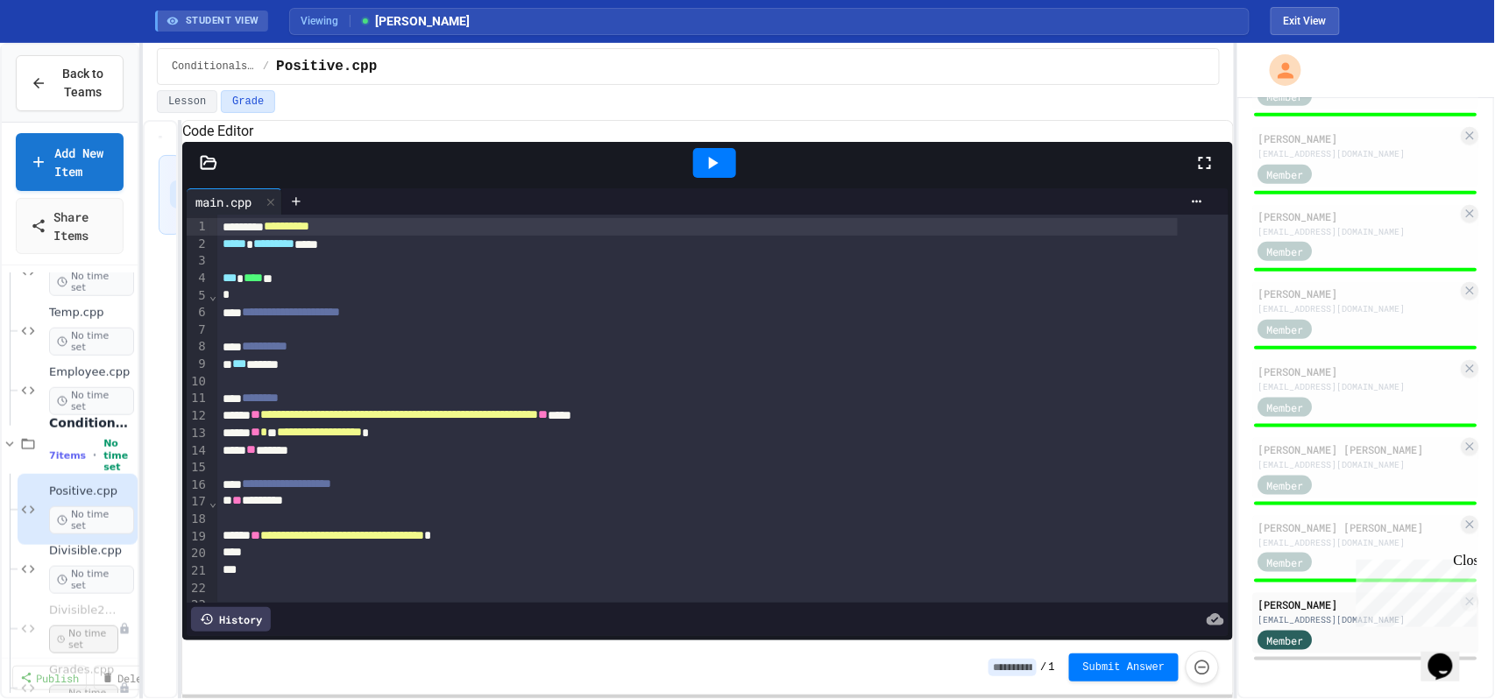
click at [706, 187] on div at bounding box center [714, 162] width 60 height 47
click at [709, 174] on icon at bounding box center [712, 162] width 21 height 21
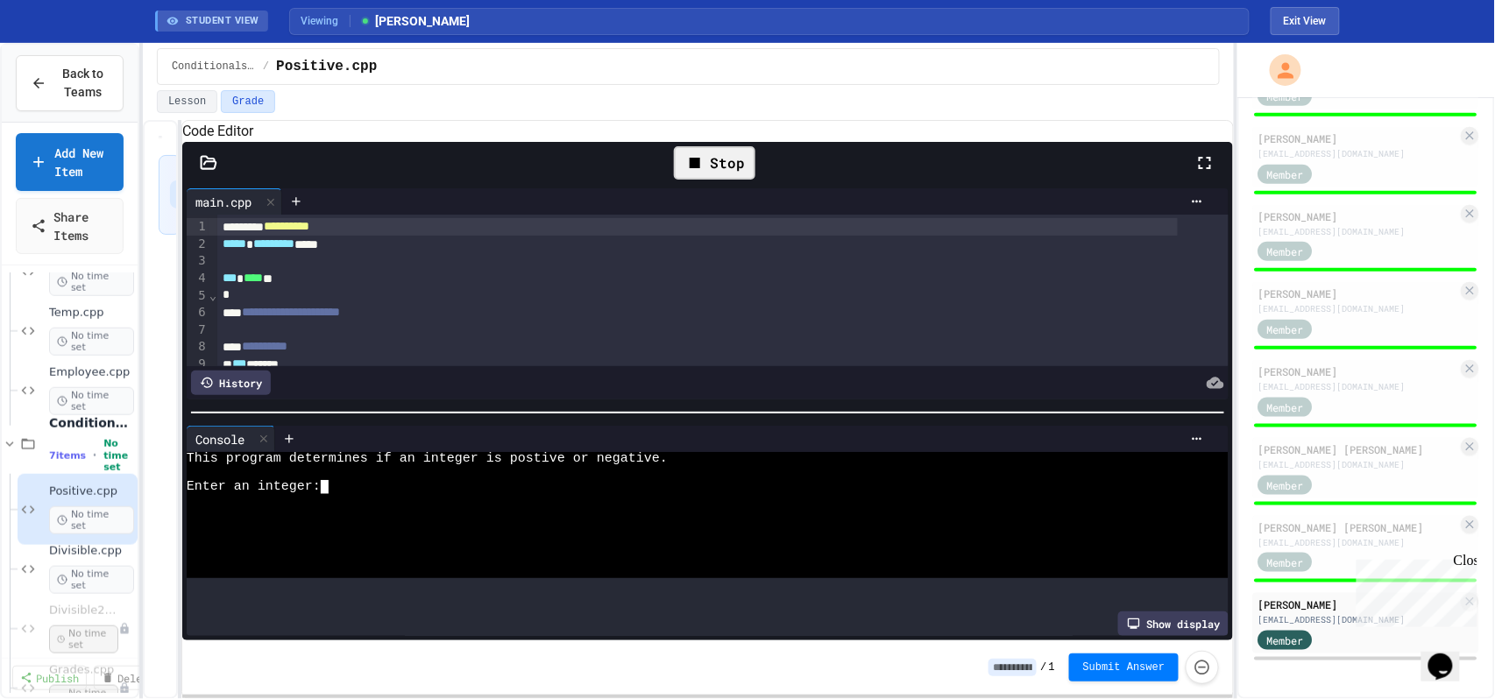
click at [677, 527] on div at bounding box center [688, 529] width 1002 height 14
click at [712, 174] on icon at bounding box center [712, 162] width 21 height 21
click at [605, 501] on div at bounding box center [688, 501] width 1002 height 14
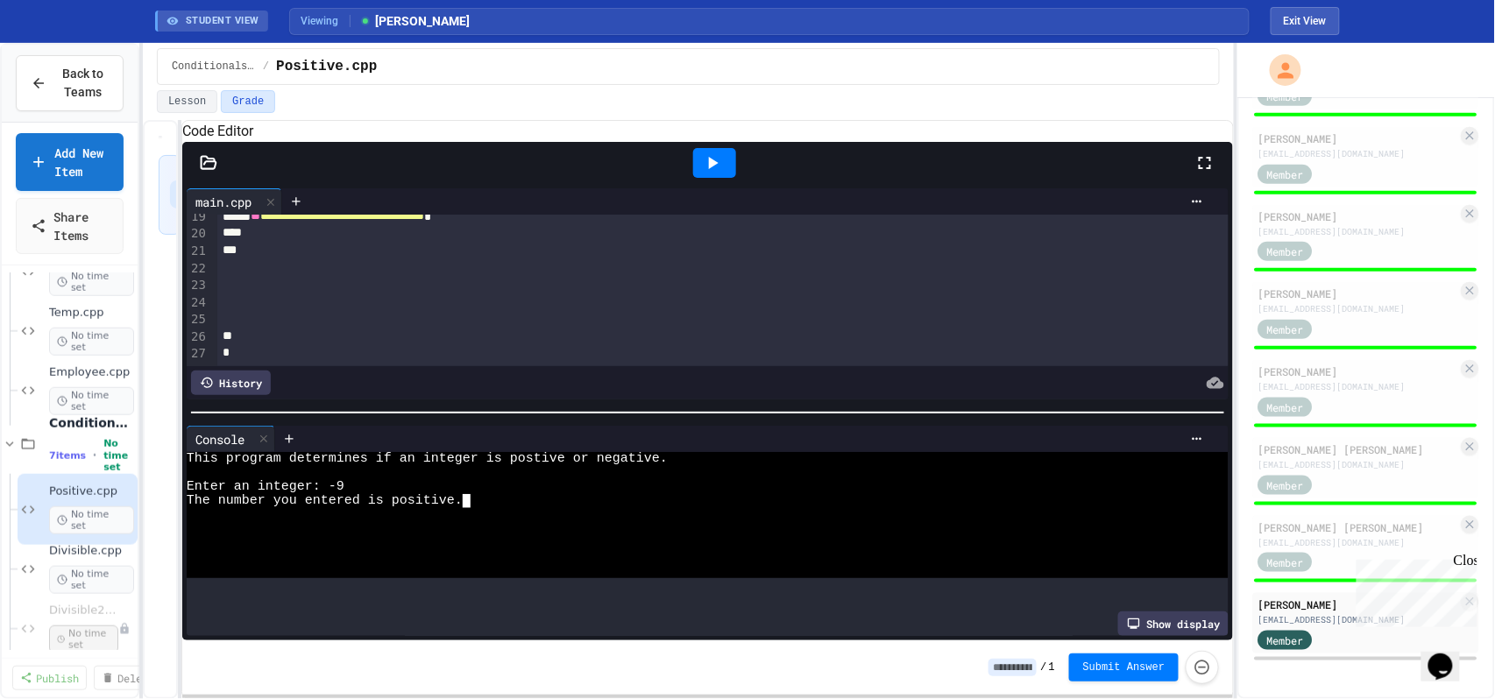
scroll to position [358, 0]
click at [1319, 18] on button "Exit View" at bounding box center [1305, 21] width 69 height 28
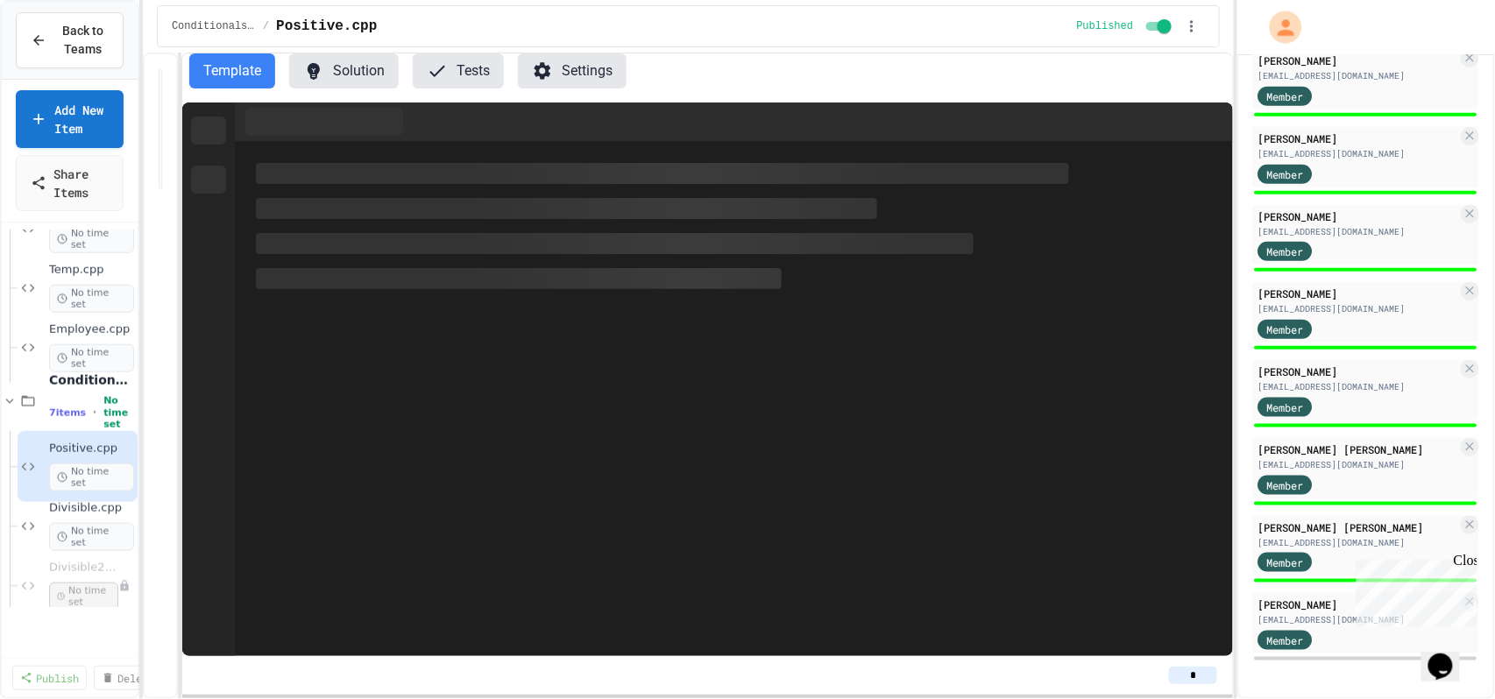
scroll to position [542, 0]
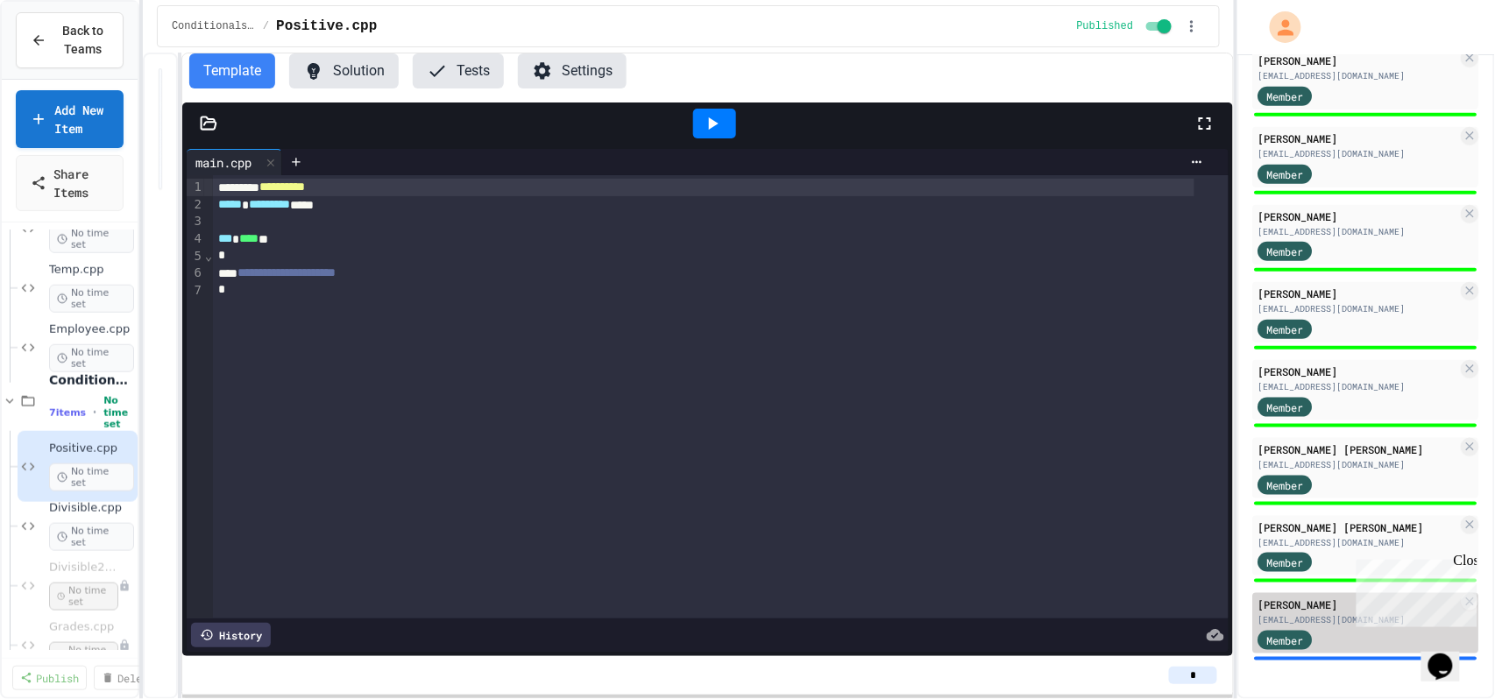
click at [1309, 617] on div "[EMAIL_ADDRESS][DOMAIN_NAME]" at bounding box center [1358, 619] width 200 height 13
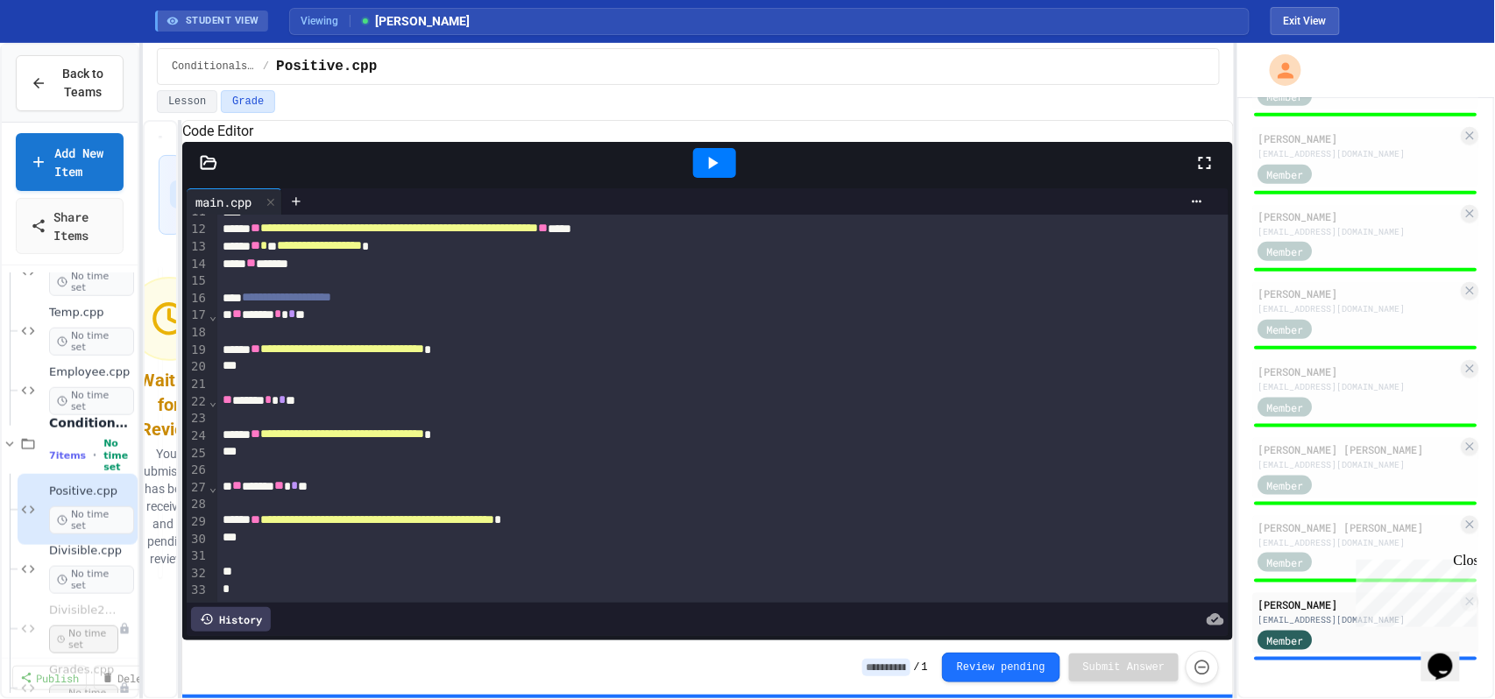
scroll to position [233, 0]
click at [722, 174] on icon at bounding box center [712, 162] width 21 height 21
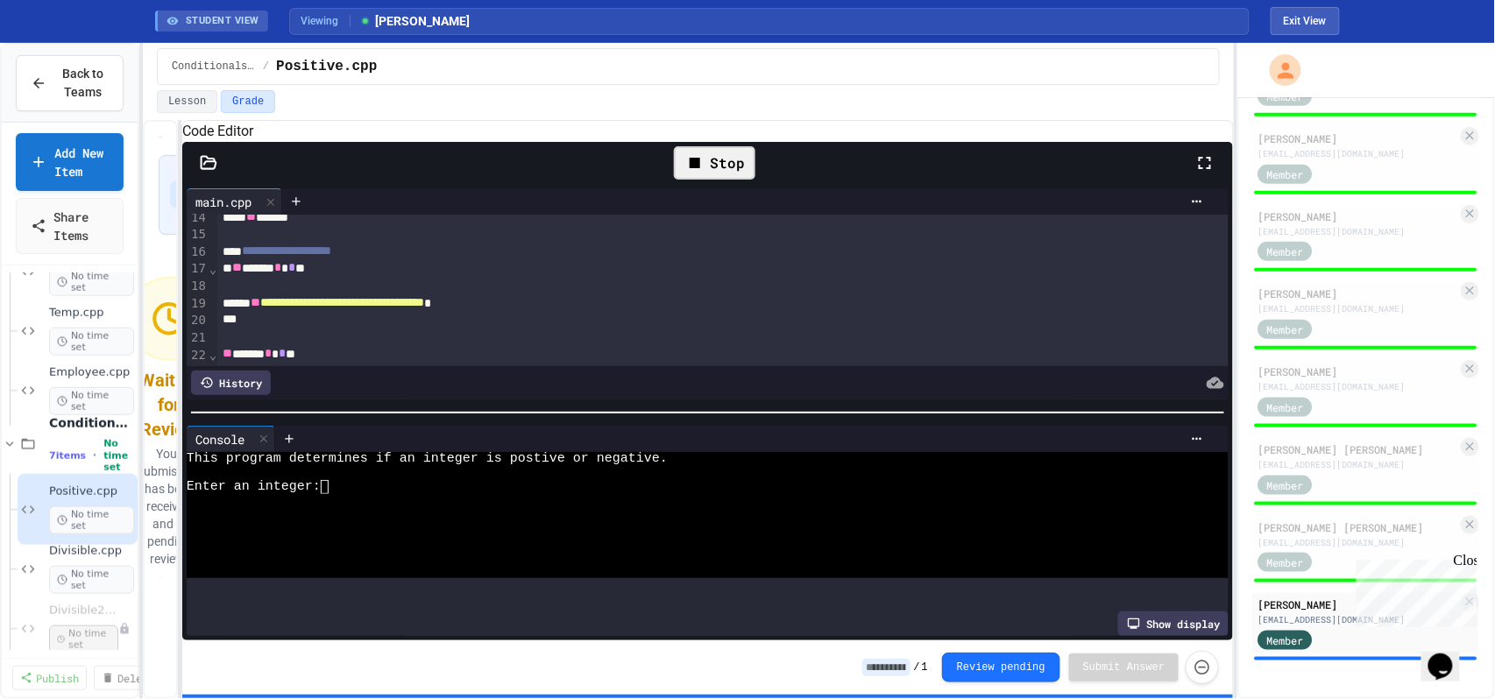
click at [909, 663] on input at bounding box center [886, 668] width 48 height 18
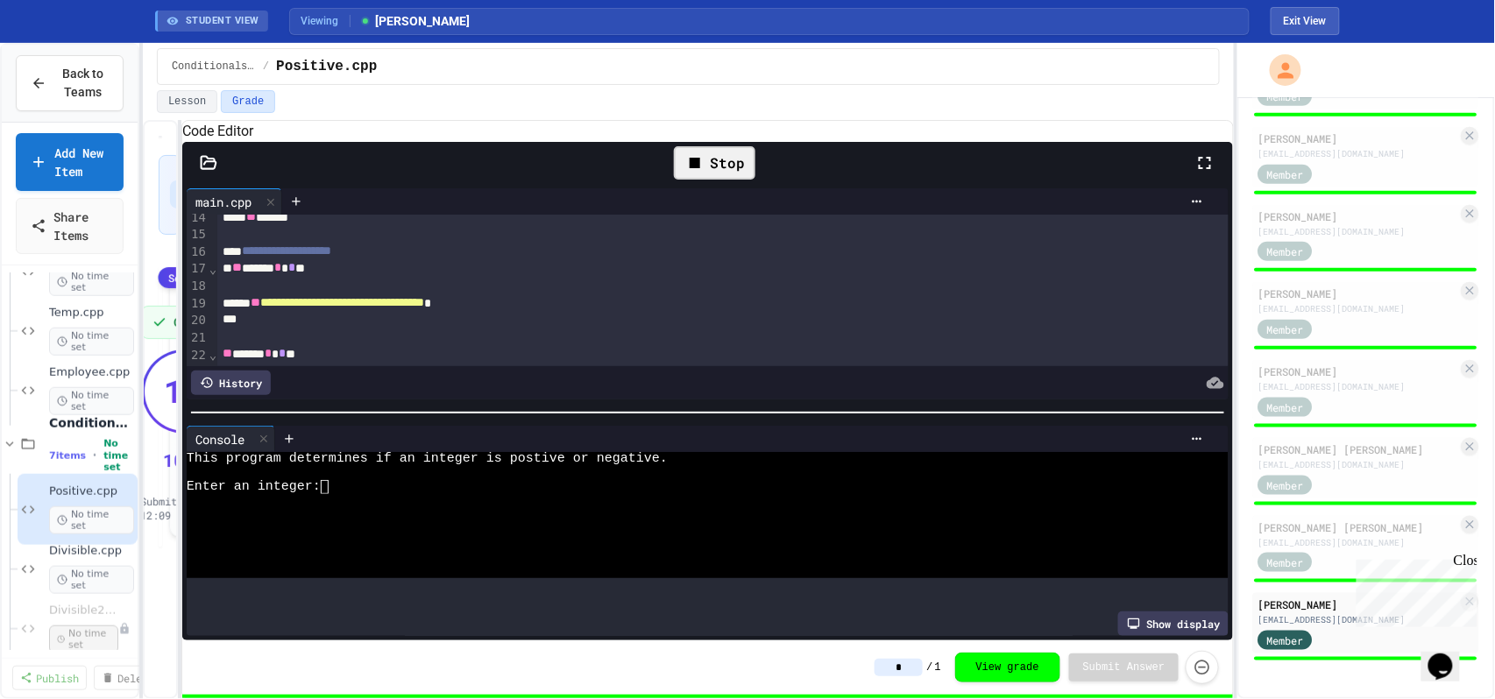
type input "*"
